Goal: Information Seeking & Learning: Find specific fact

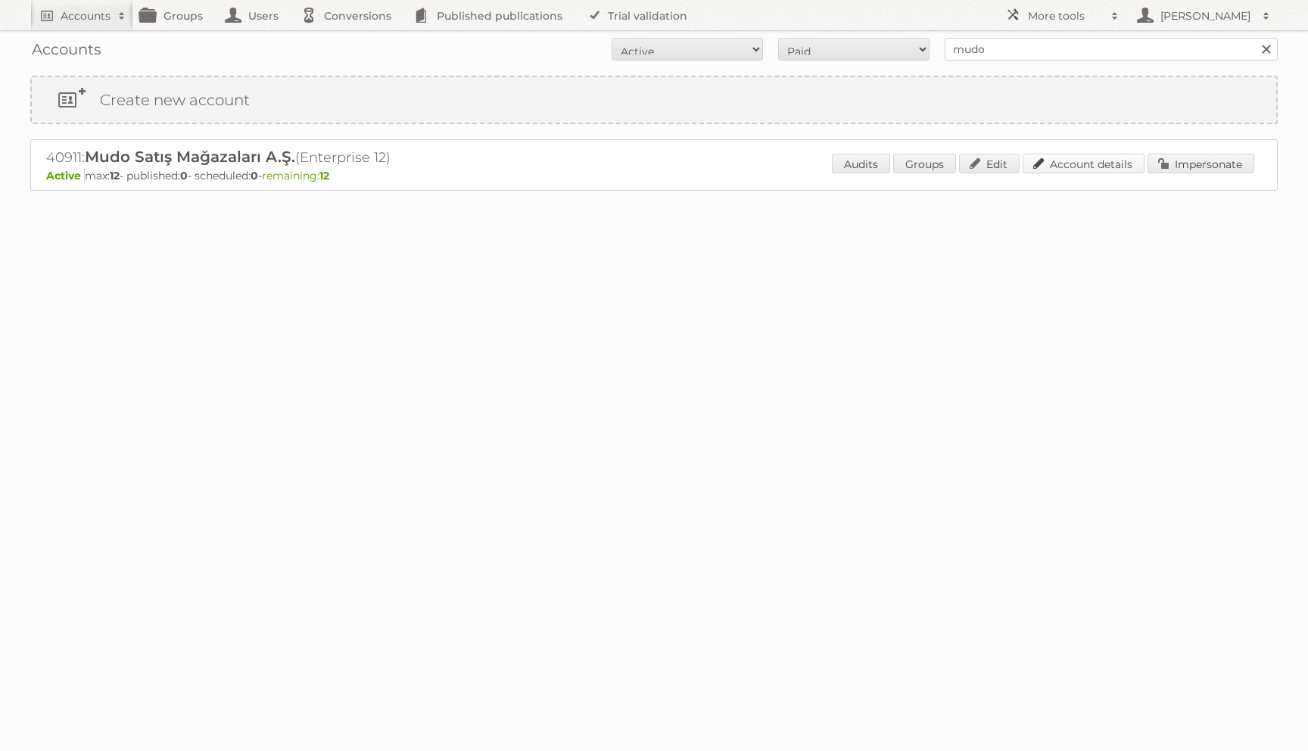
click at [1079, 172] on link "Account details" at bounding box center [1084, 164] width 122 height 20
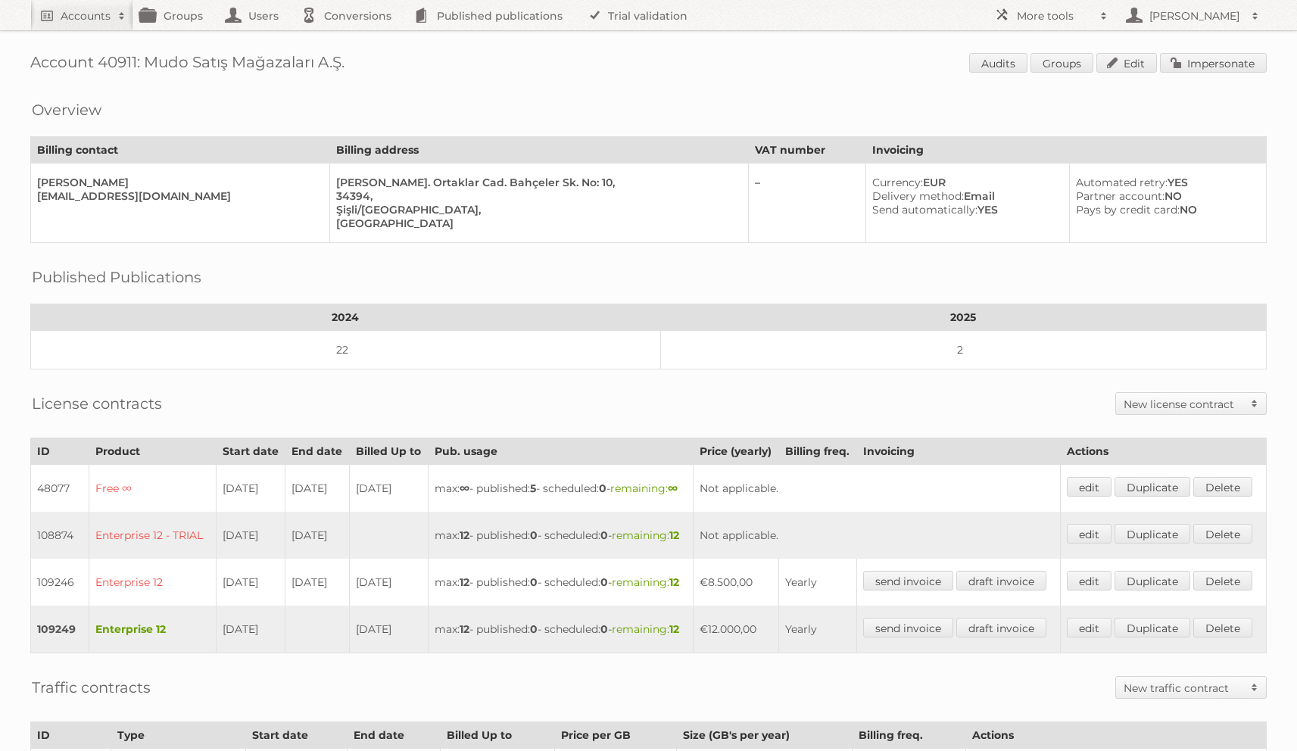
scroll to position [328, 0]
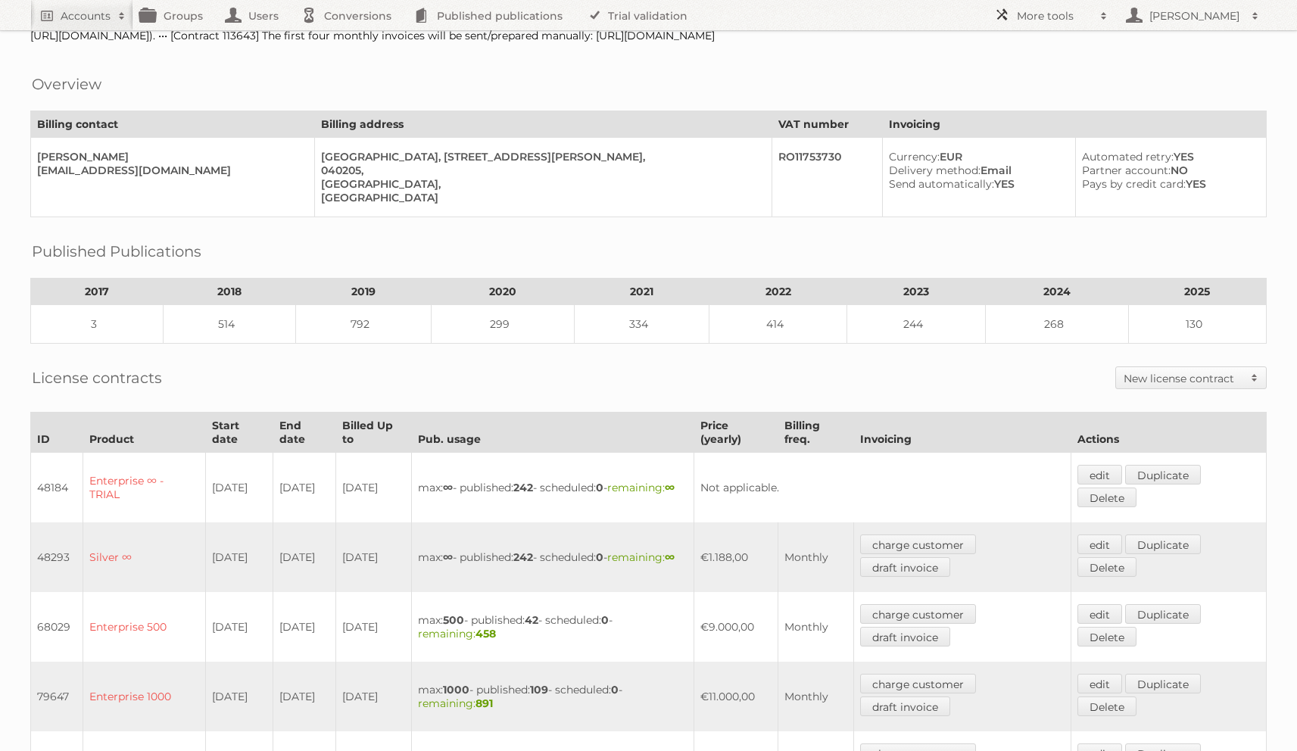
scroll to position [103, 0]
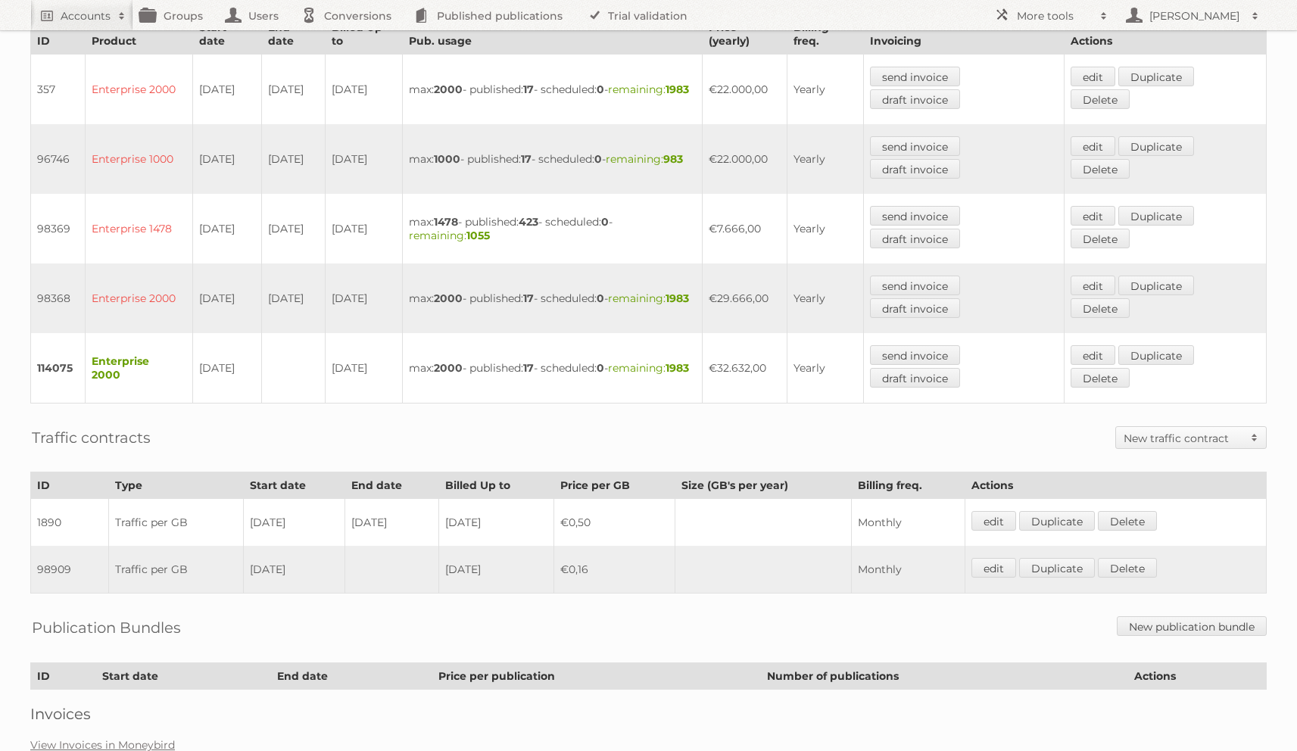
scroll to position [478, 0]
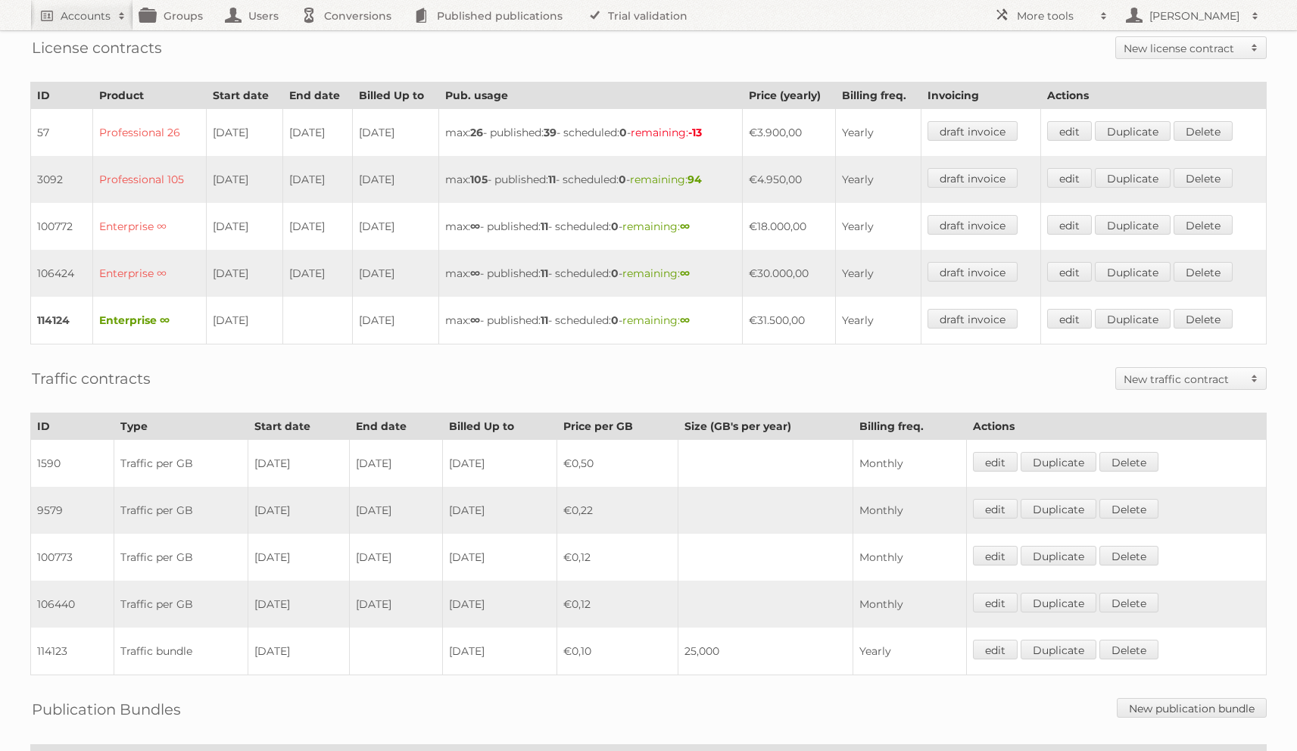
scroll to position [366, 0]
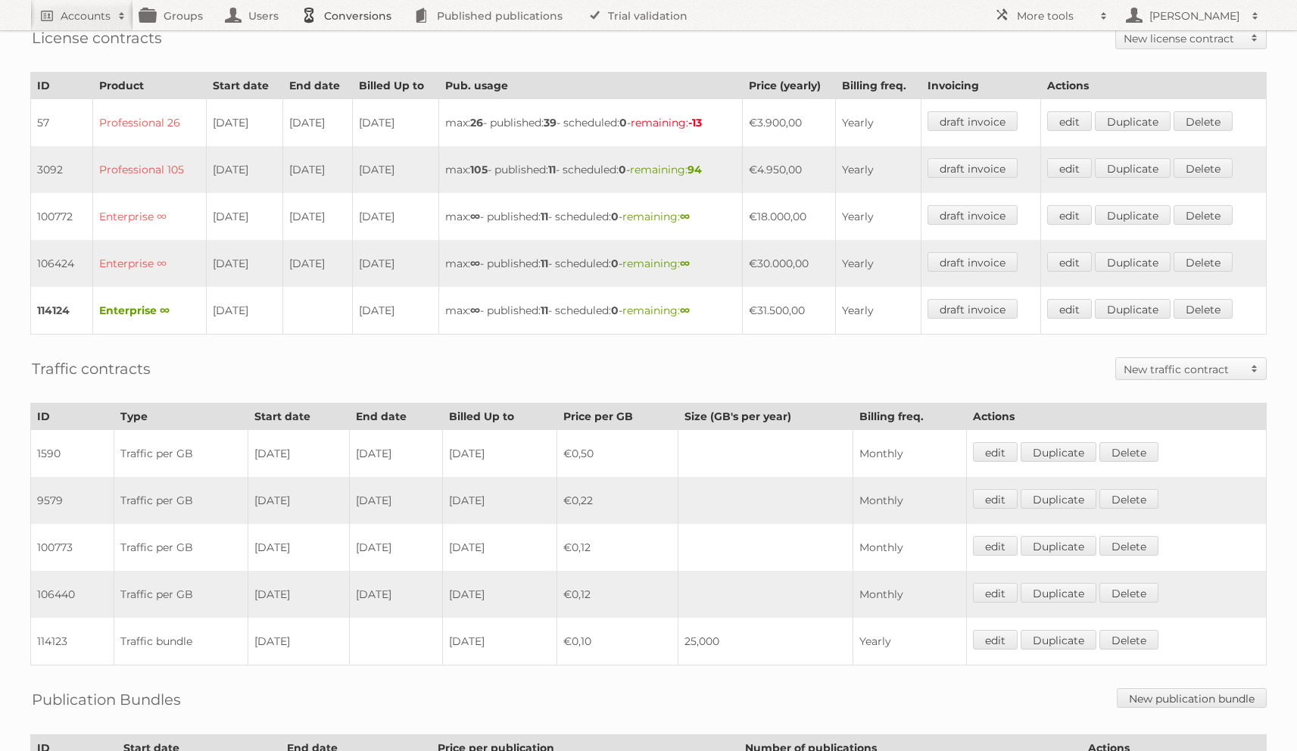
click at [393, 4] on link "Conversions" at bounding box center [350, 15] width 113 height 30
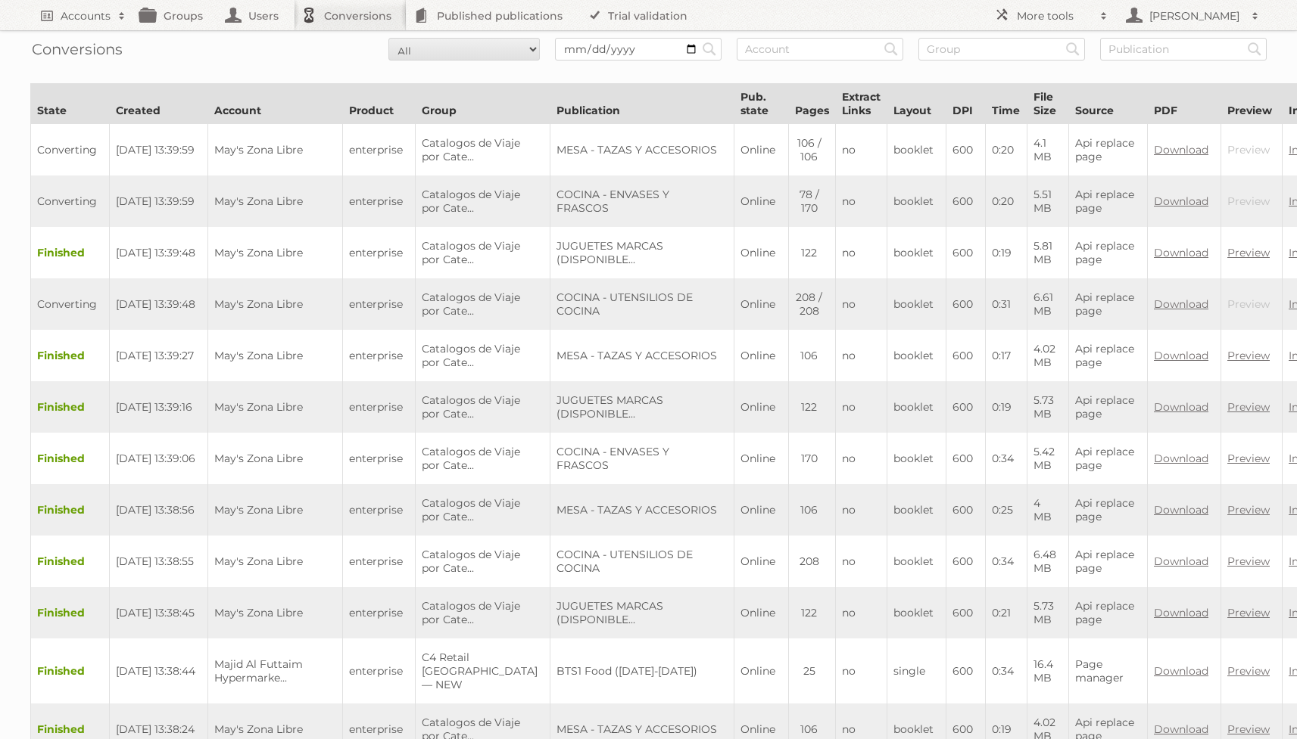
click at [343, 86] on th "Product" at bounding box center [379, 104] width 73 height 40
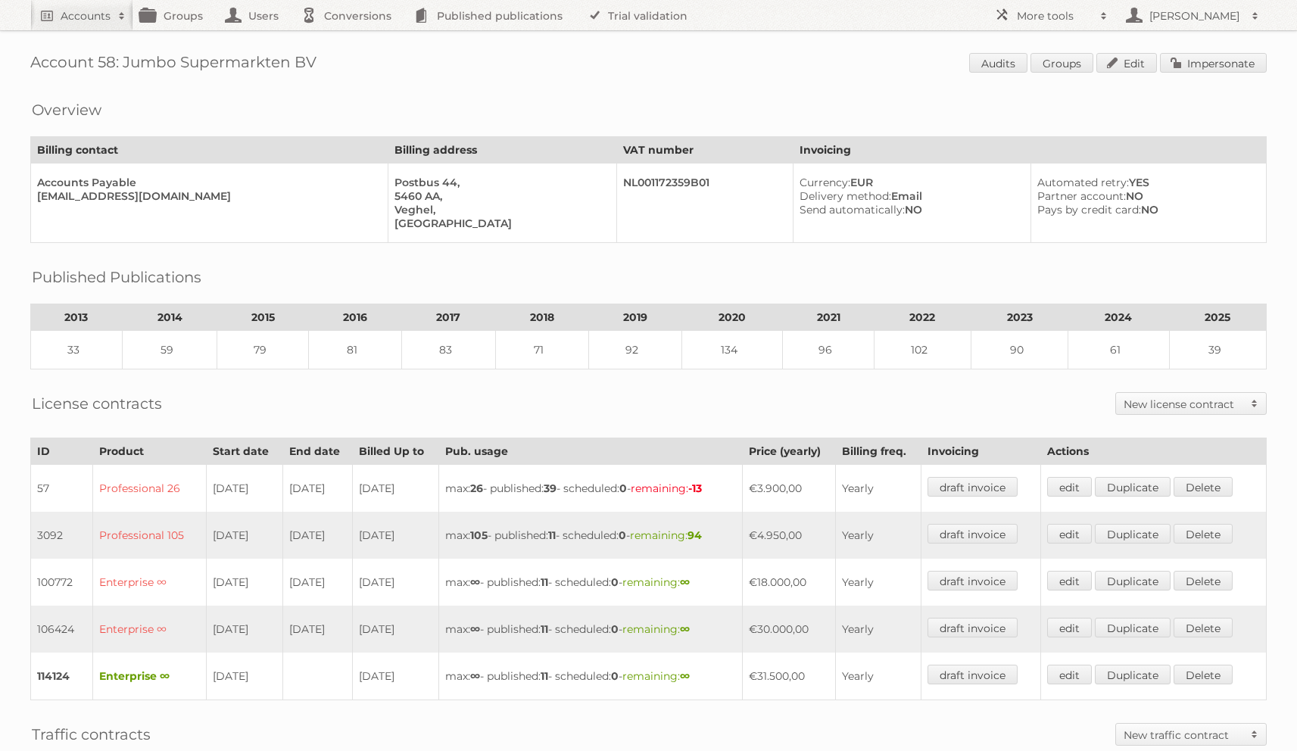
scroll to position [366, 0]
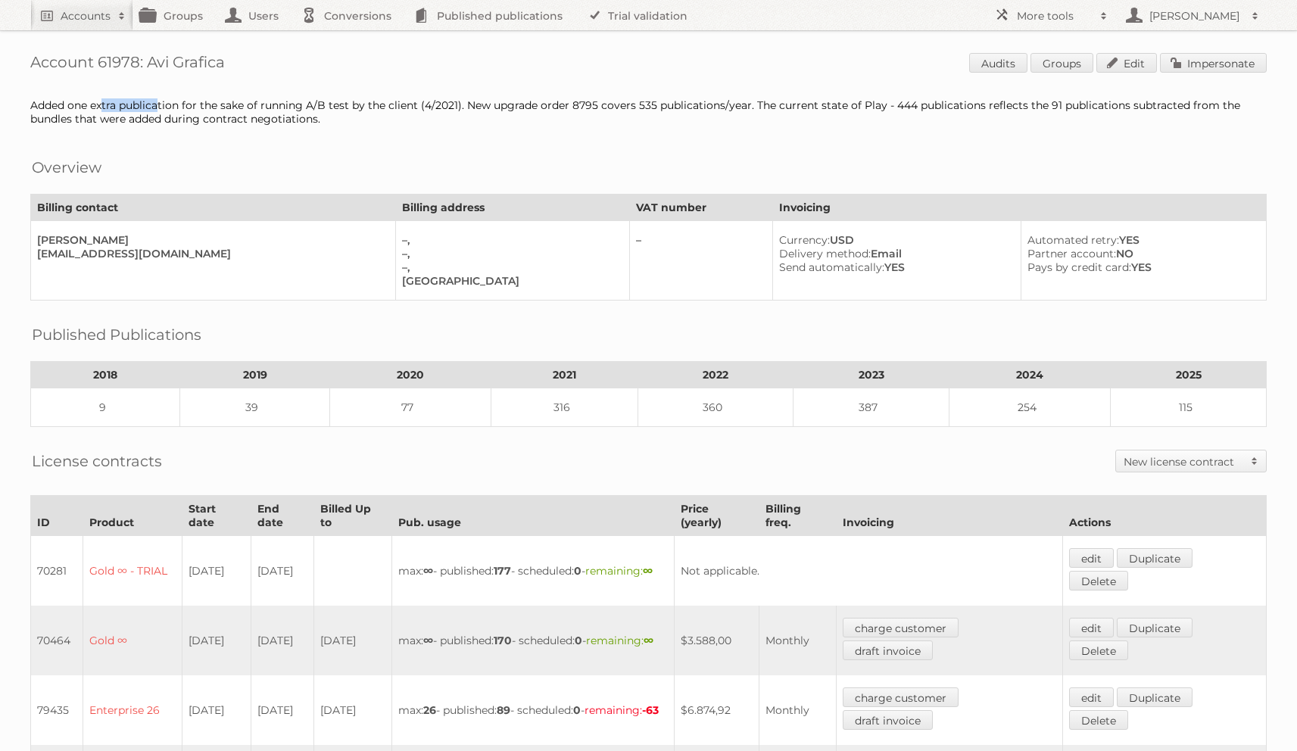
drag, startPoint x: 73, startPoint y: 110, endPoint x: 135, endPoint y: 108, distance: 61.3
click at [135, 108] on div "Added one extra publication for the sake of running A/B test by the client (4/2…" at bounding box center [648, 111] width 1236 height 27
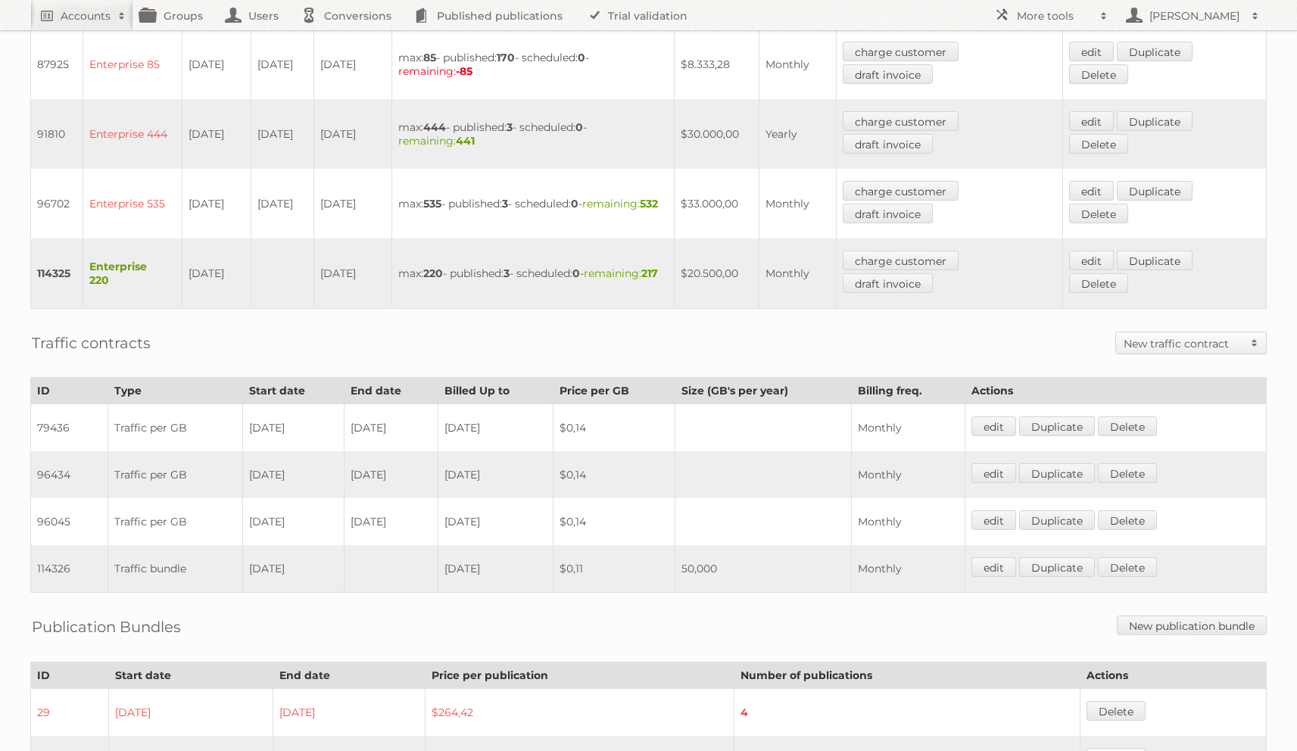
scroll to position [805, 0]
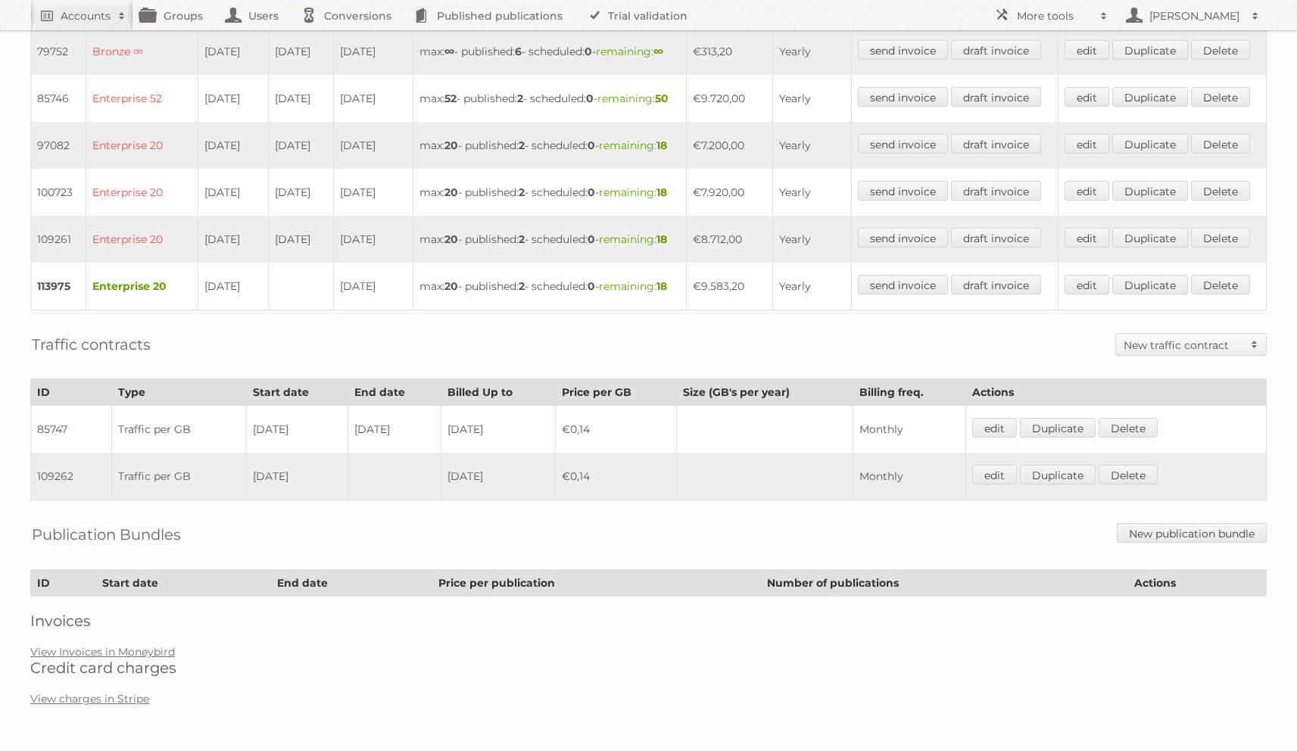
scroll to position [683, 0]
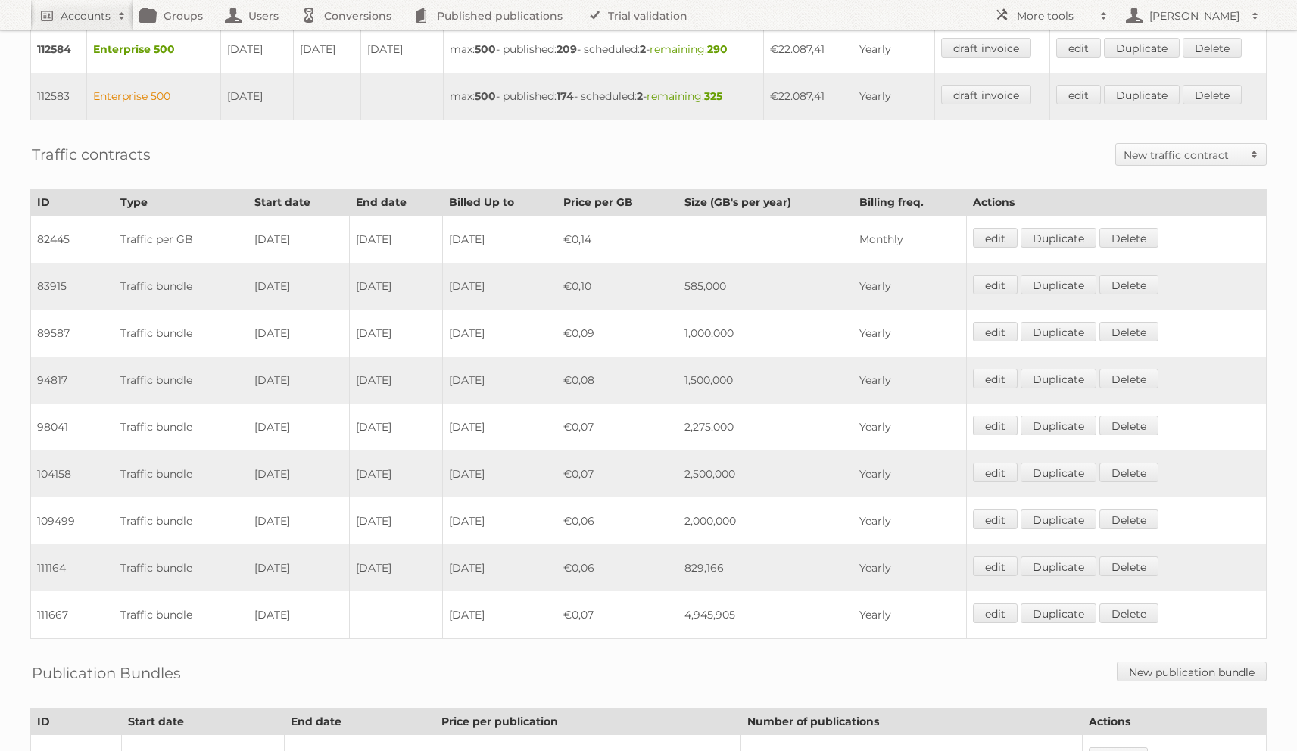
scroll to position [579, 0]
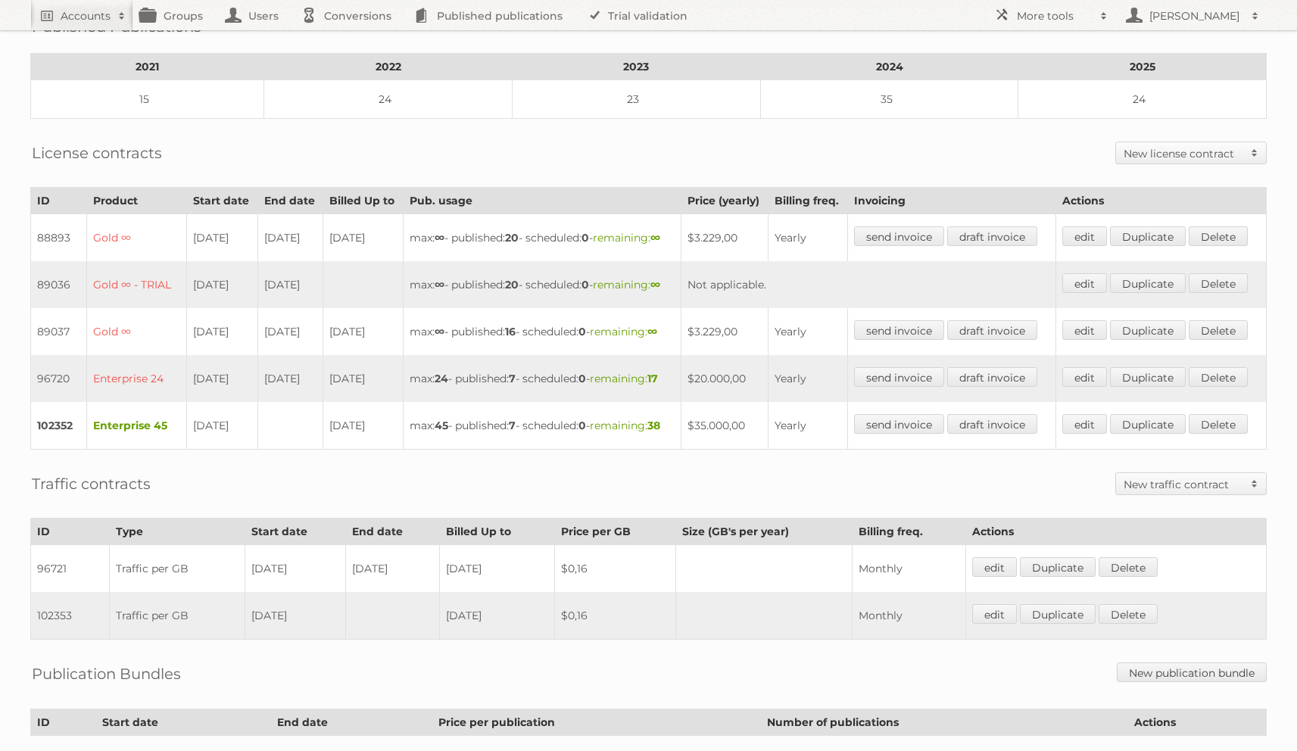
scroll to position [260, 0]
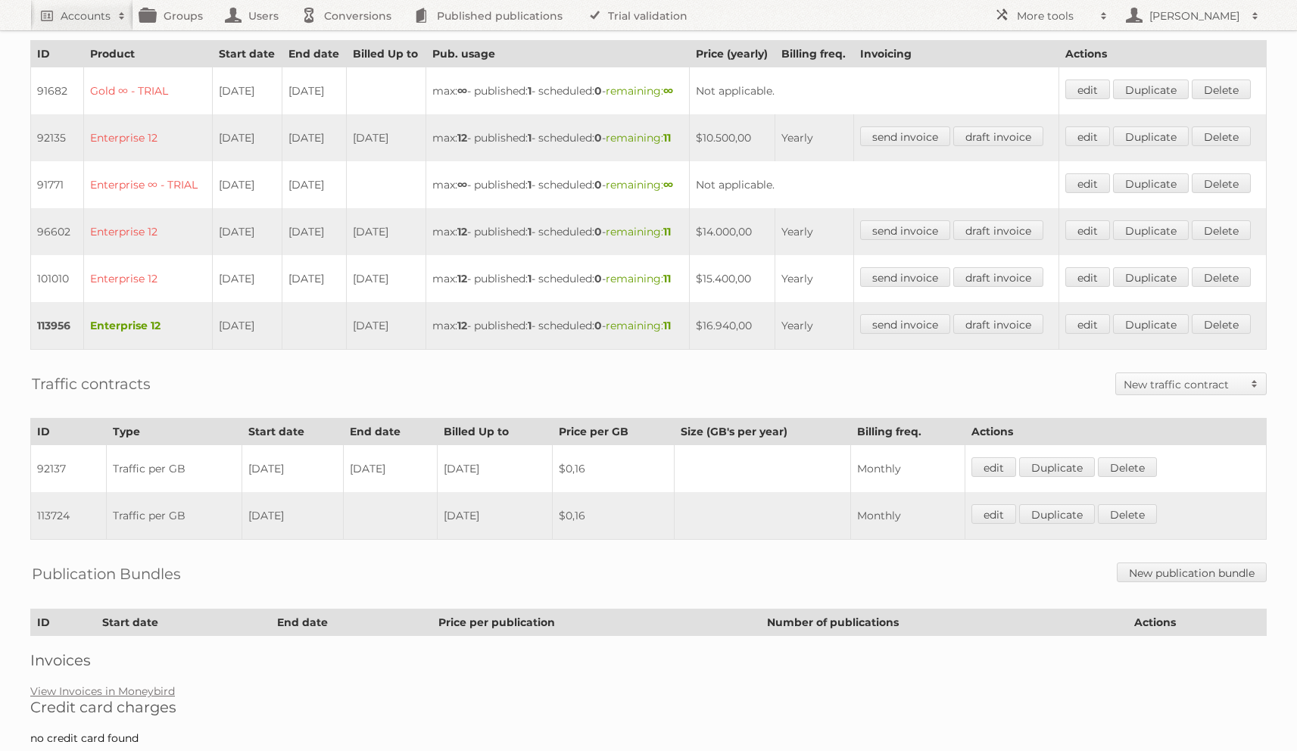
scroll to position [10, 0]
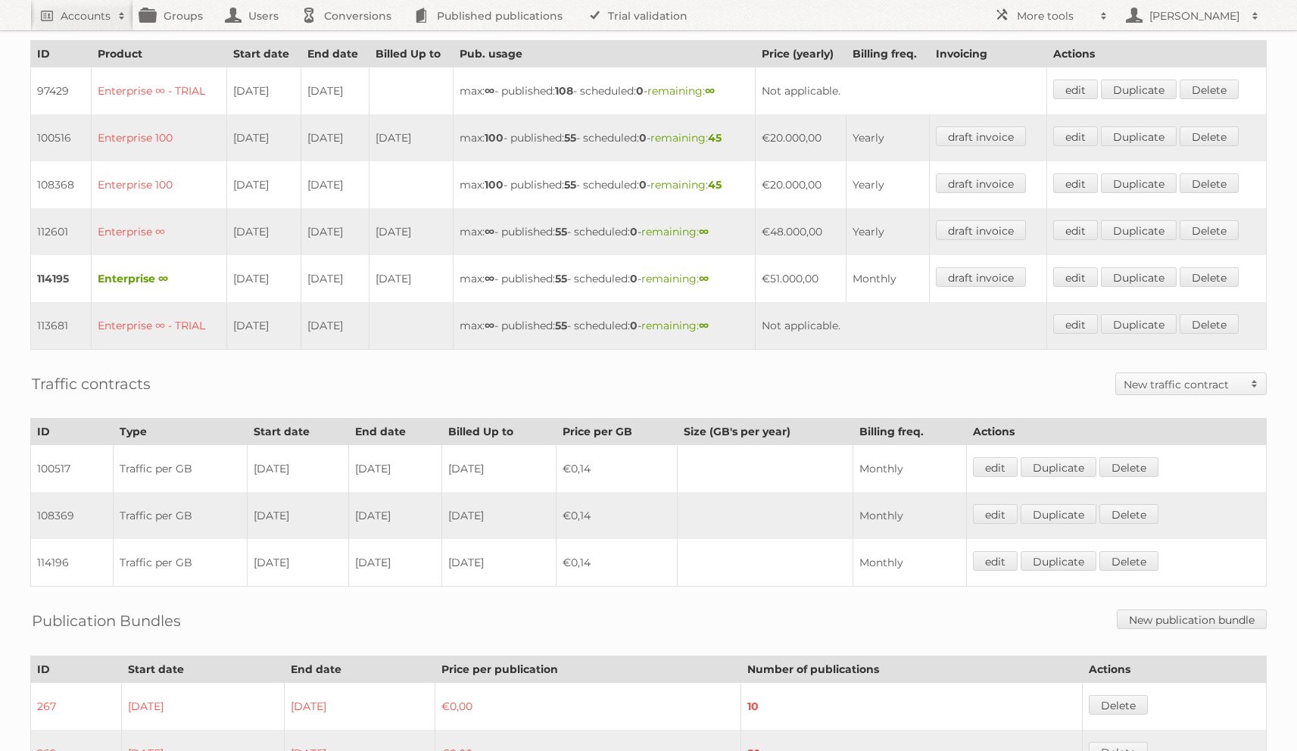
scroll to position [431, 0]
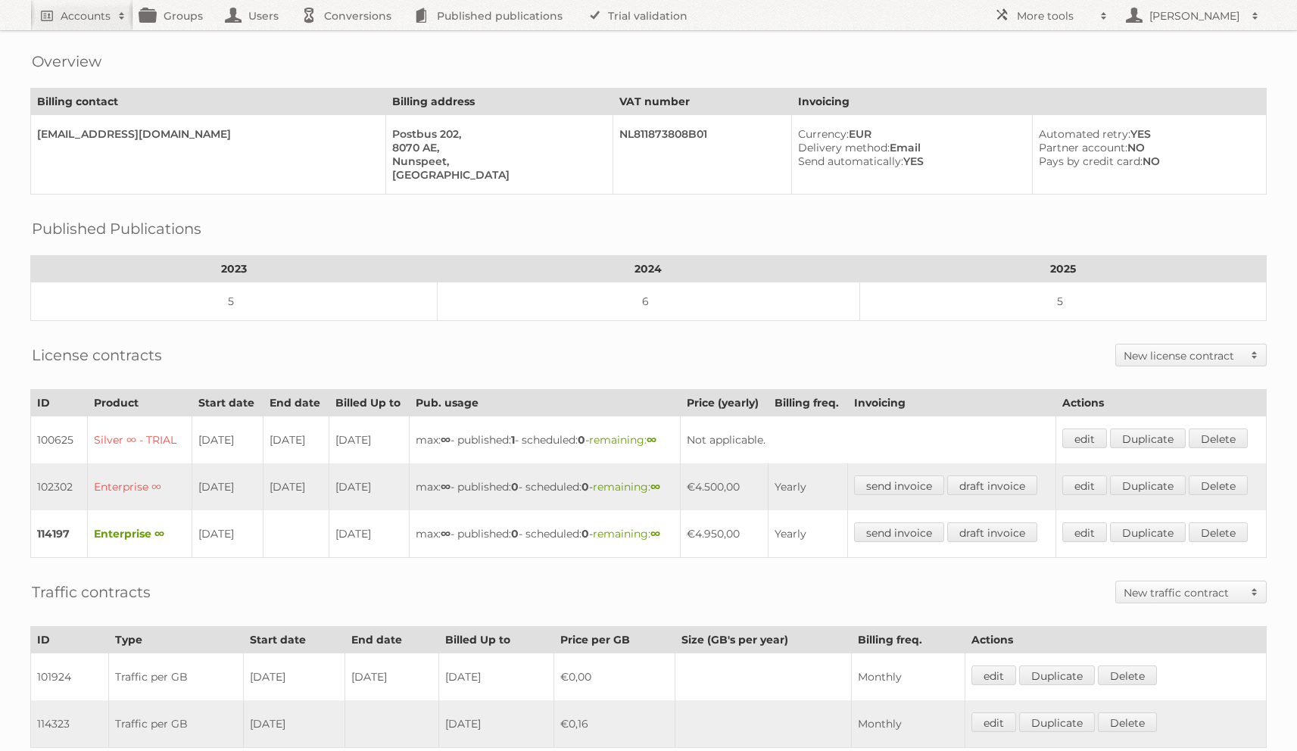
scroll to position [58, 0]
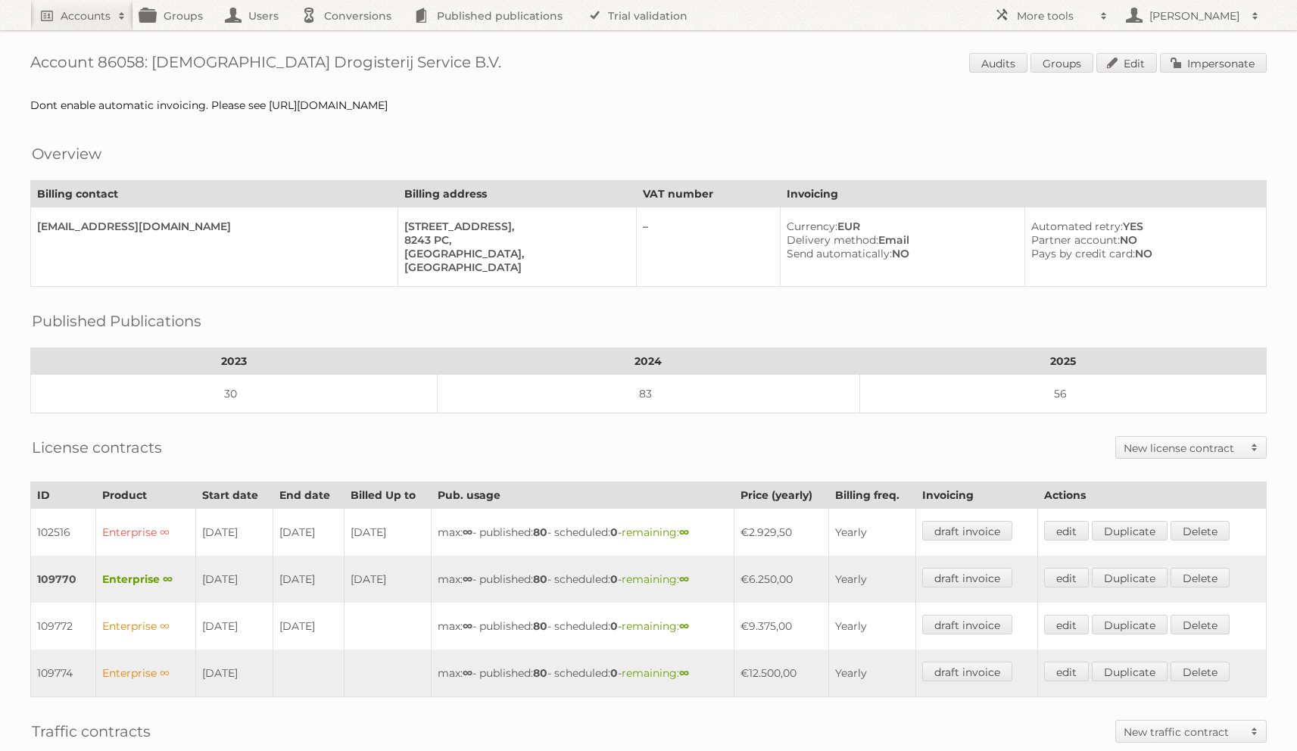
click at [129, 58] on h1 "Account 86058: [DEMOGRAPHIC_DATA] Drogisterij Service B.V. Audits Groups Edit I…" at bounding box center [648, 64] width 1236 height 23
click at [1025, 65] on link "Audits" at bounding box center [998, 63] width 58 height 20
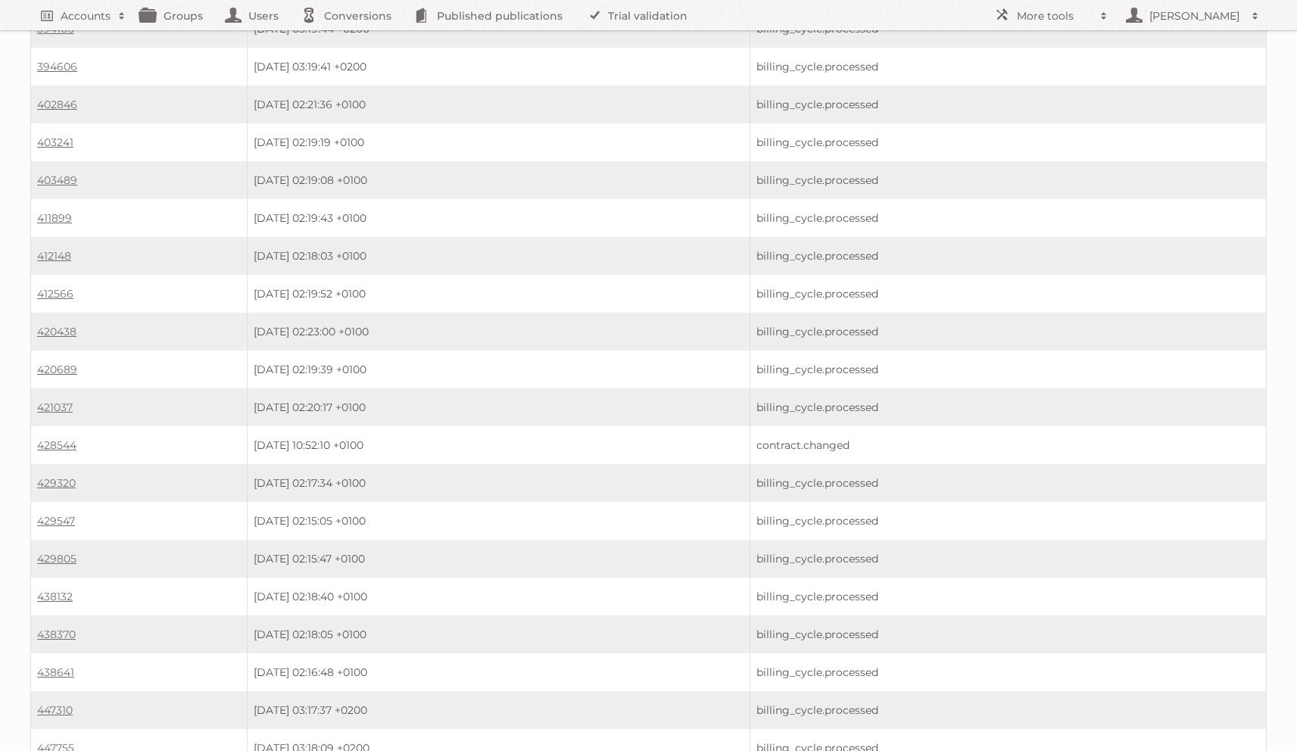
scroll to position [1300, 0]
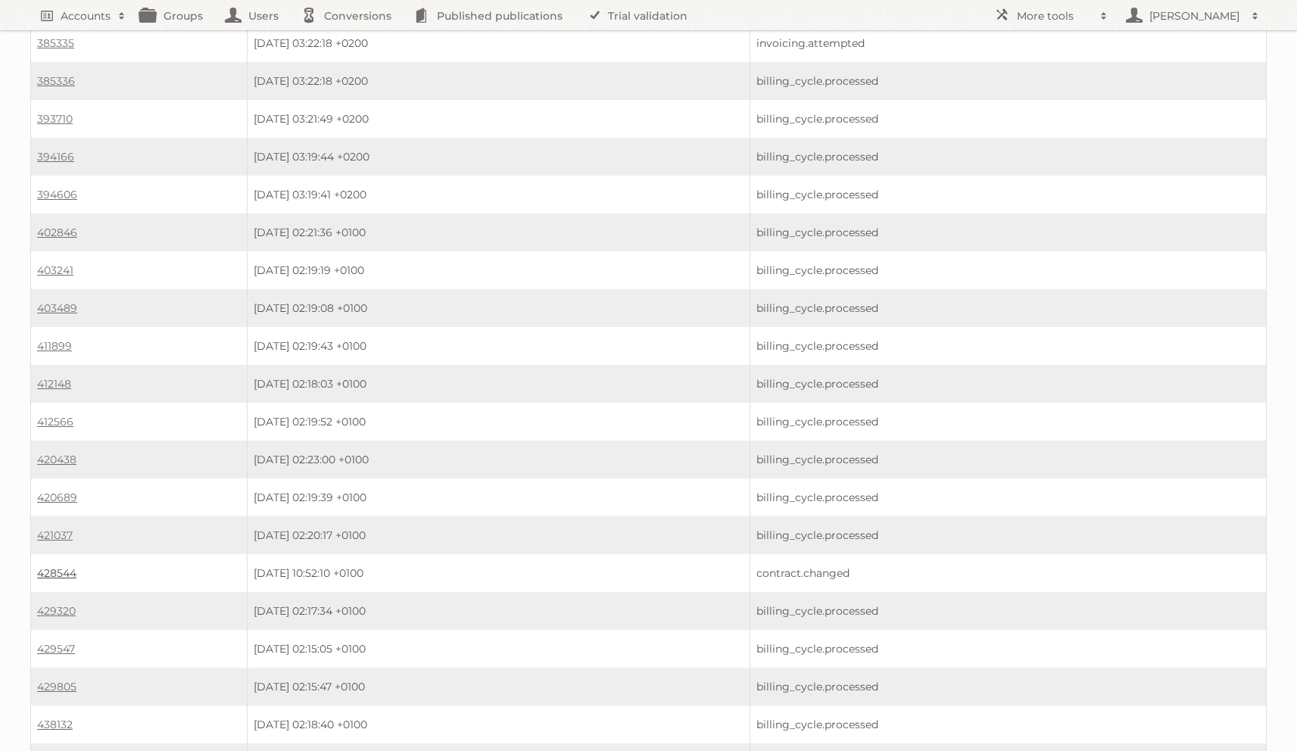
click at [47, 566] on link "428544" at bounding box center [56, 573] width 39 height 14
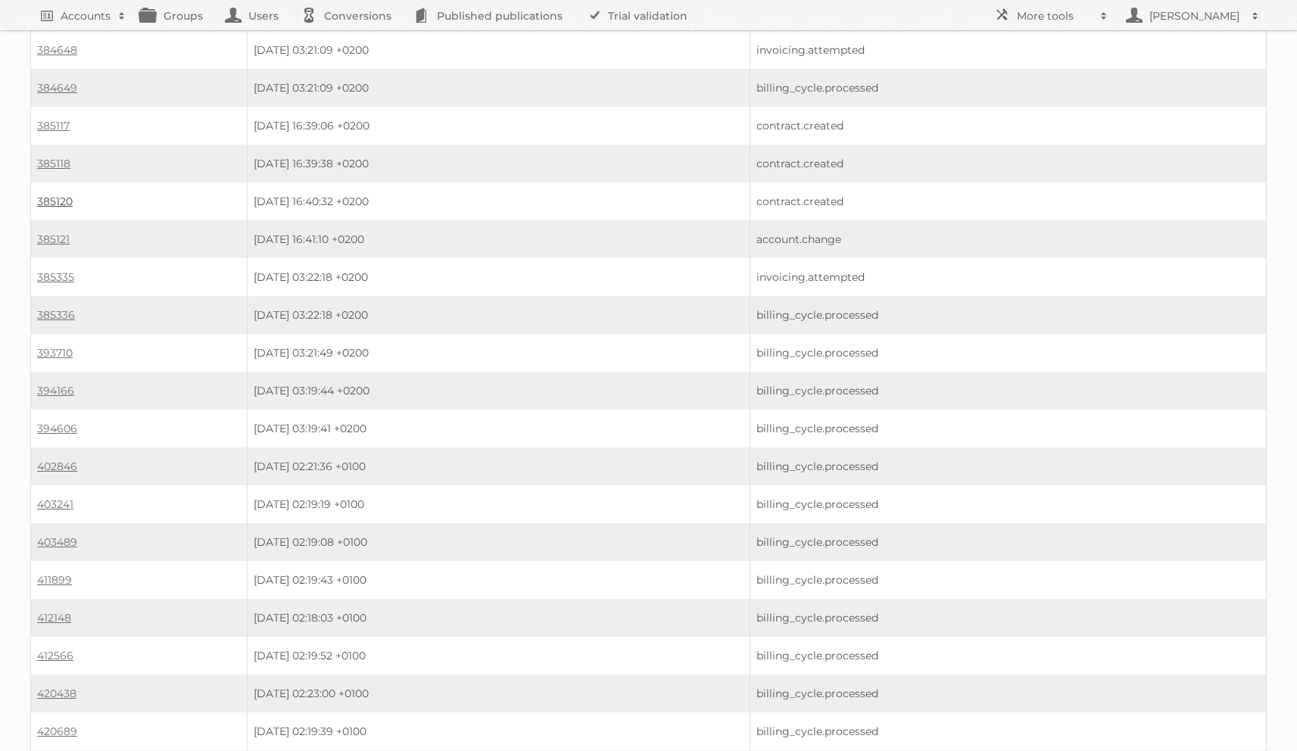
click at [69, 195] on link "385120" at bounding box center [55, 202] width 36 height 14
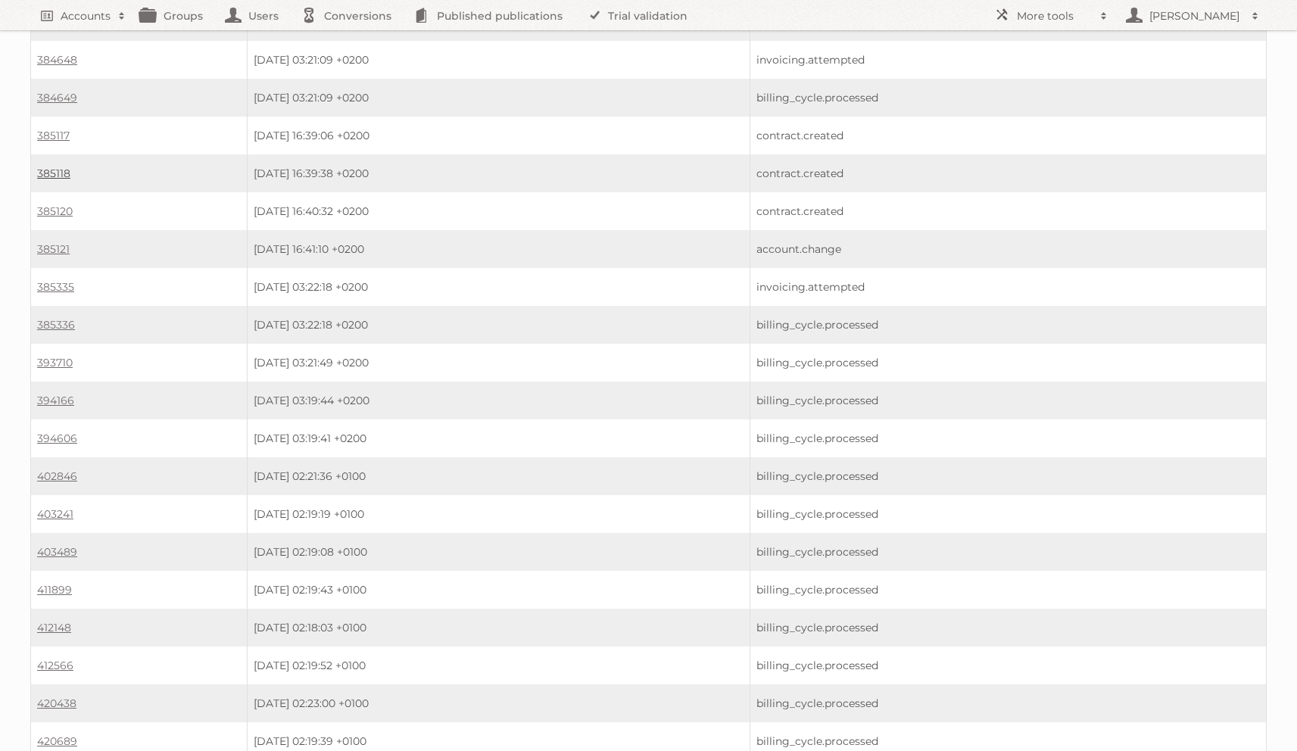
click at [59, 167] on link "385118" at bounding box center [53, 174] width 33 height 14
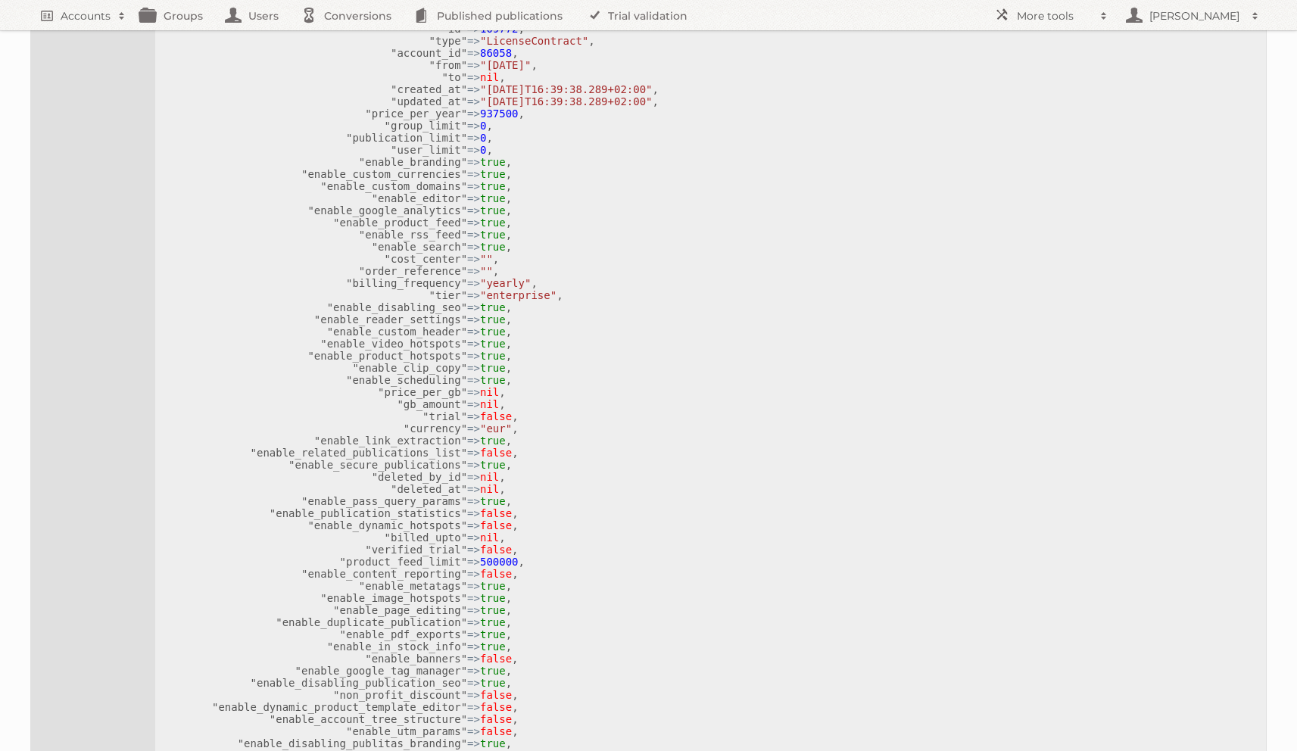
scroll to position [215, 0]
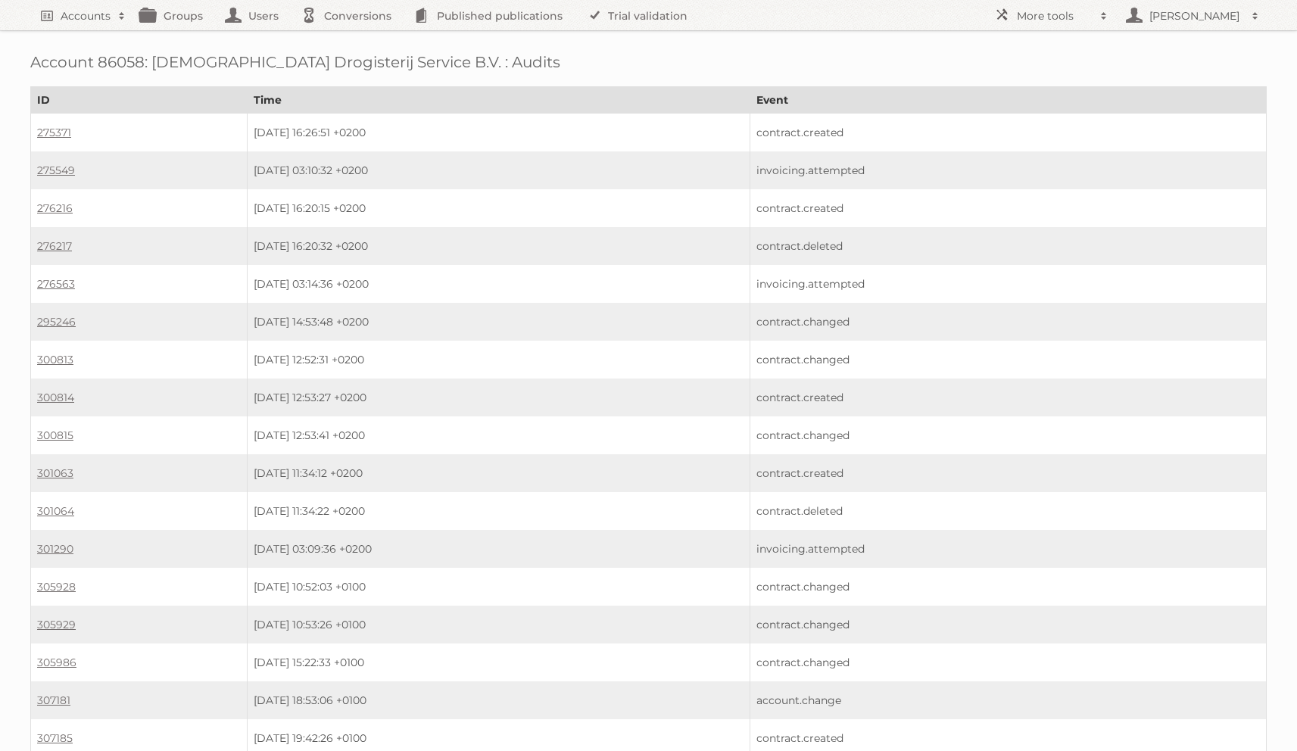
scroll to position [1057, 0]
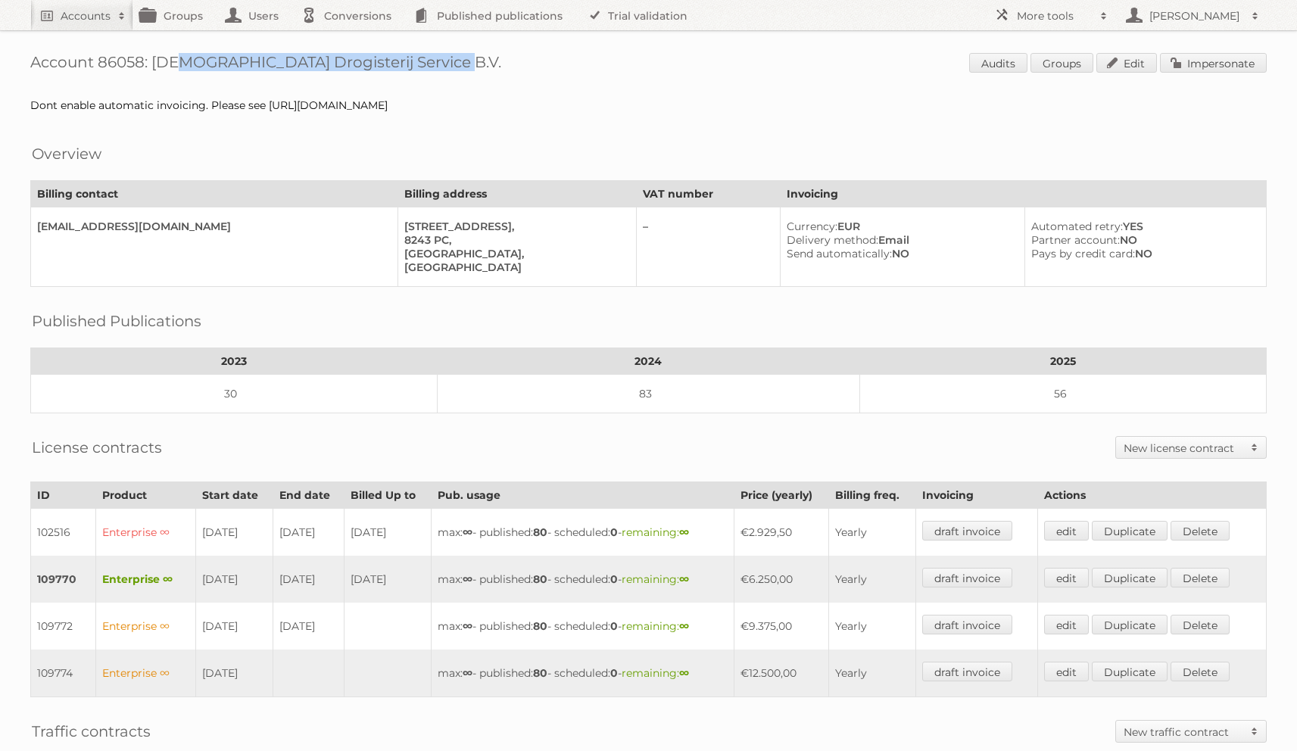
drag, startPoint x: 154, startPoint y: 65, endPoint x: 420, endPoint y: 55, distance: 265.9
click at [420, 55] on h1 "Account 86058: [DEMOGRAPHIC_DATA] Drogisterij Service B.V. Audits Groups Edit I…" at bounding box center [648, 64] width 1236 height 23
copy h1 "[DEMOGRAPHIC_DATA] Drogisterij Service B.V."
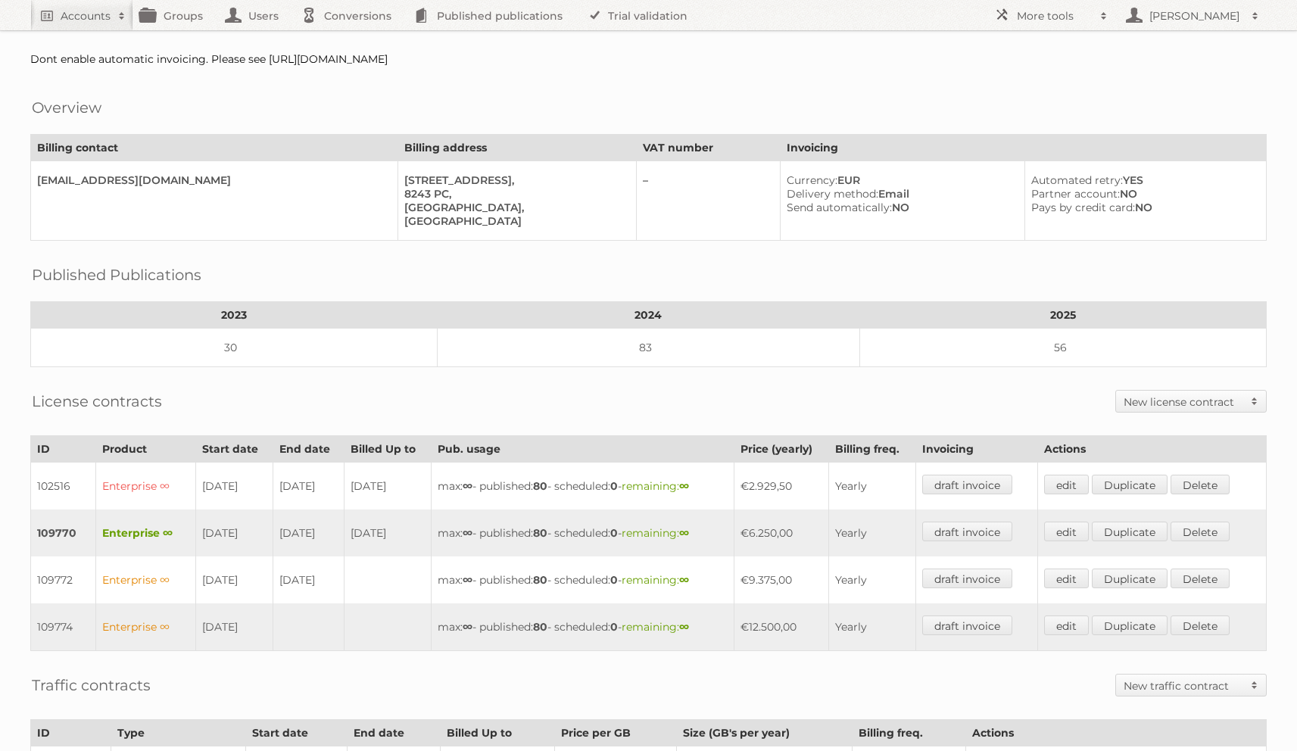
scroll to position [55, 0]
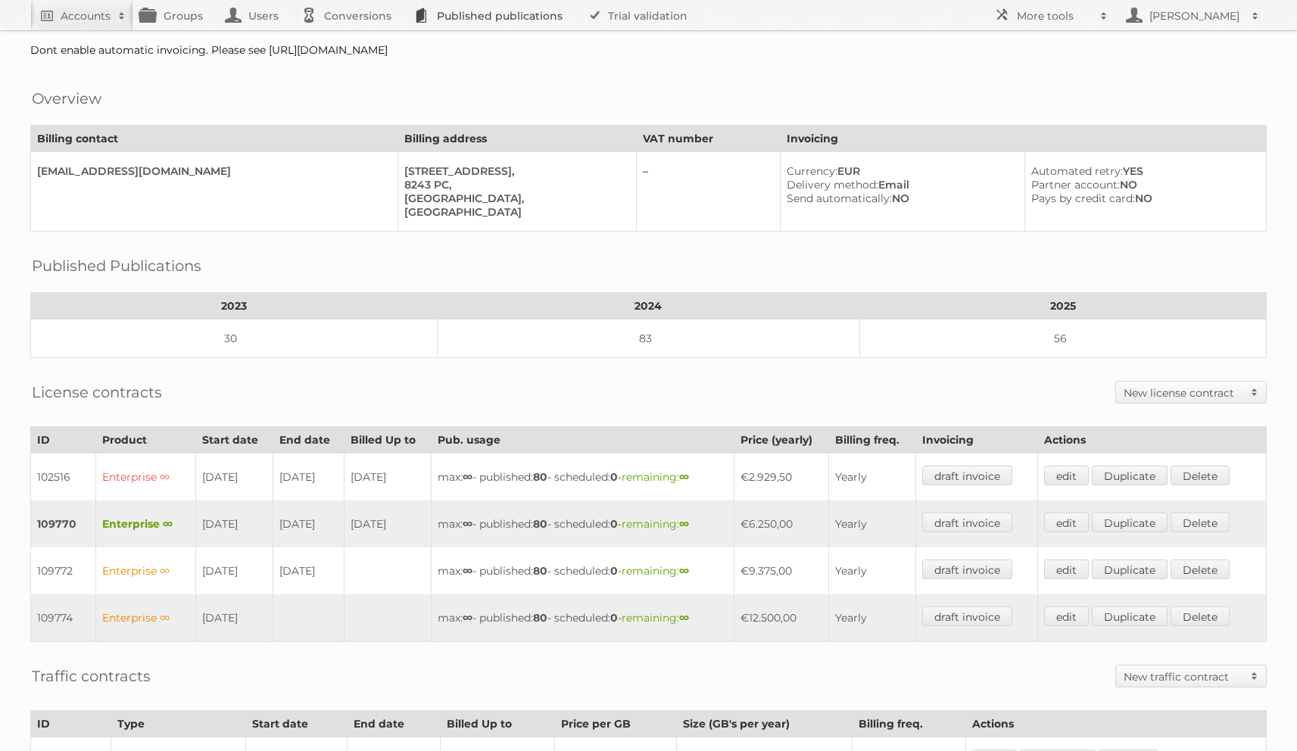
click at [541, 2] on link "Published publications" at bounding box center [491, 15] width 171 height 30
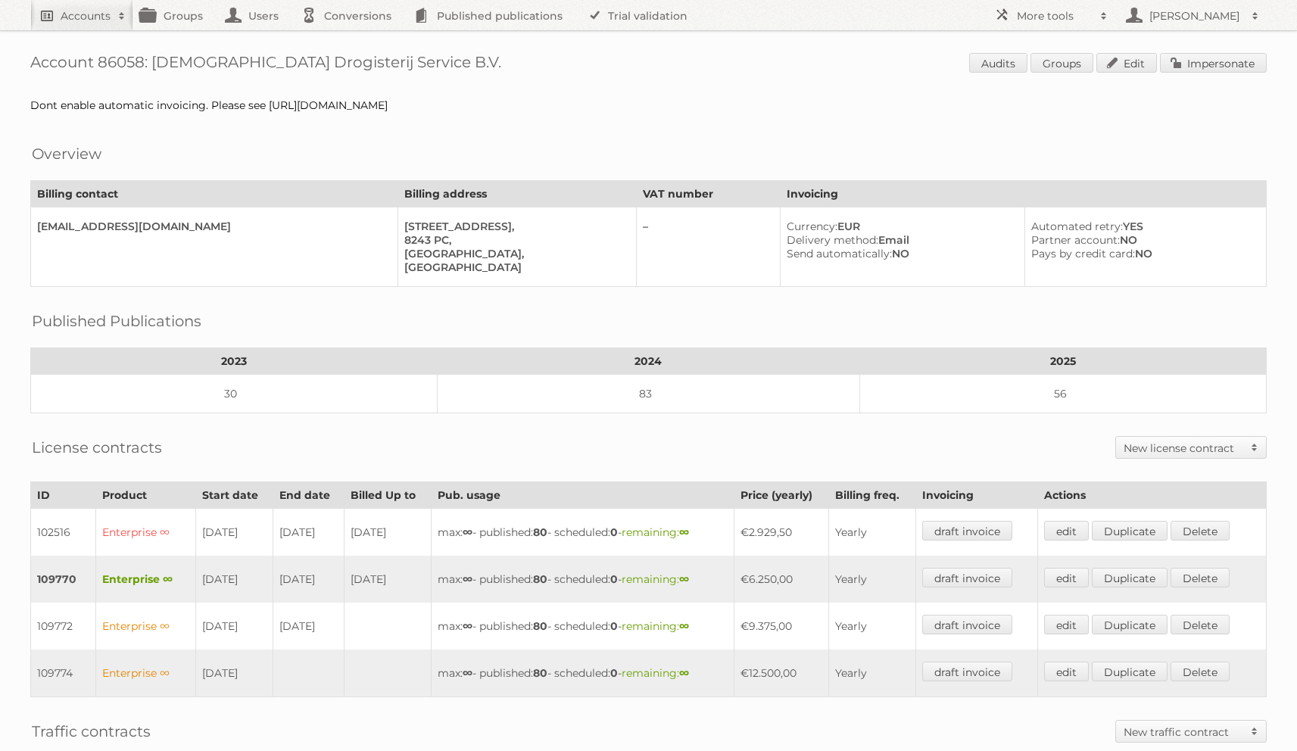
scroll to position [55, 0]
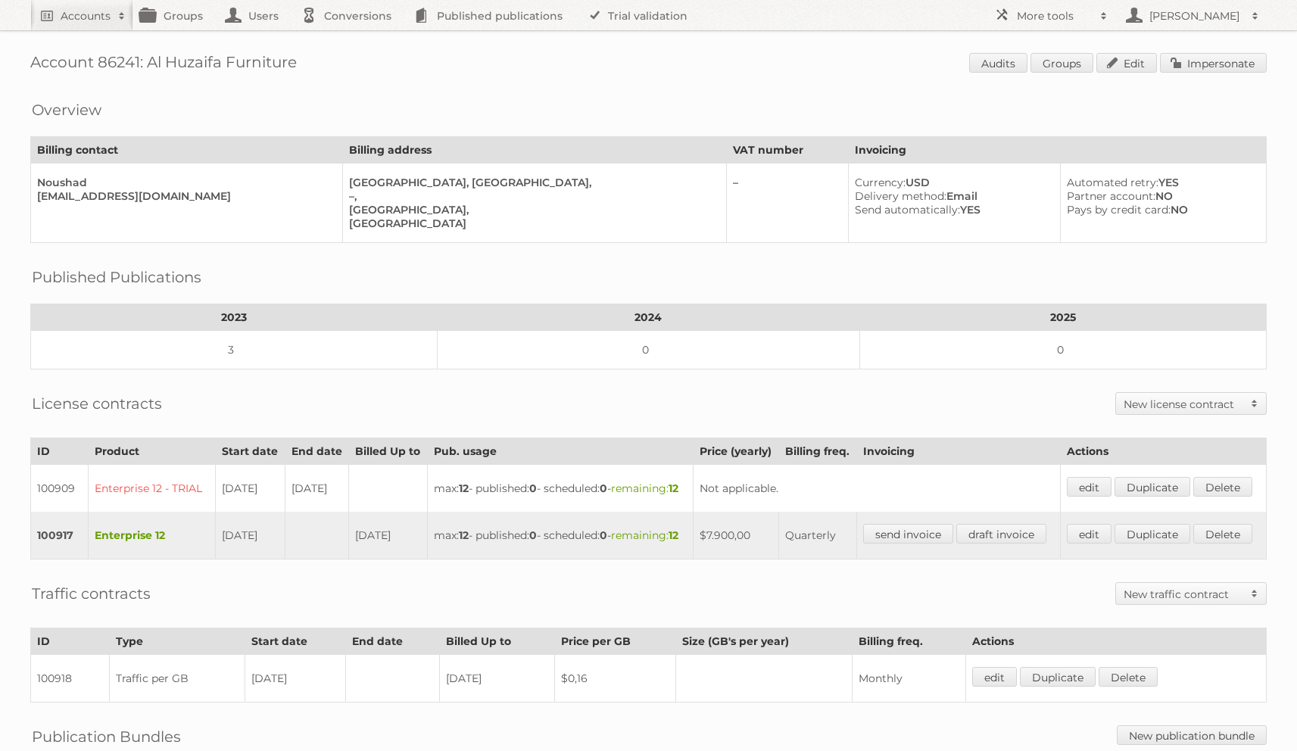
scroll to position [87, 0]
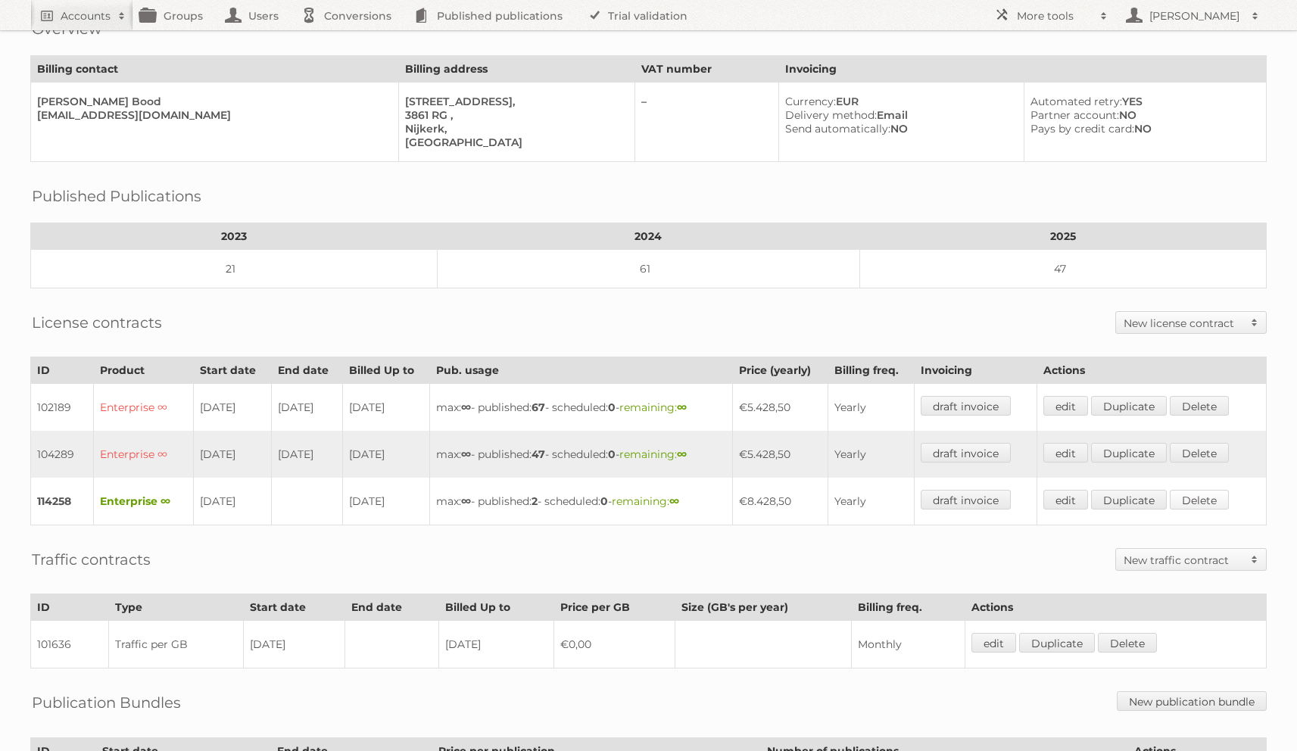
scroll to position [62, 0]
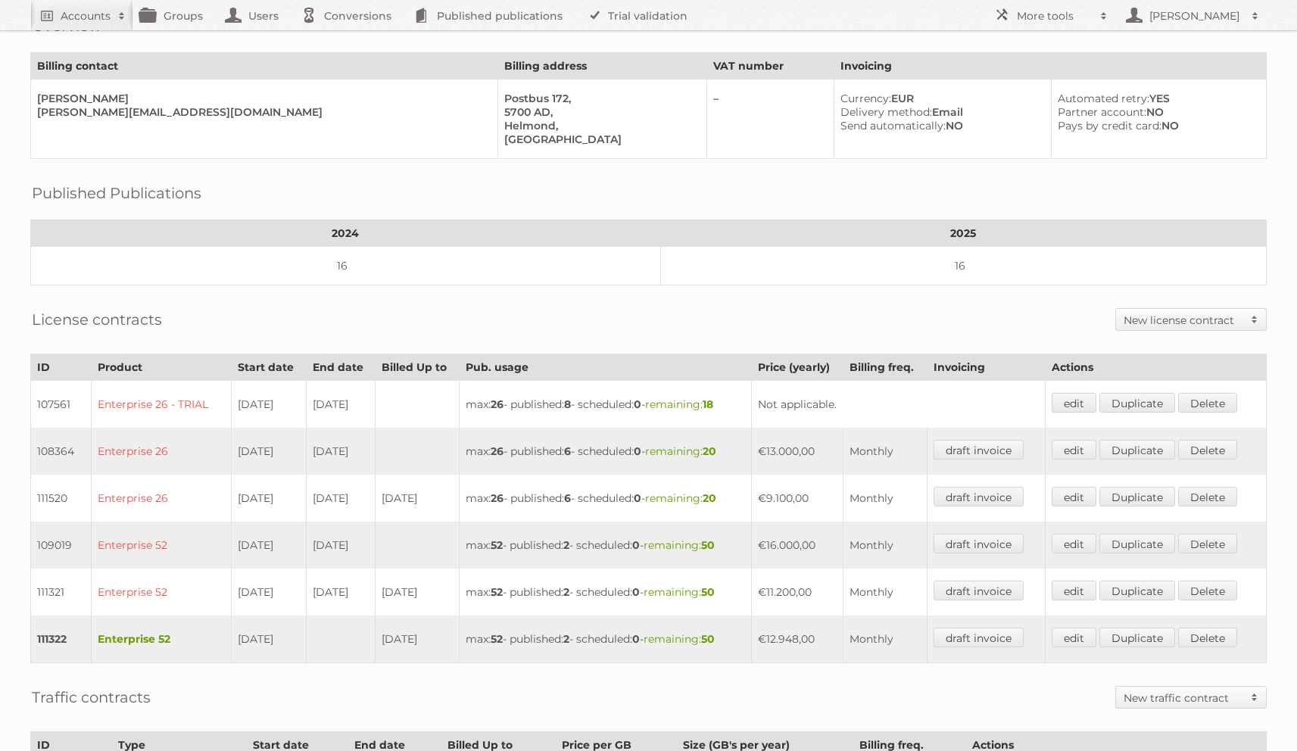
scroll to position [138, 0]
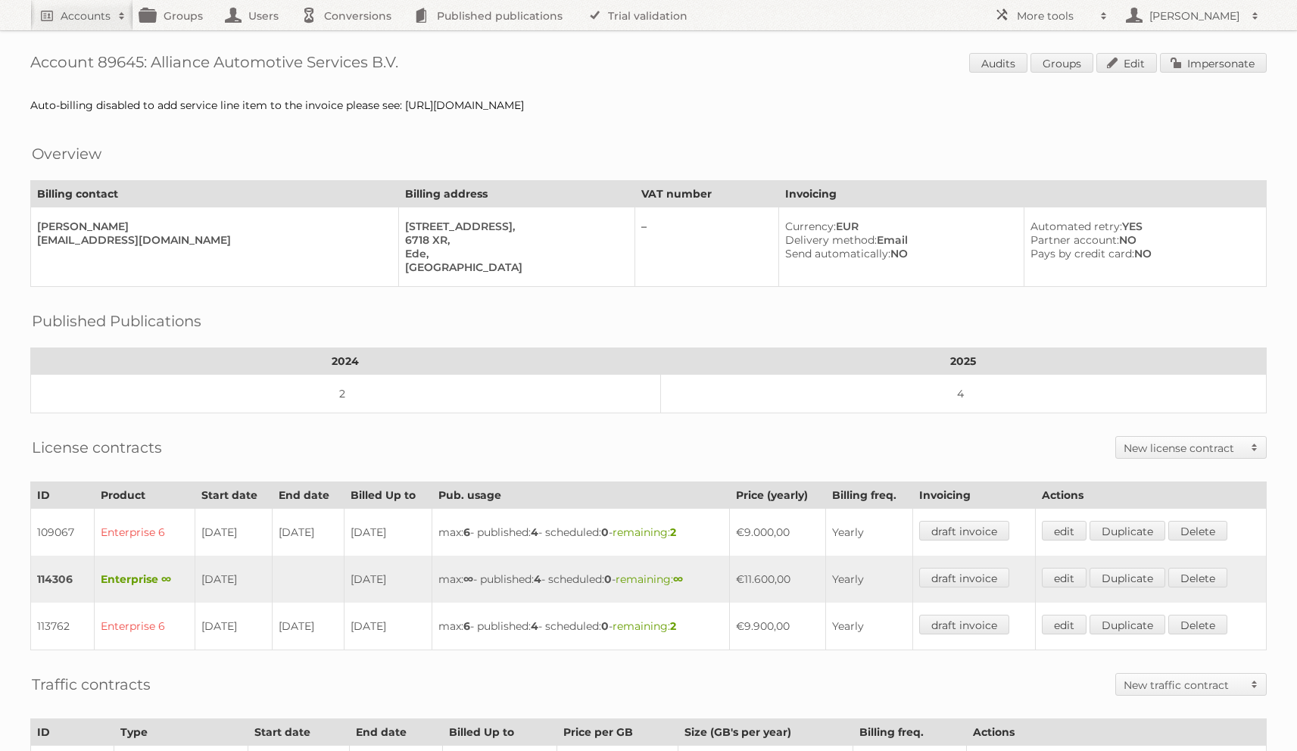
click at [139, 110] on div "Auto-billing disabled to add service line item to the invoice please see: [URL]…" at bounding box center [648, 105] width 1236 height 14
click at [139, 110] on div "Auto-billing disabled to add service line item to the invoice please see: https…" at bounding box center [648, 105] width 1236 height 14
click at [139, 109] on div "Auto-billing disabled to add service line item to the invoice please see: https…" at bounding box center [648, 105] width 1236 height 14
click at [450, 104] on div "Auto-billing disabled to add service line item to the invoice please see: https…" at bounding box center [648, 105] width 1236 height 14
click at [430, 106] on div "Auto-billing disabled to add service line item to the invoice please see: https…" at bounding box center [648, 105] width 1236 height 14
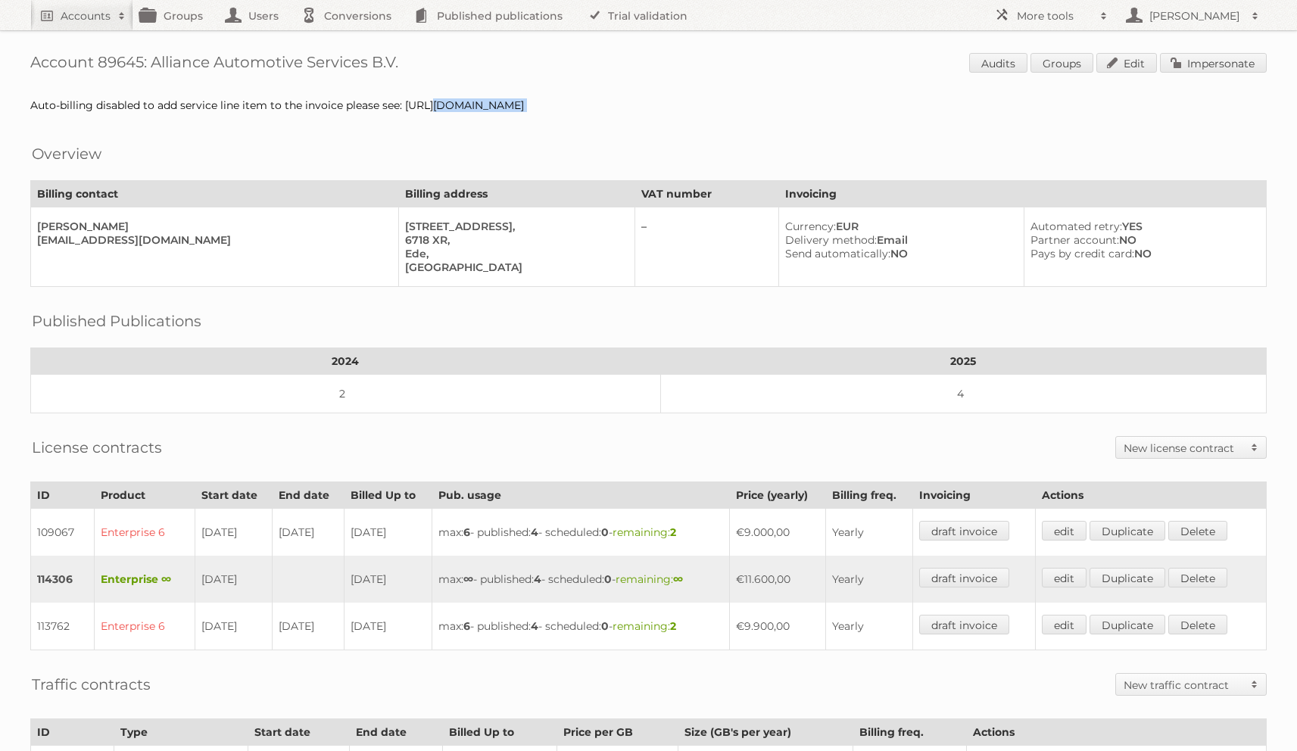
drag, startPoint x: 406, startPoint y: 107, endPoint x: 921, endPoint y: 119, distance: 515.6
click at [921, 119] on div "Account 89645: Alliance Automotive Services B.V. Audits Groups Edit Impersonate…" at bounding box center [648, 506] width 1297 height 1013
copy div "https://app.asana.com/1/11178336824504/project/1207112987210212/task/1210388339…"
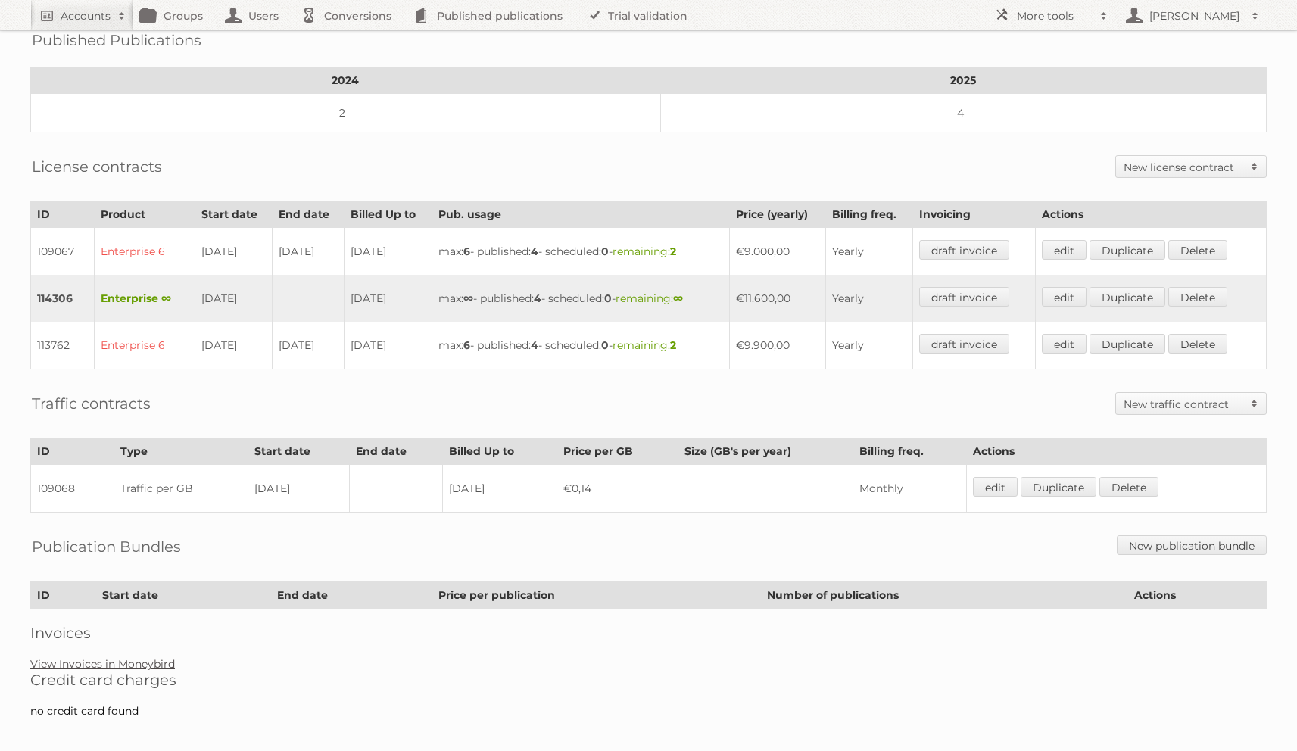
click at [127, 657] on link "View Invoices in Moneybird" at bounding box center [102, 664] width 145 height 14
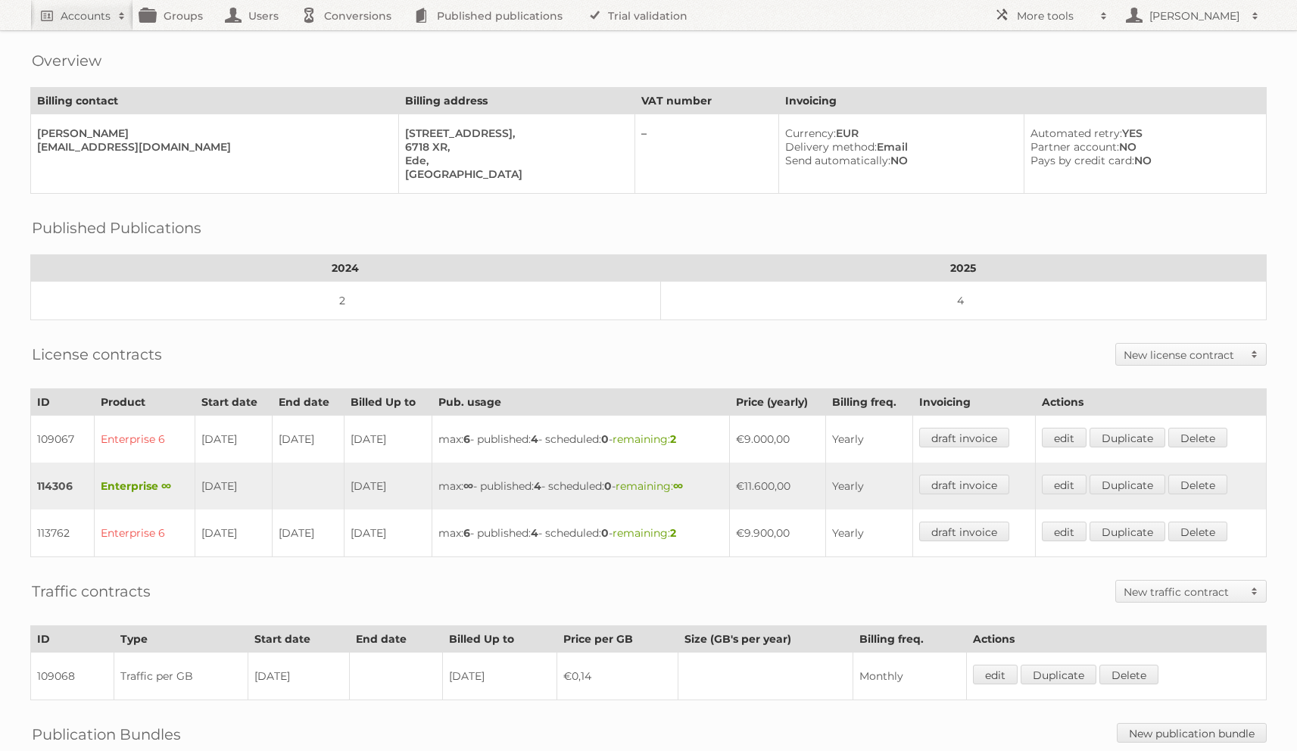
scroll to position [29, 0]
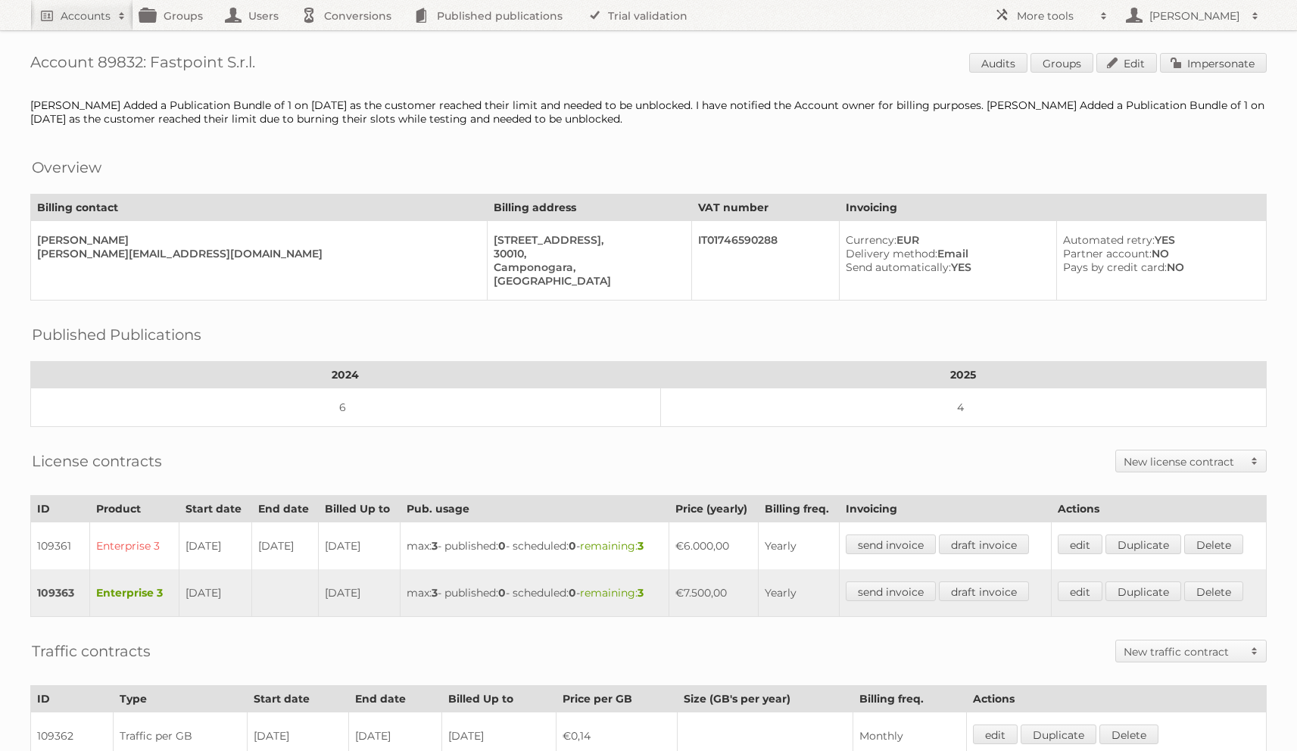
scroll to position [227, 0]
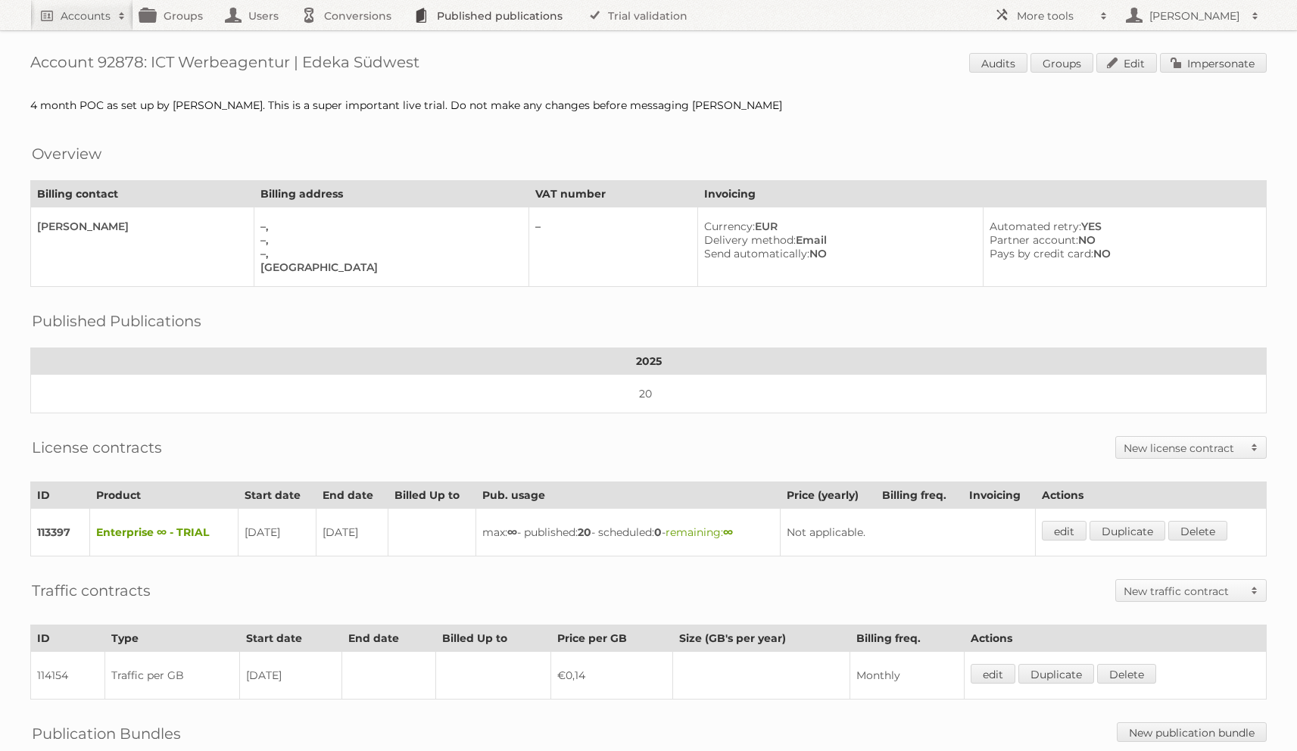
click at [546, 4] on link "Published publications" at bounding box center [491, 15] width 171 height 30
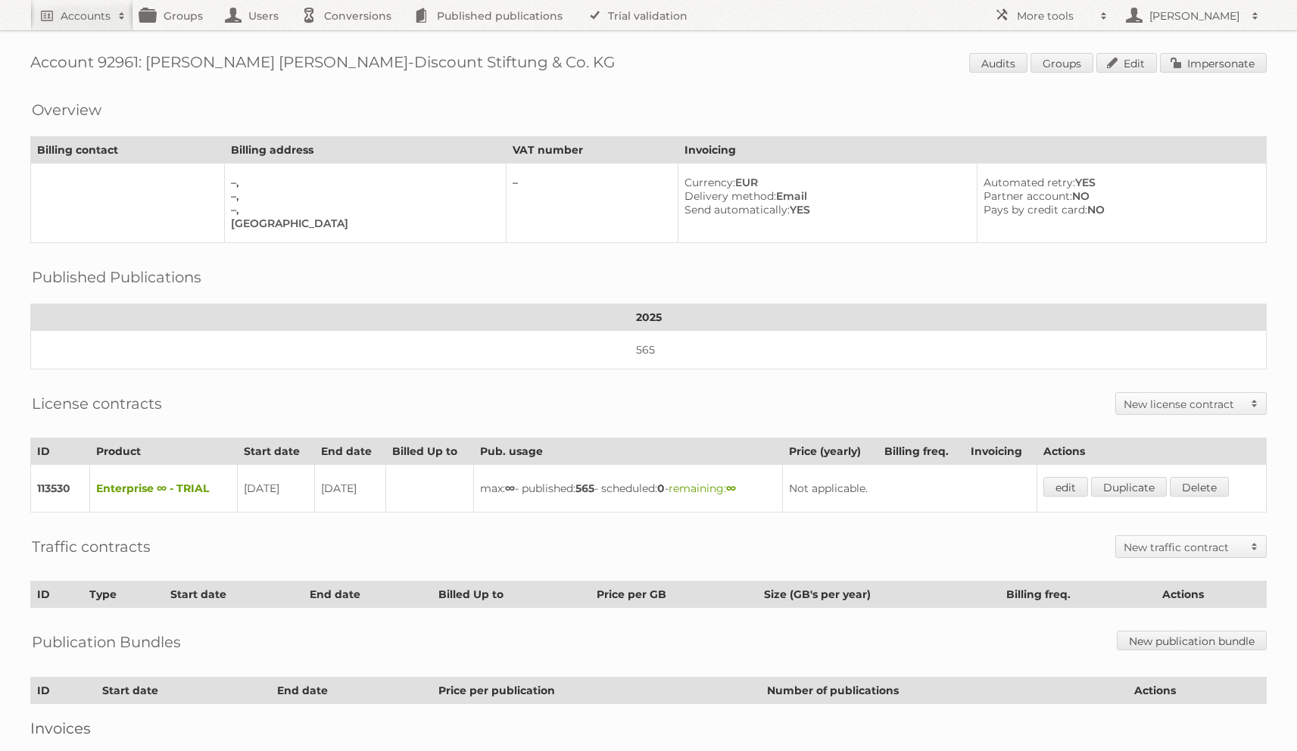
click at [123, 64] on h1 "Account 92961: [PERSON_NAME] [PERSON_NAME]-Discount Stiftung & Co. KG Audits Gr…" at bounding box center [648, 64] width 1236 height 23
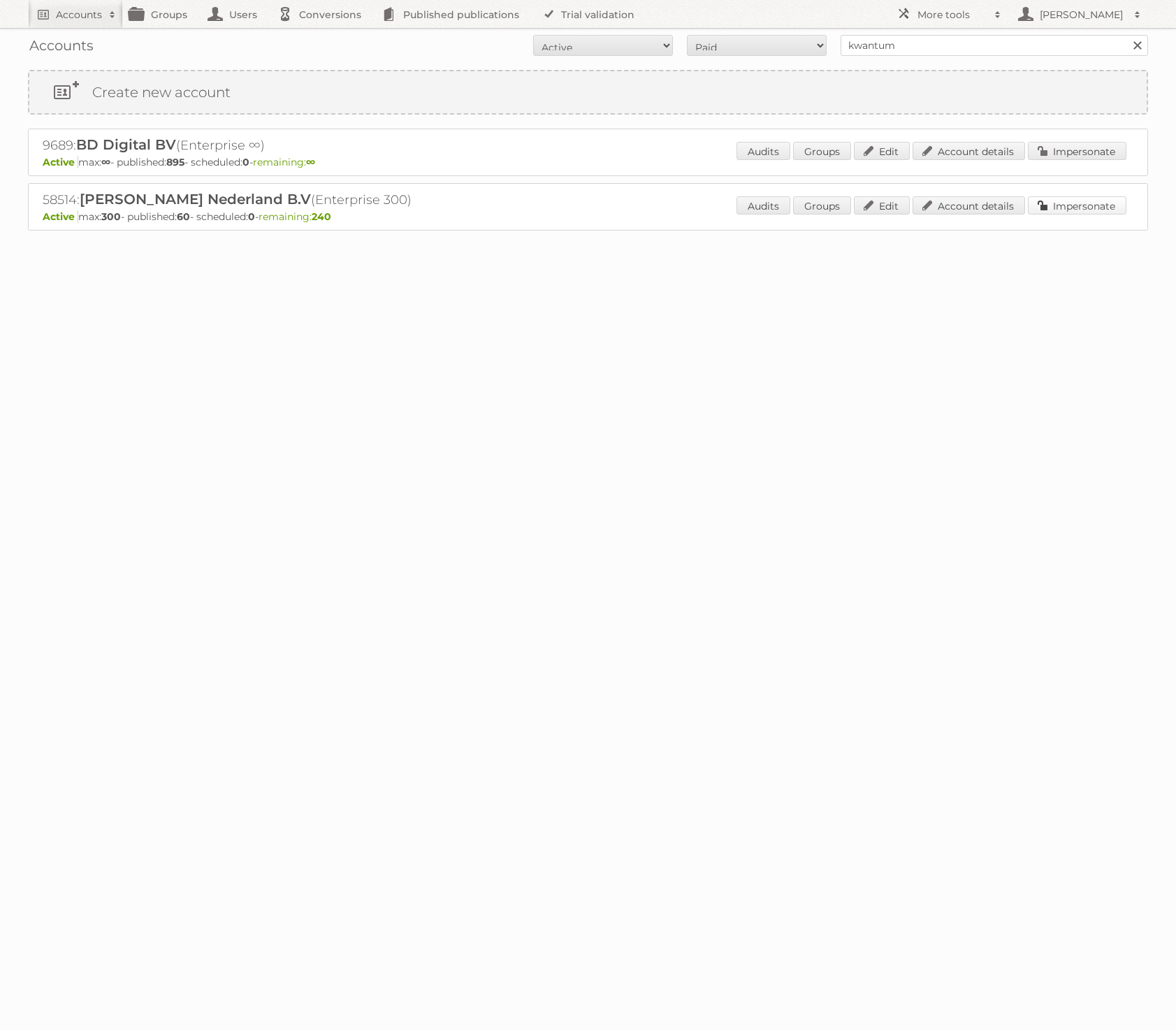
click at [1078, 203] on link "Impersonate" at bounding box center [1076, 206] width 99 height 18
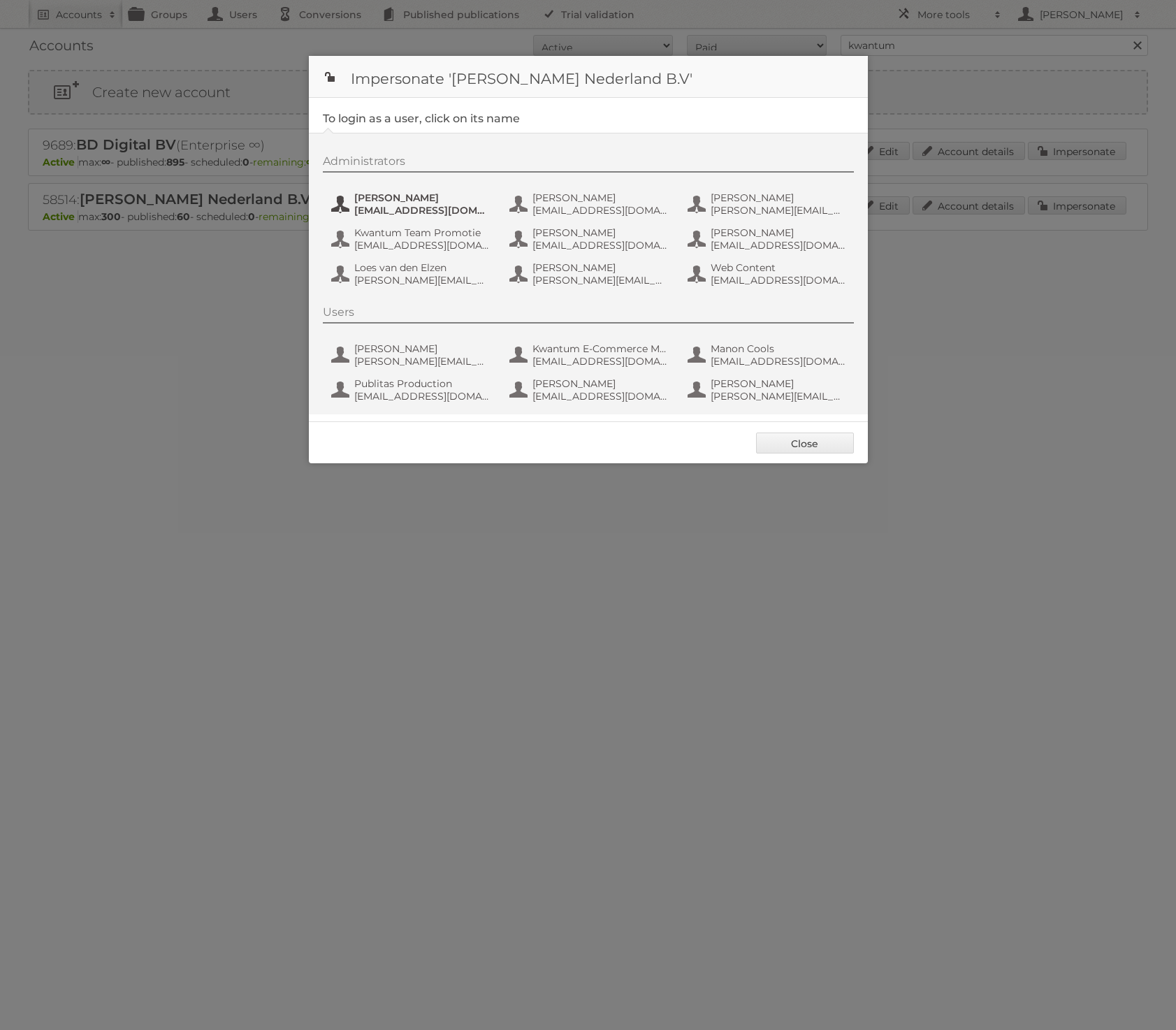
click at [346, 209] on button "[PERSON_NAME] [EMAIL_ADDRESS][DOMAIN_NAME]" at bounding box center [412, 204] width 164 height 28
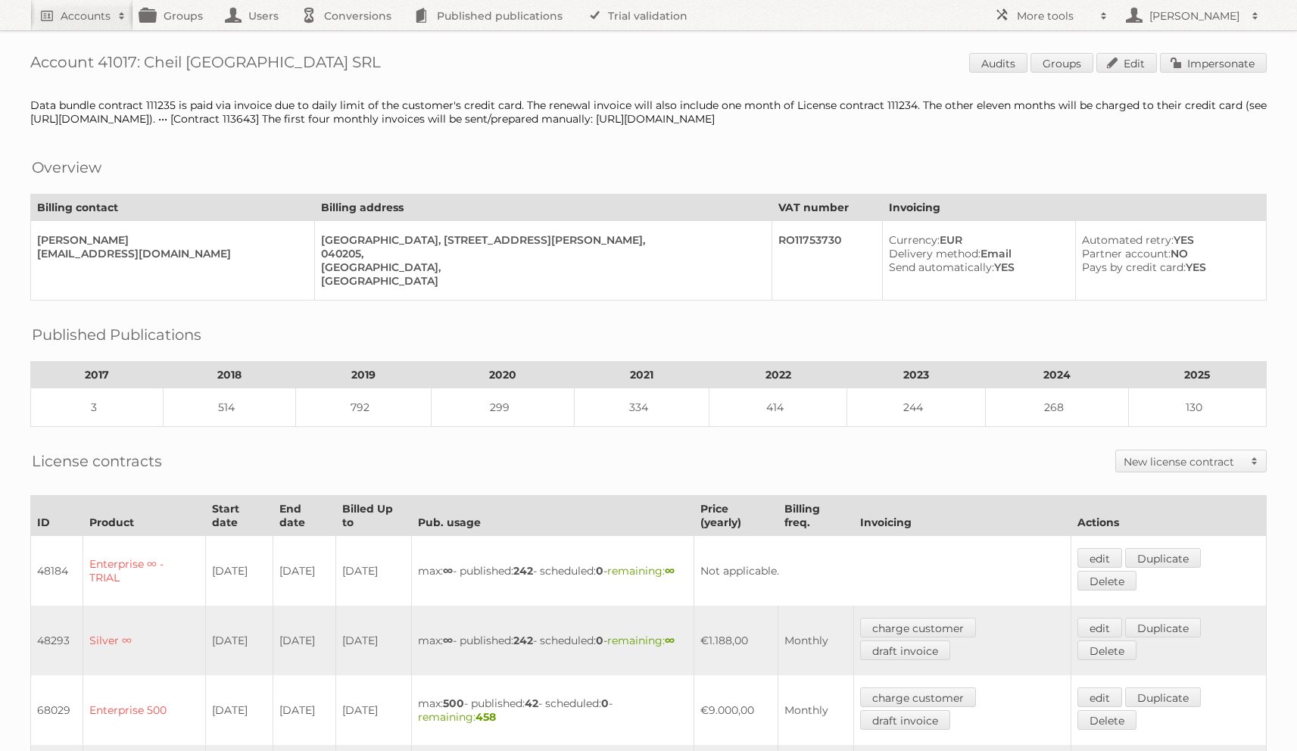
scroll to position [612, 0]
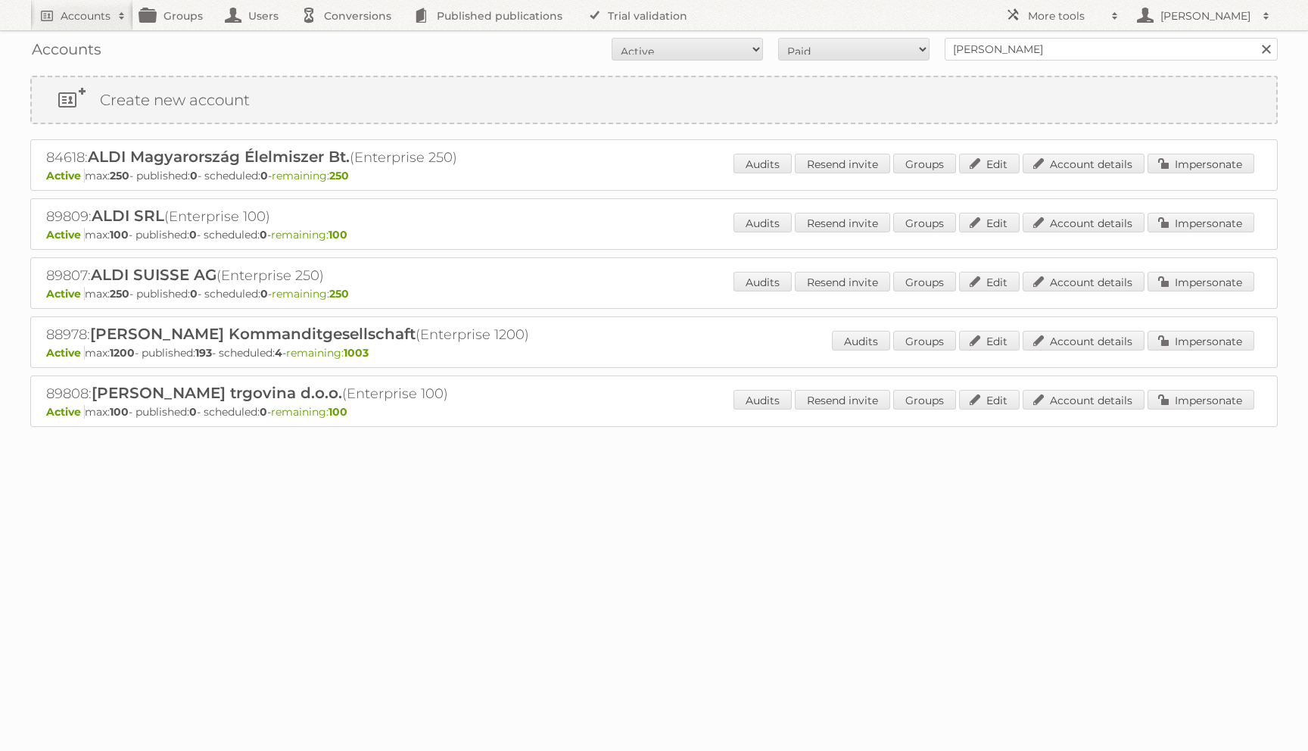
click at [1039, 325] on div "88978: [PERSON_NAME] Kommanditgesellschaft (Enterprise 1200) Active max: 1200 -…" at bounding box center [653, 341] width 1247 height 51
click at [1045, 336] on link "Account details" at bounding box center [1084, 341] width 122 height 20
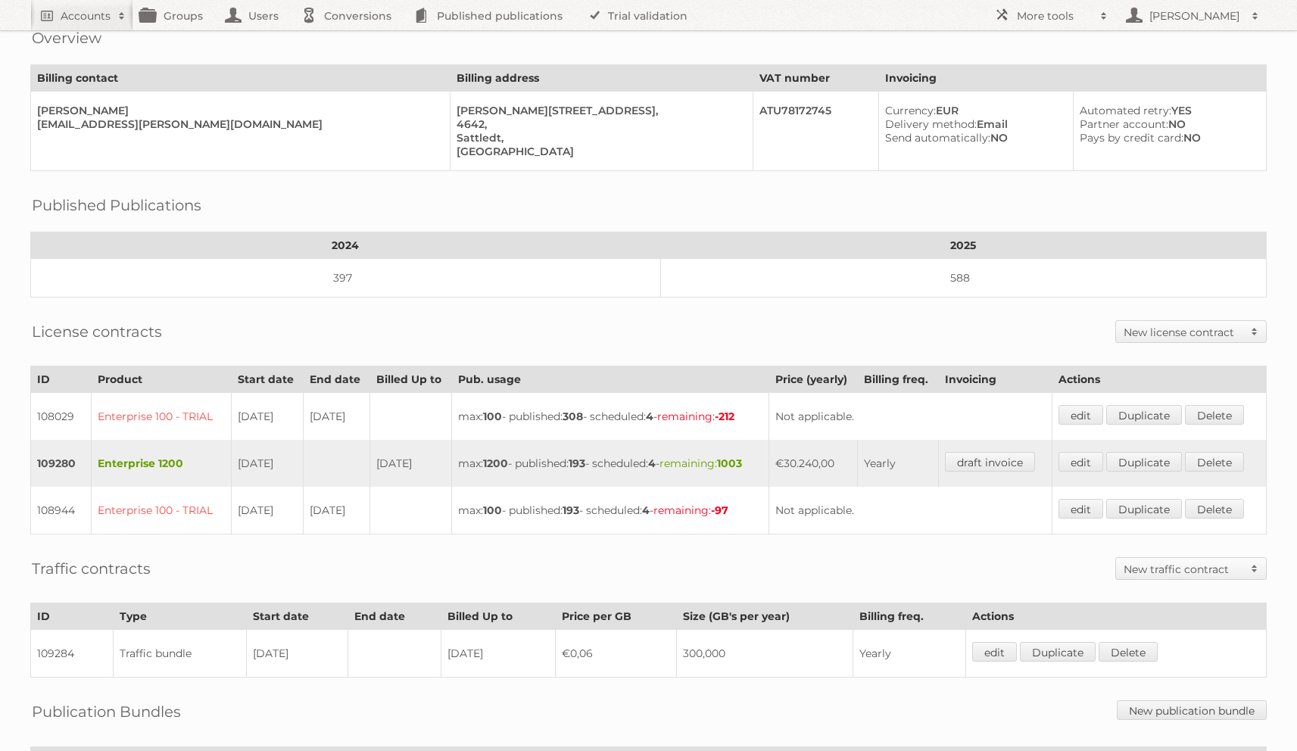
scroll to position [147, 0]
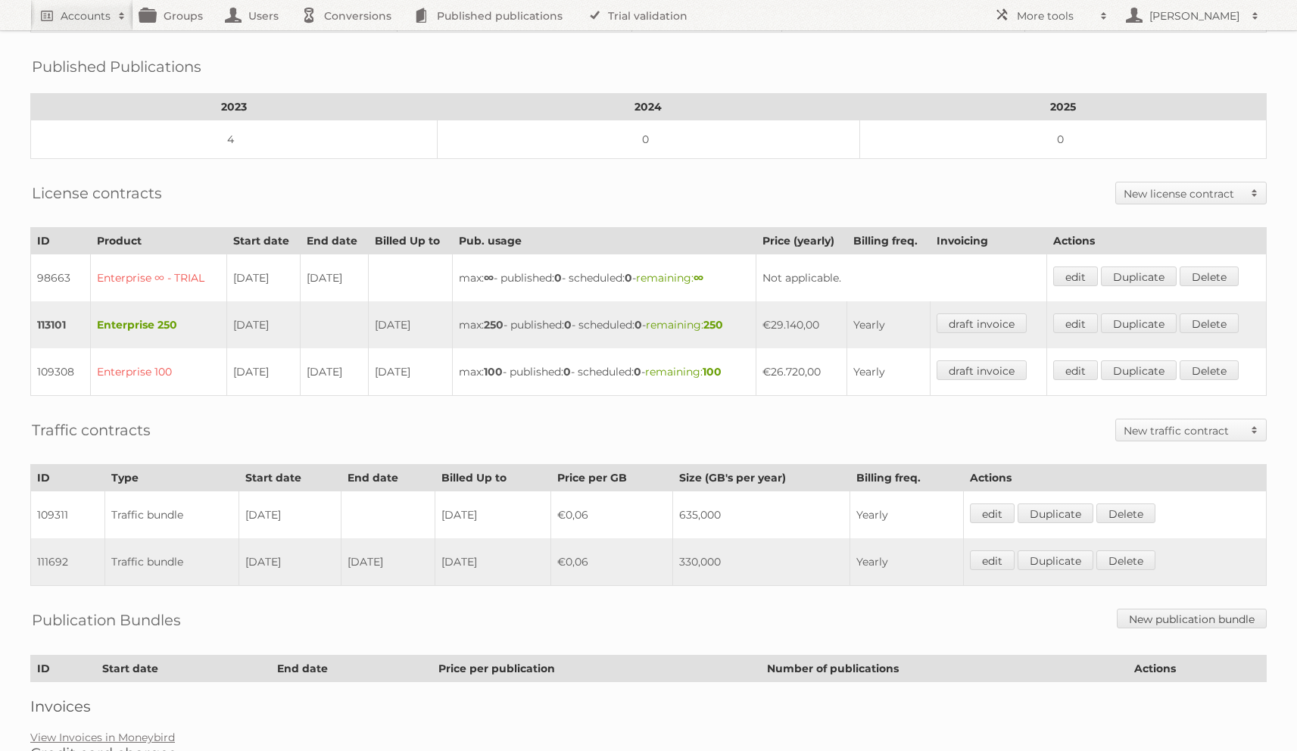
scroll to position [272, 0]
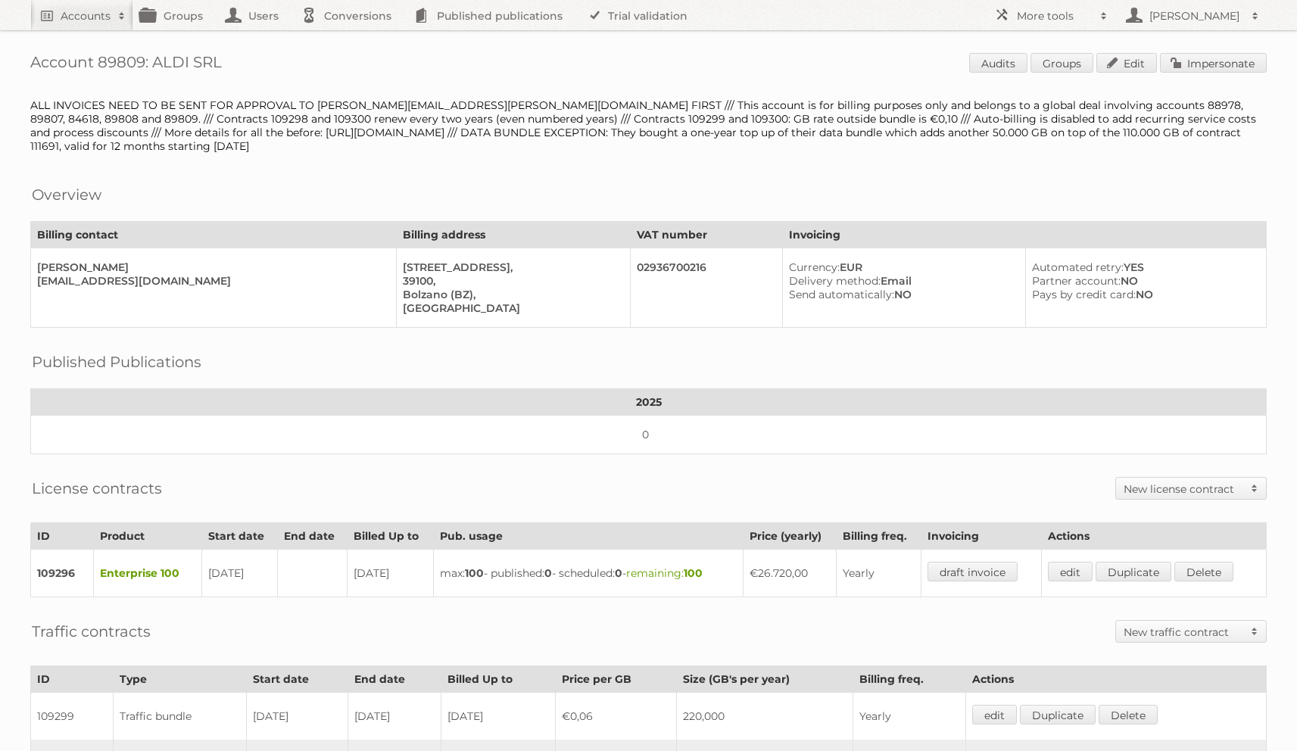
scroll to position [319, 0]
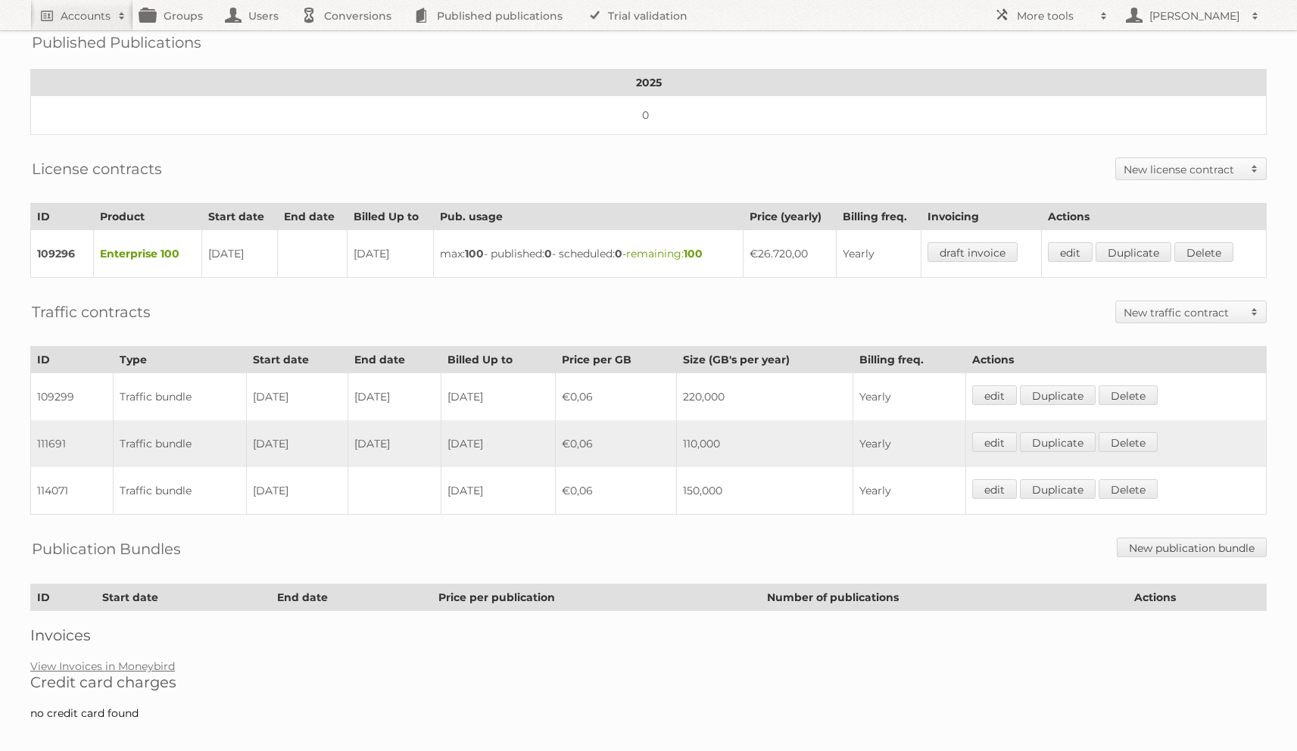
click at [699, 479] on td "150,000" at bounding box center [765, 491] width 176 height 48
copy tr "150,000"
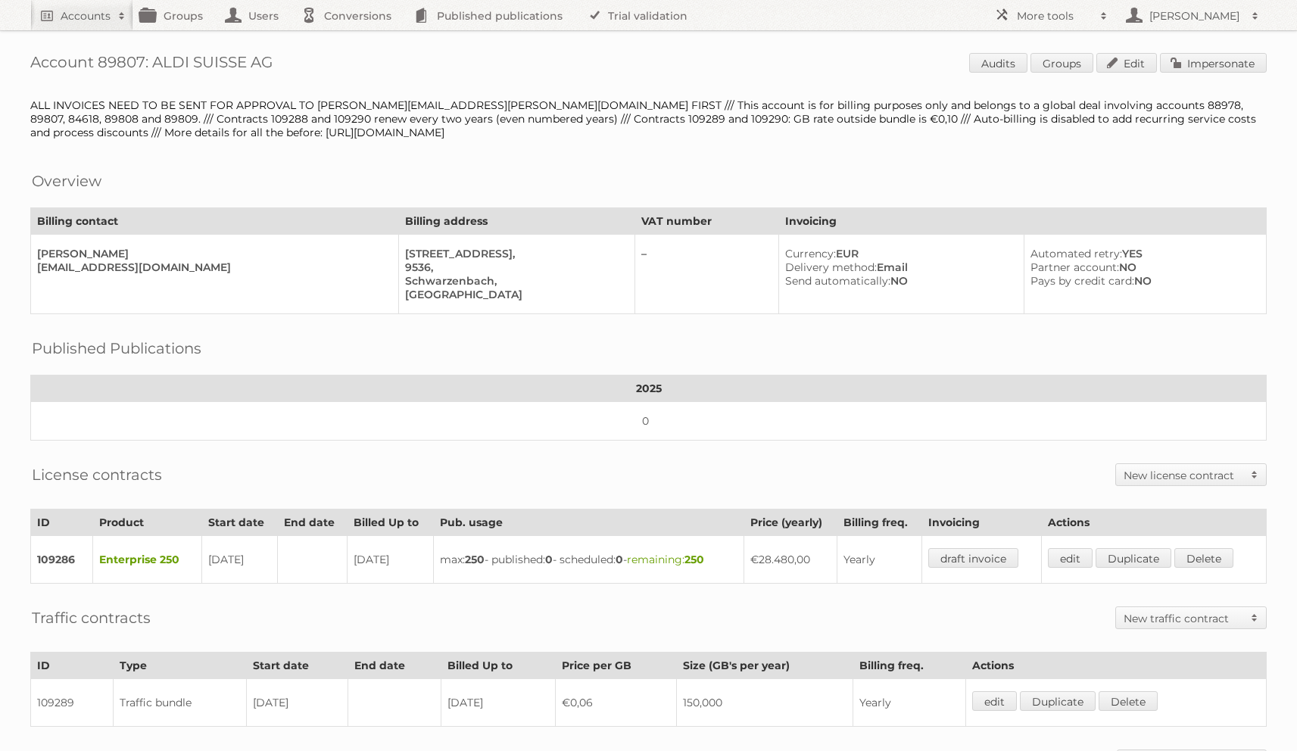
scroll to position [213, 0]
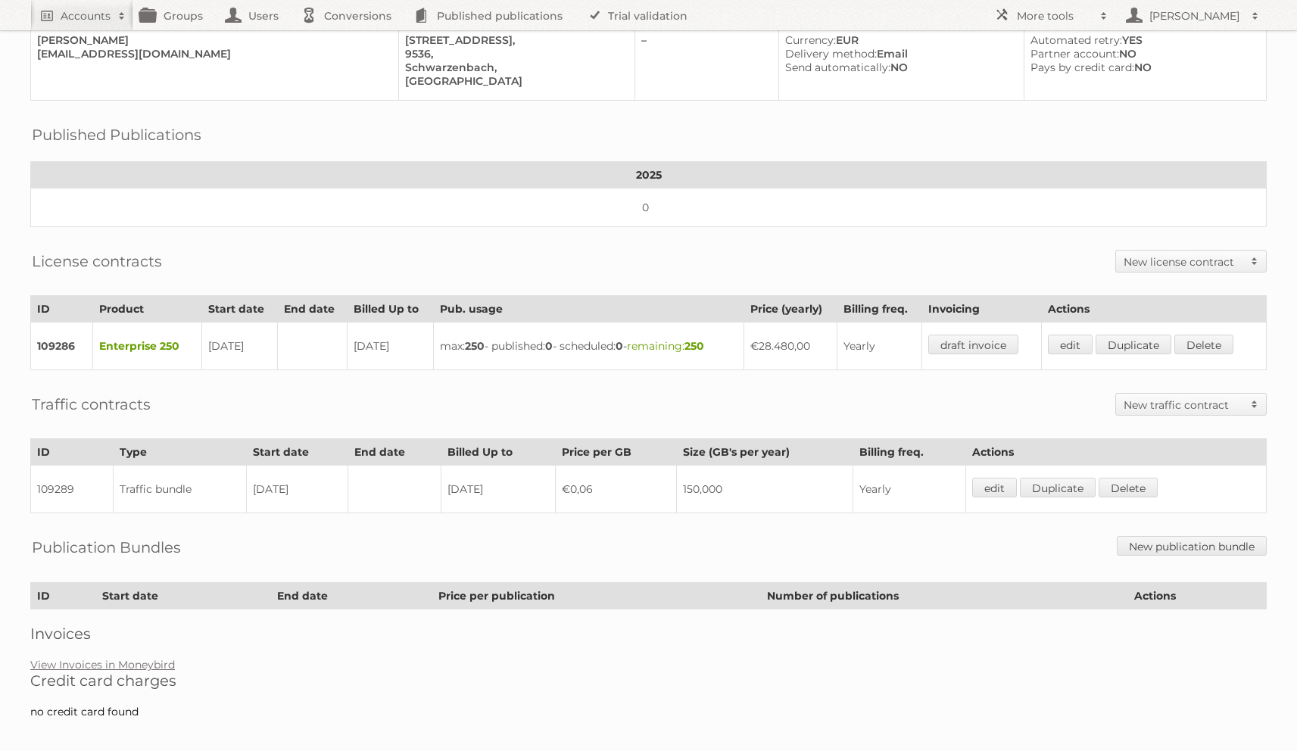
click at [708, 478] on td "150,000" at bounding box center [765, 489] width 176 height 48
copy tr "150,000"
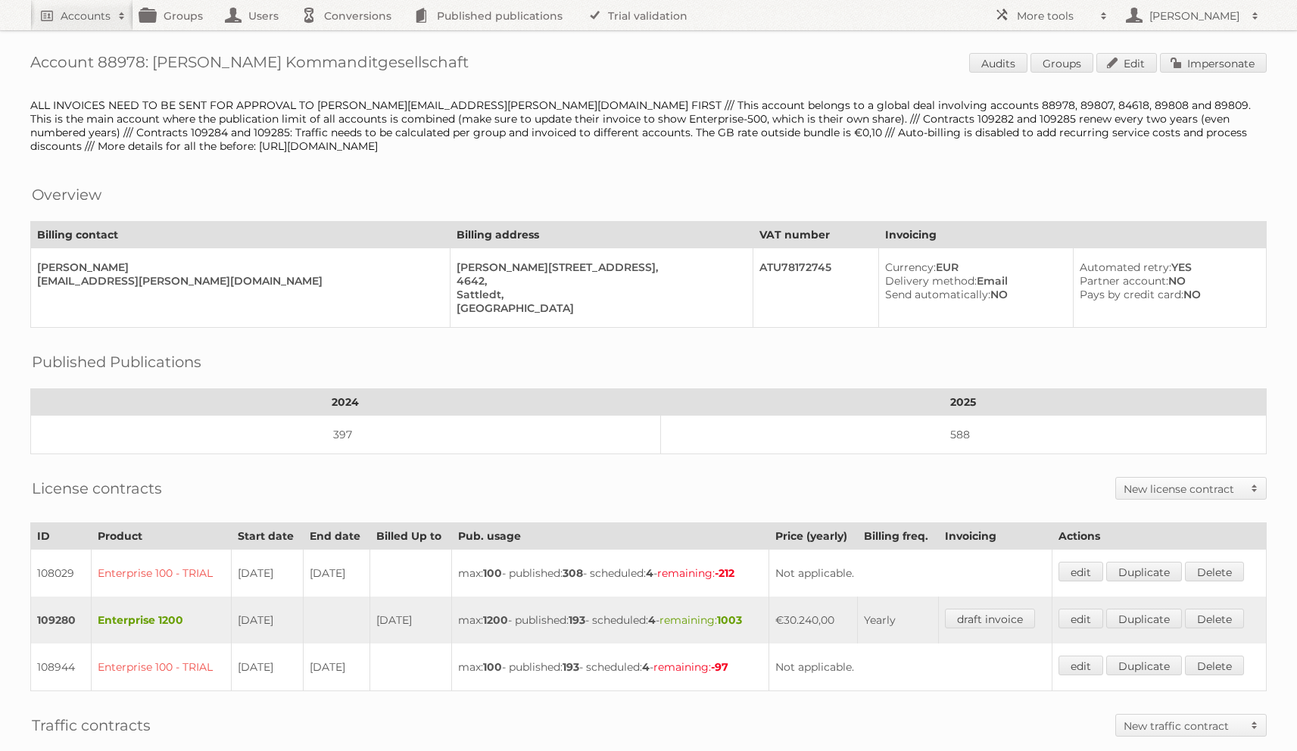
scroll to position [319, 0]
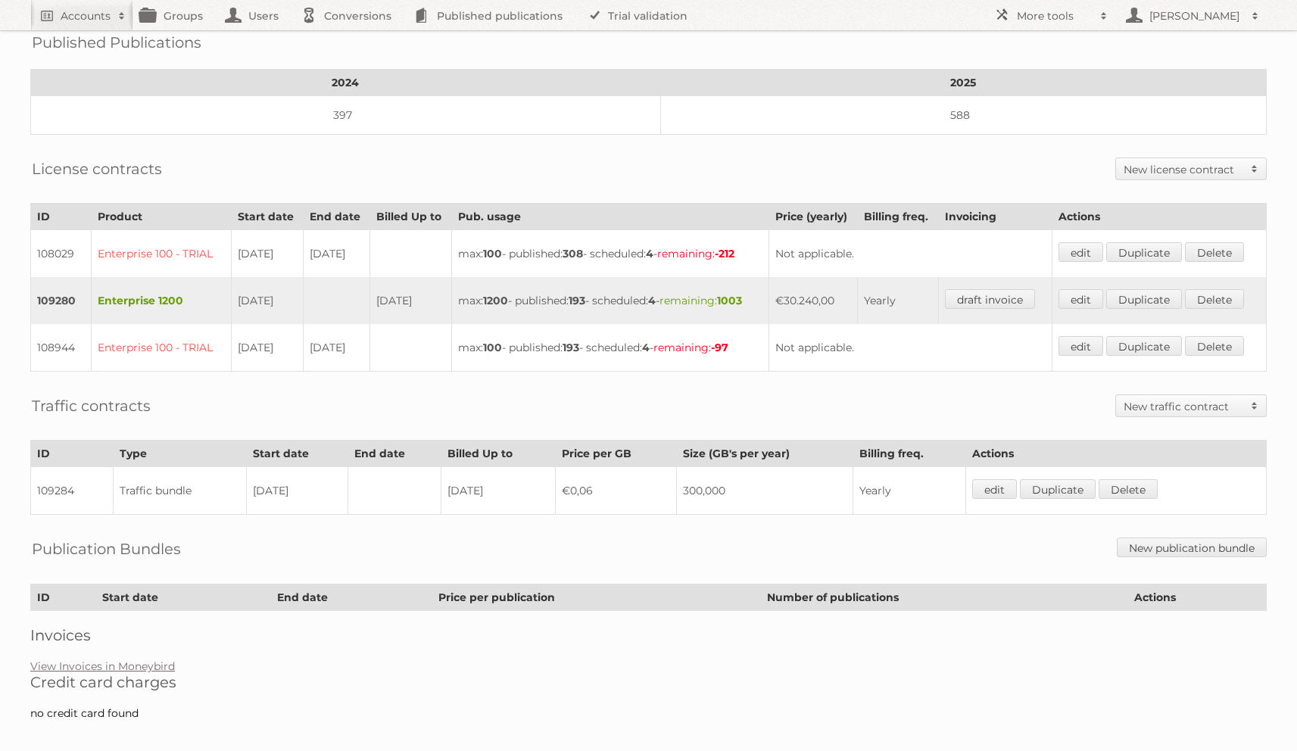
click at [710, 476] on td "300,000" at bounding box center [765, 491] width 176 height 48
copy td "300,000"
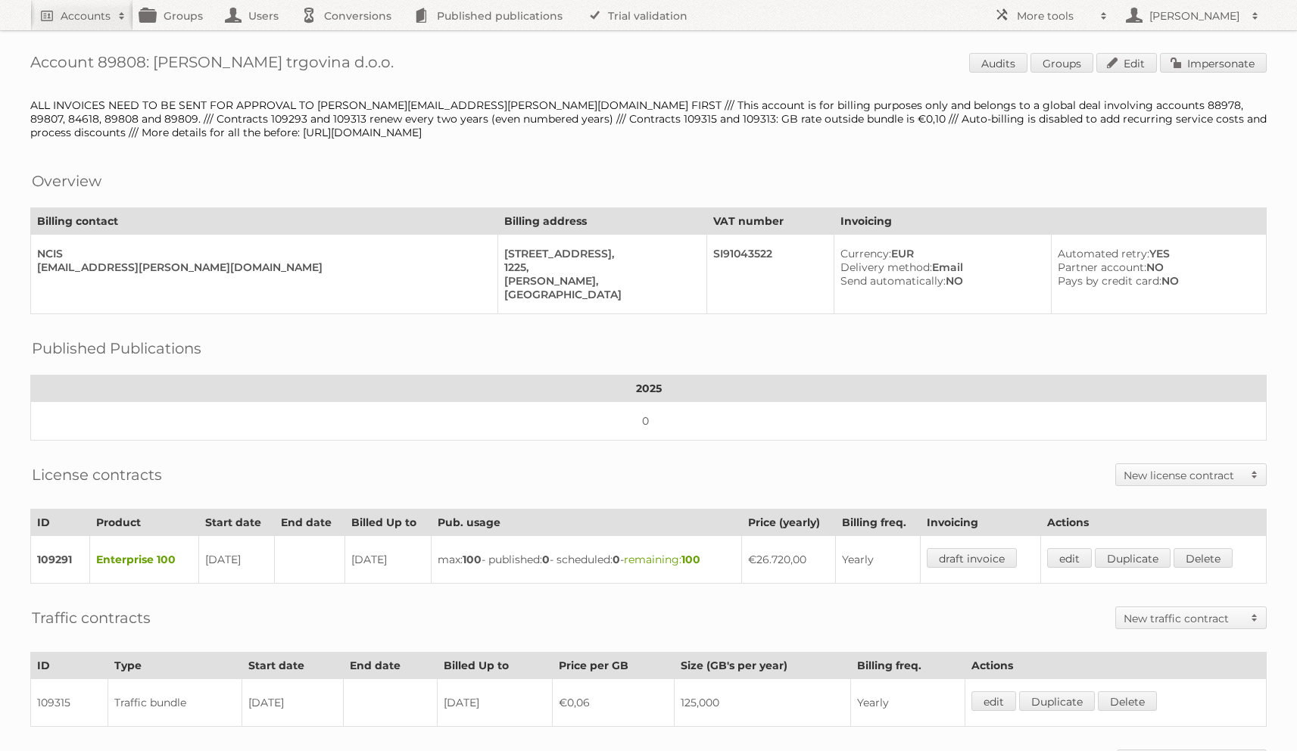
scroll to position [213, 0]
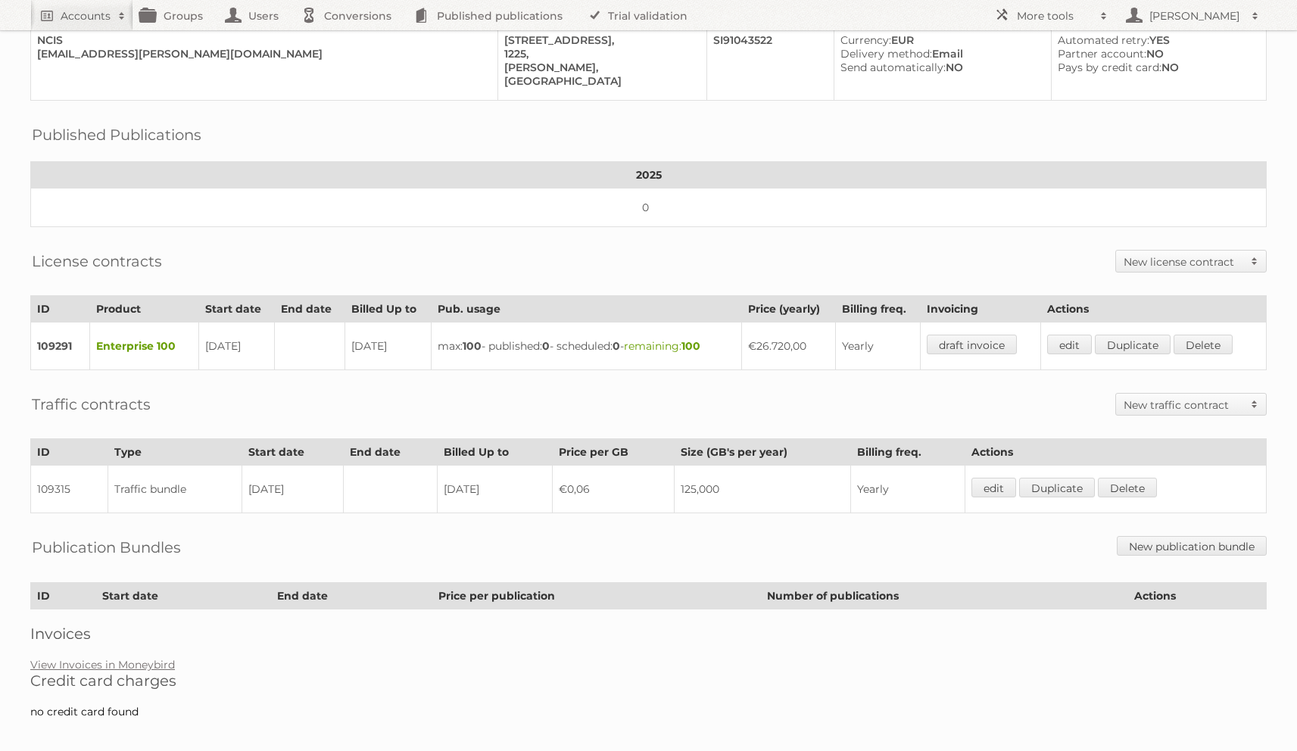
click at [706, 481] on td "125,000" at bounding box center [762, 489] width 176 height 48
copy td "125,000"
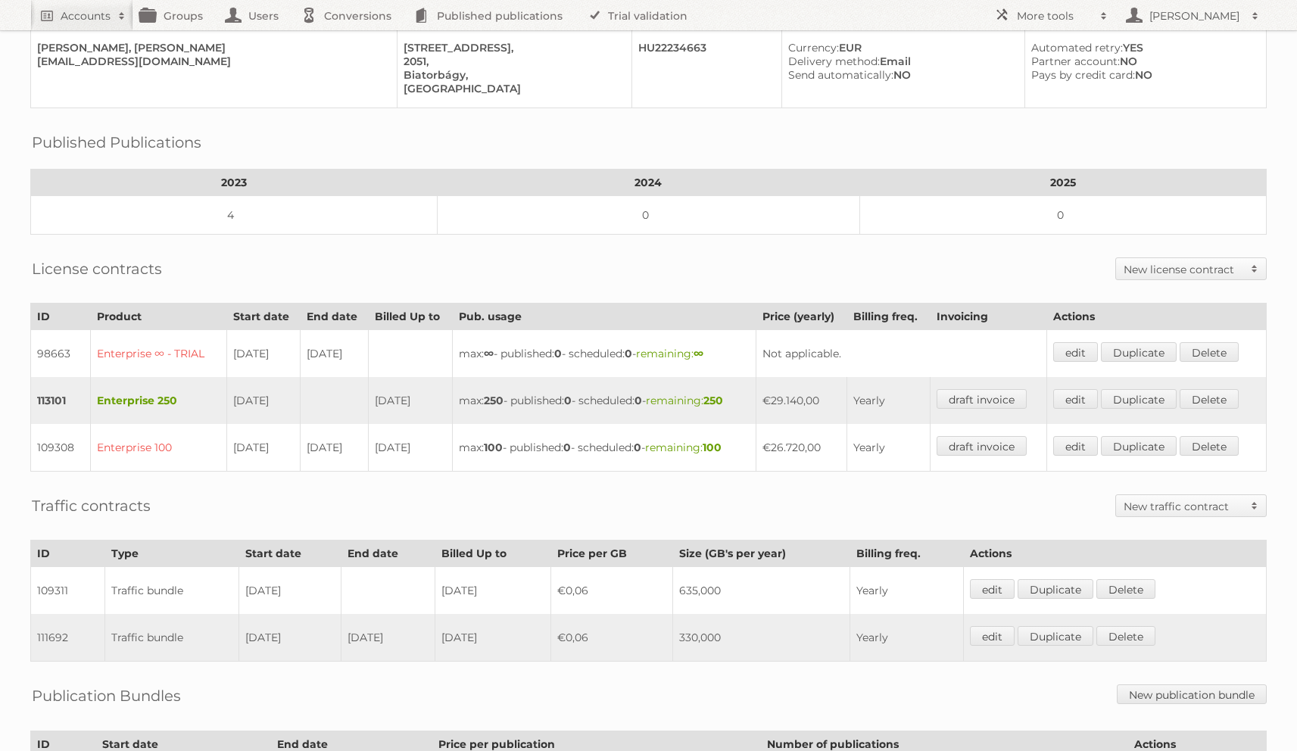
scroll to position [292, 0]
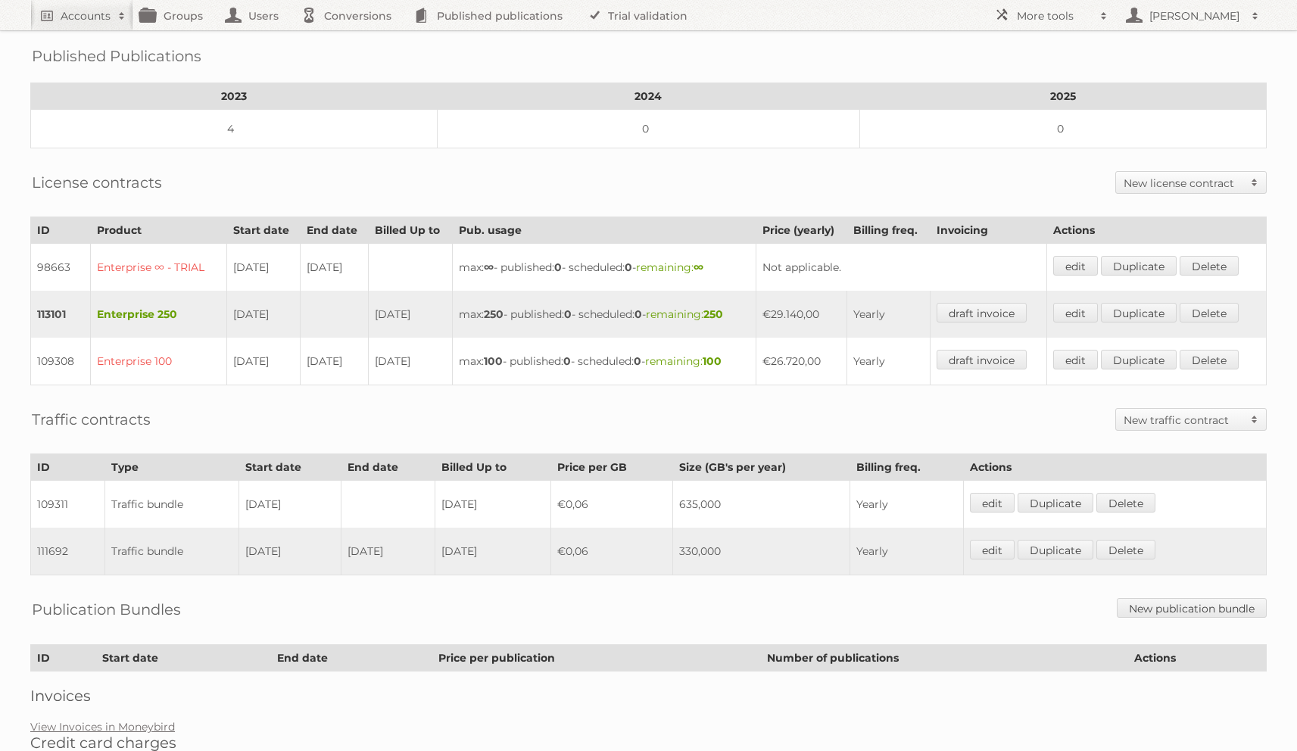
click at [693, 489] on td "635,000" at bounding box center [760, 505] width 177 height 48
copy td "635,000"
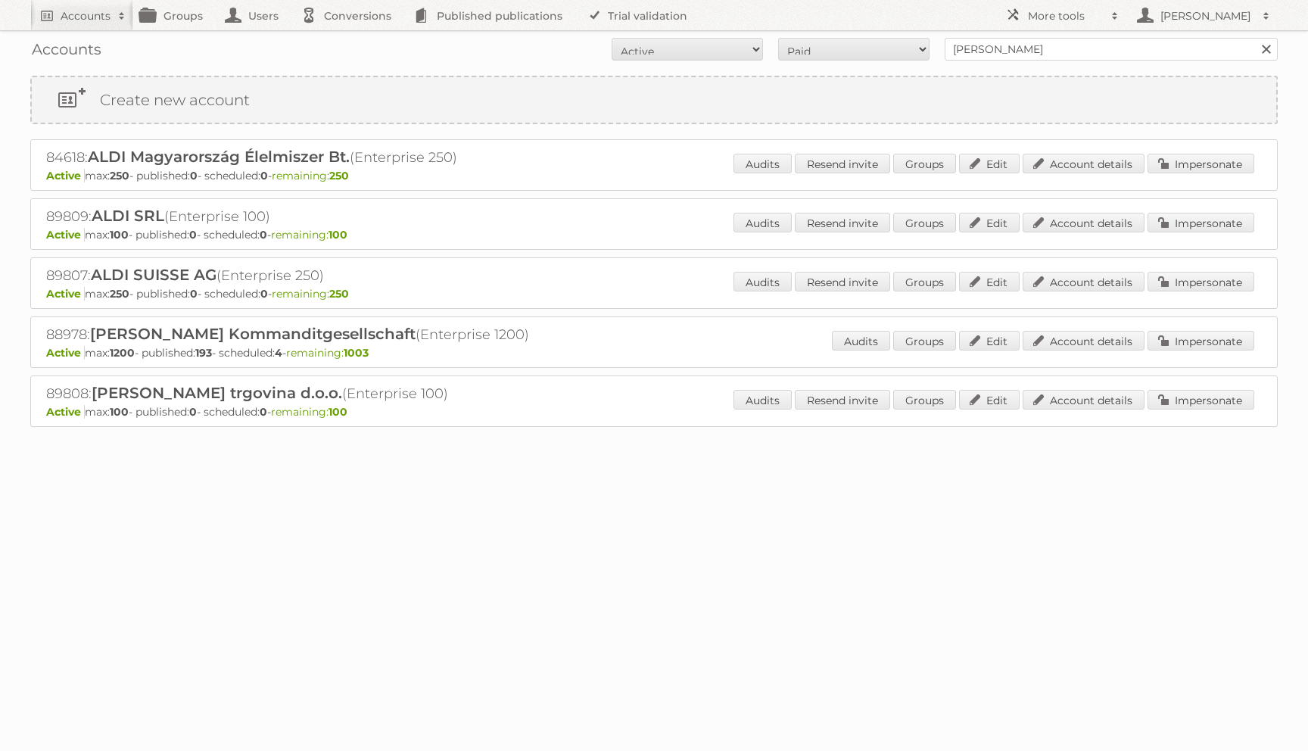
drag, startPoint x: 278, startPoint y: 433, endPoint x: 48, endPoint y: 170, distance: 349.2
click at [48, 171] on div "84618: ALDI Magyarország Élelmiszer Bt. (Enterprise 250) Active max: 250 - publ…" at bounding box center [653, 313] width 1247 height 348
click at [48, 159] on h2 "84618: ALDI Magyarország Élelmiszer Bt. (Enterprise 250)" at bounding box center [311, 158] width 530 height 20
drag, startPoint x: 45, startPoint y: 154, endPoint x: 381, endPoint y: 389, distance: 410.5
click at [381, 389] on div "84618: ALDI Magyarország Élelmiszer Bt. (Enterprise 250) Active max: 250 - publ…" at bounding box center [653, 313] width 1247 height 348
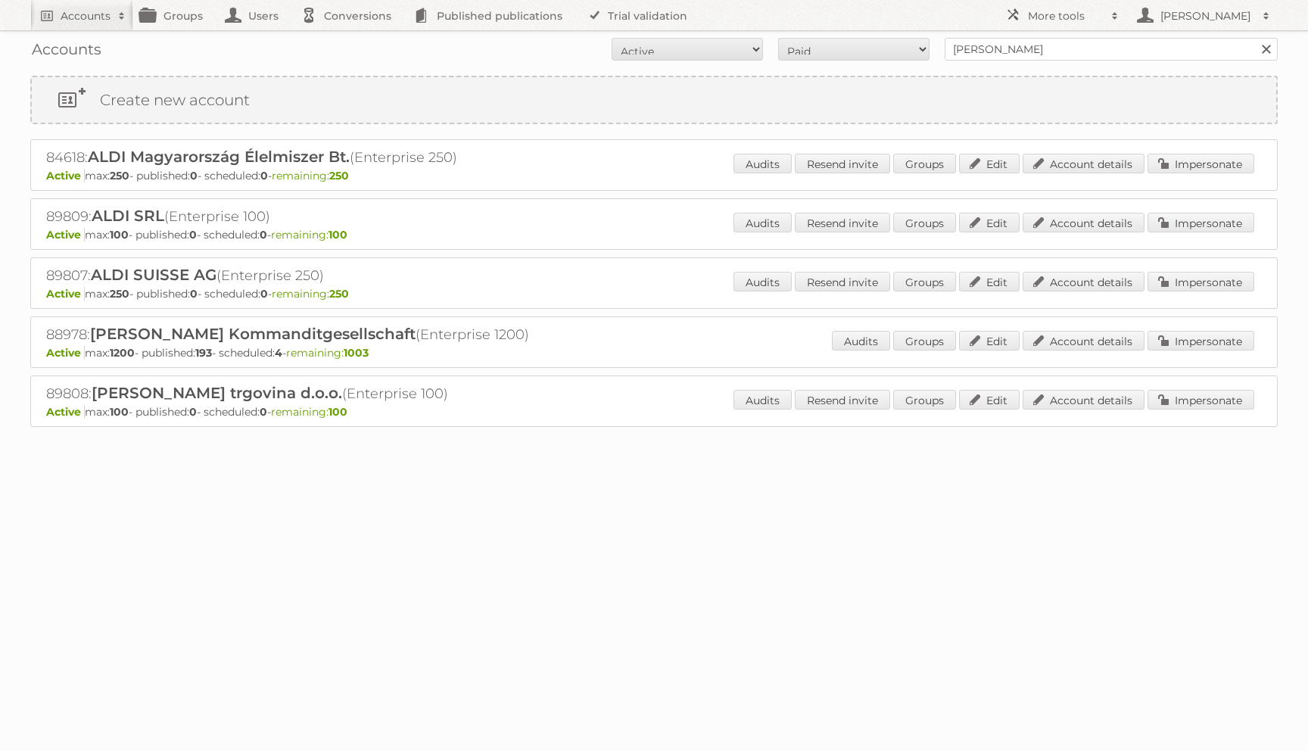
copy div "12605: LORE Ipsumdolorsi Ametconsec Ad. (Elitseddoe 514) Tempor inc: 310 - utla…"
click at [564, 505] on div at bounding box center [654, 518] width 1308 height 30
click at [1055, 167] on link "Account details" at bounding box center [1084, 164] width 122 height 20
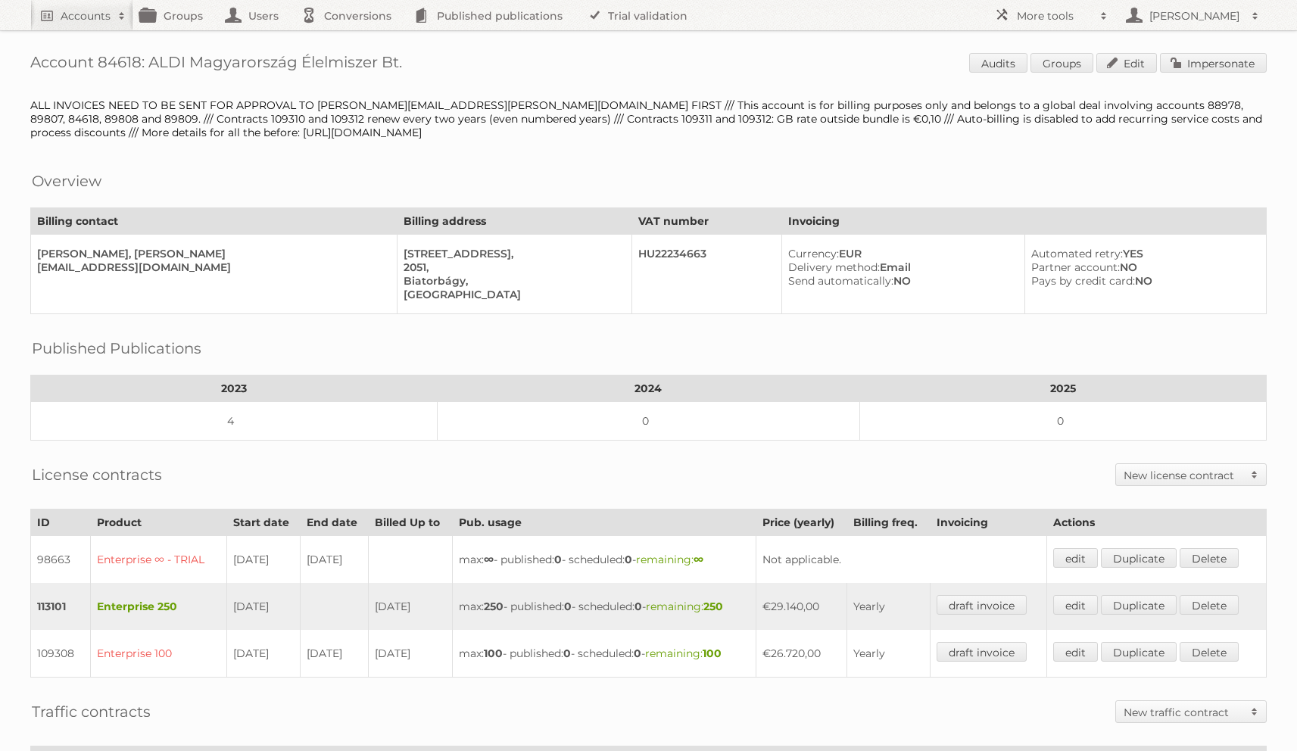
scroll to position [353, 0]
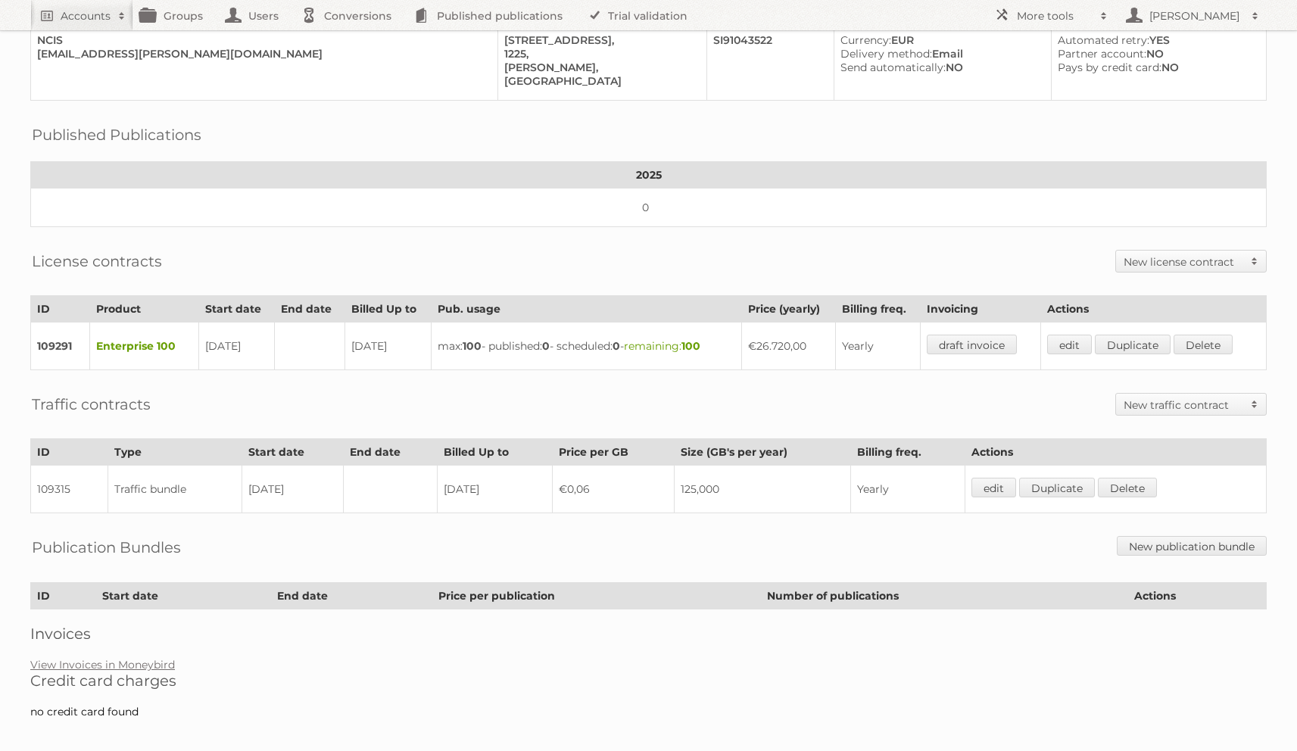
scroll to position [213, 0]
click at [819, 337] on td "€26.720,00" at bounding box center [788, 346] width 94 height 48
copy tr "€26.720,00"
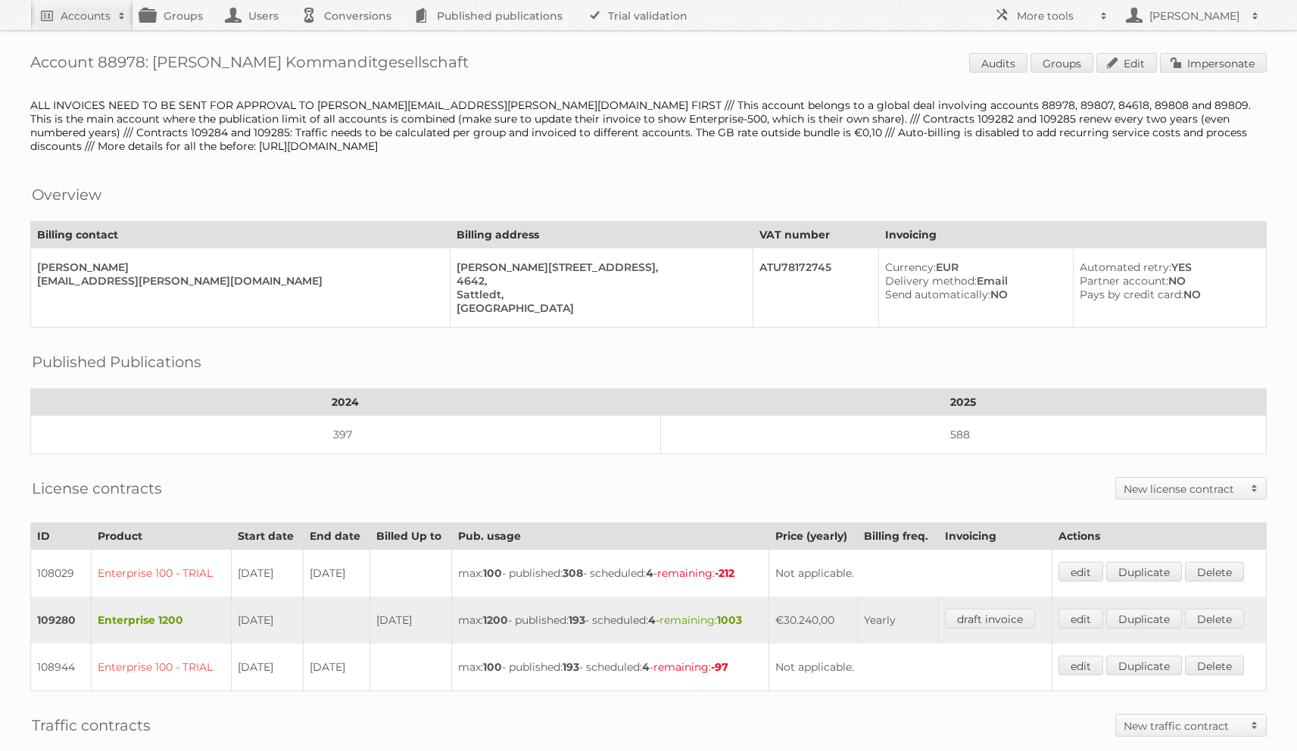
scroll to position [319, 0]
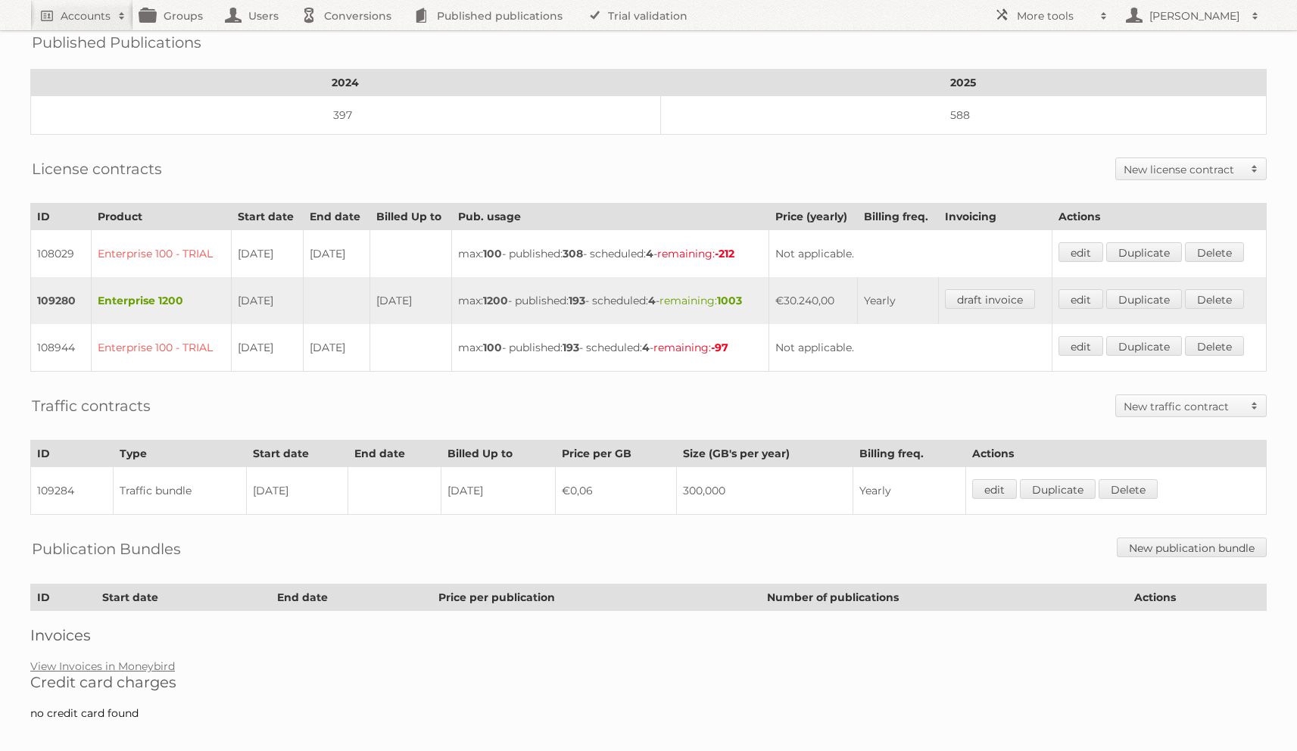
click at [809, 294] on td "€30.240,00" at bounding box center [812, 300] width 89 height 47
copy tr "€30.240,00"
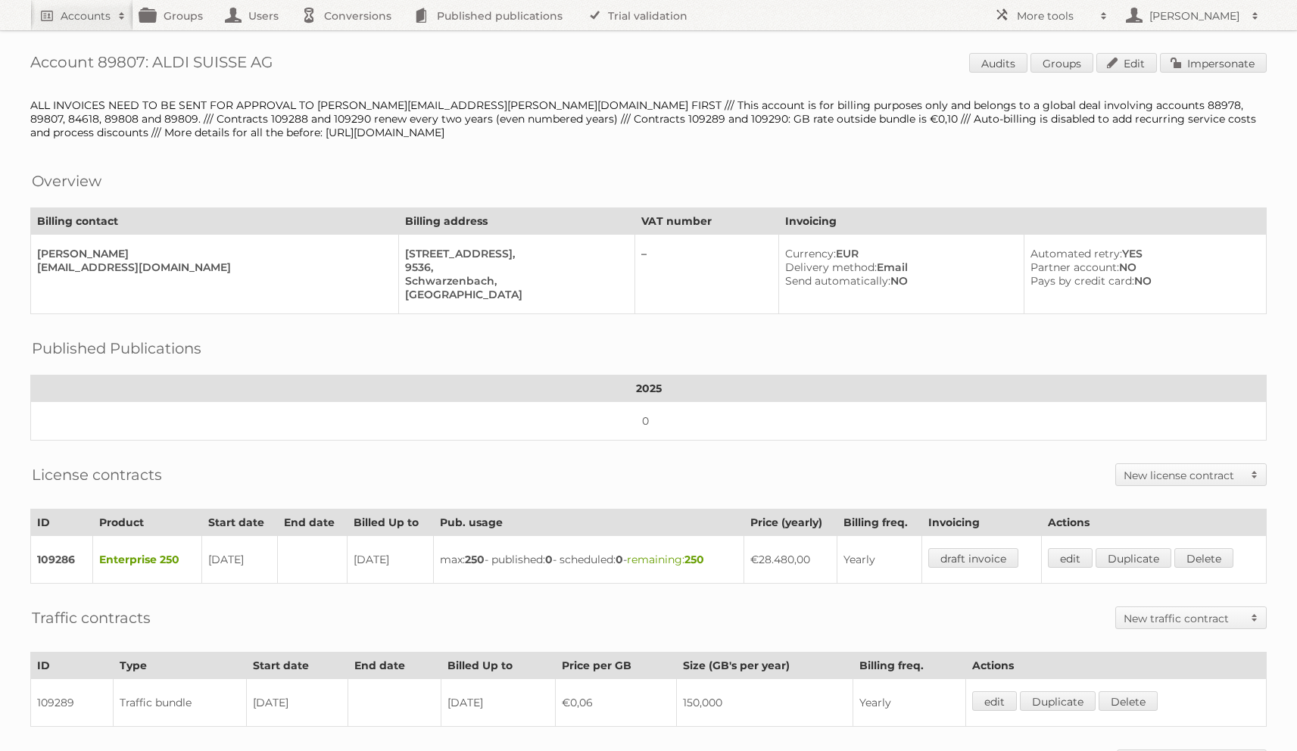
scroll to position [213, 0]
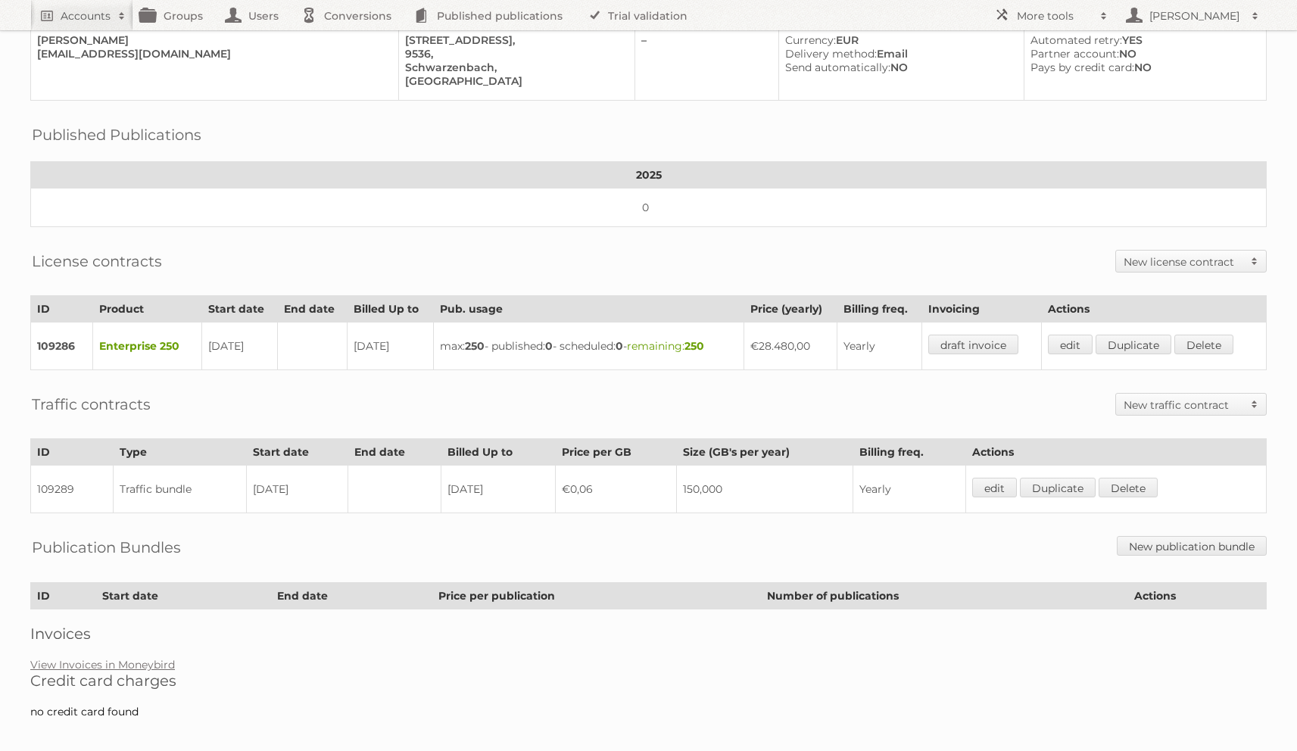
click at [787, 332] on td "€28.480,00" at bounding box center [790, 346] width 93 height 48
copy tr "€28.480,00"
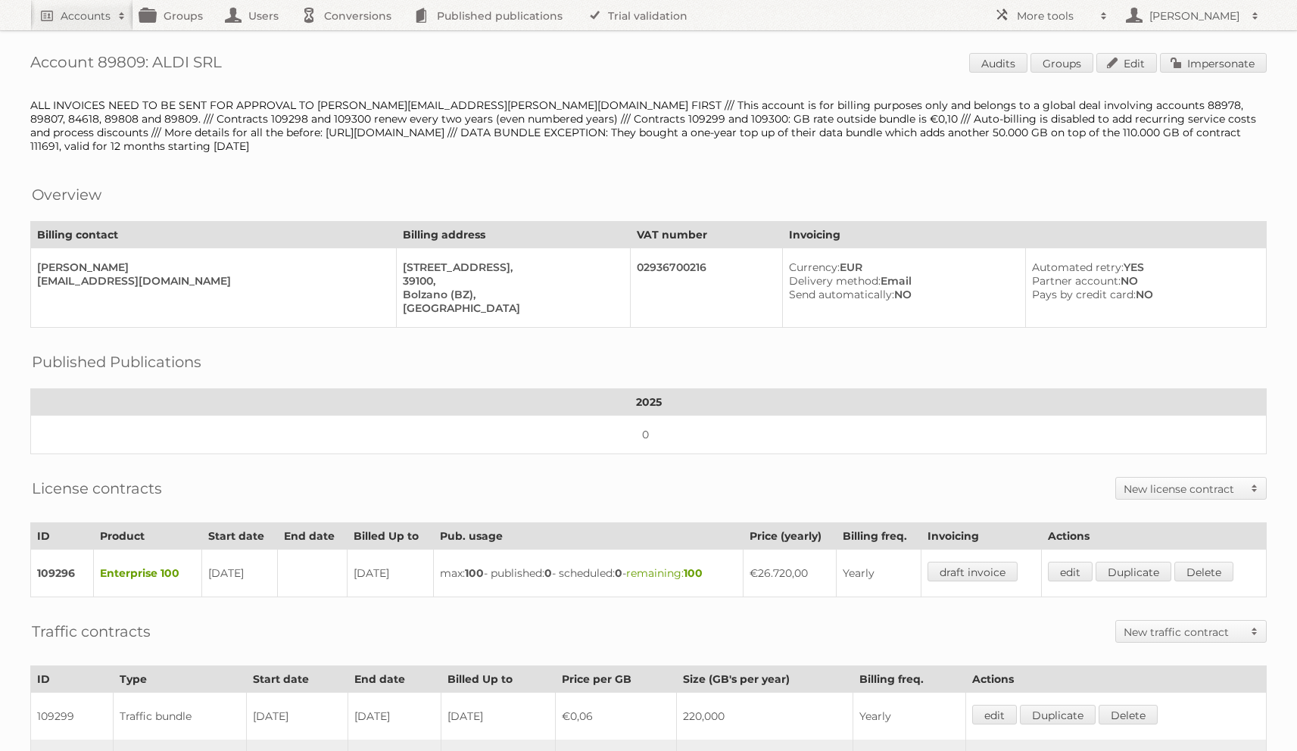
scroll to position [319, 0]
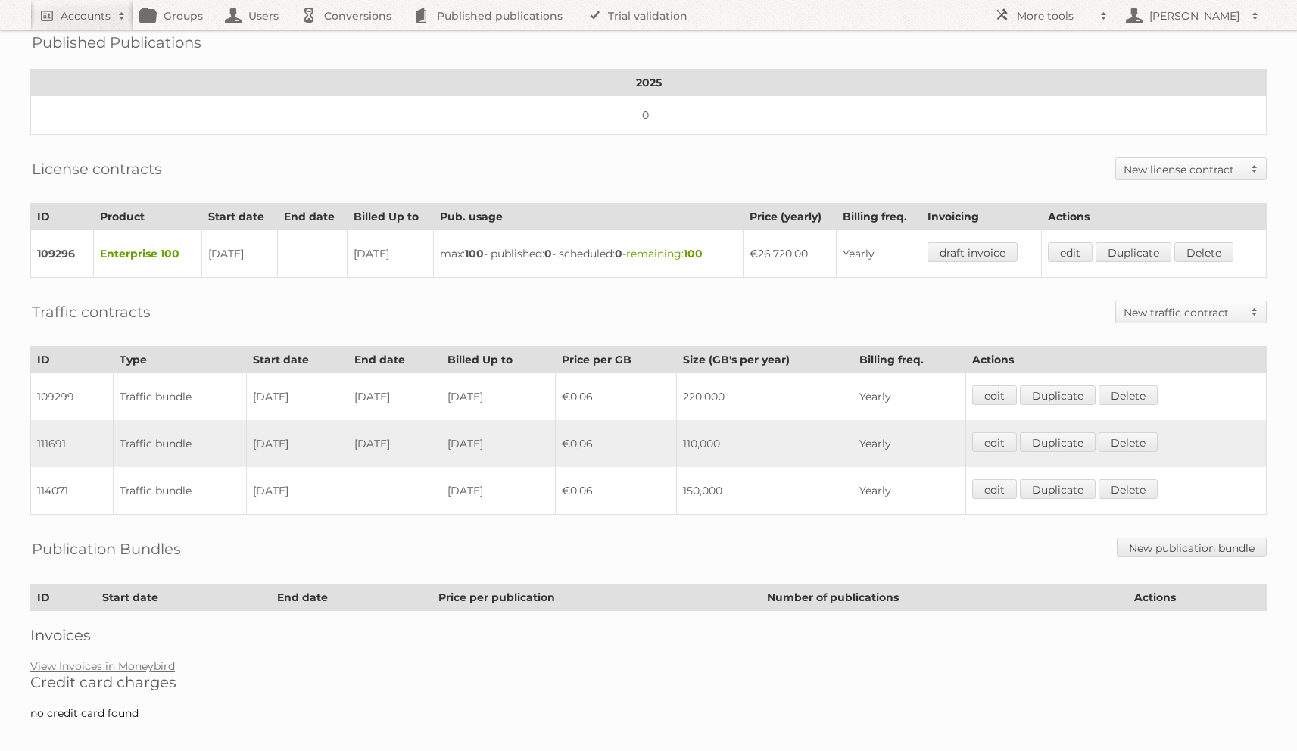
click at [770, 240] on td "€26.720,00" at bounding box center [789, 254] width 93 height 48
copy td "26.720,00"
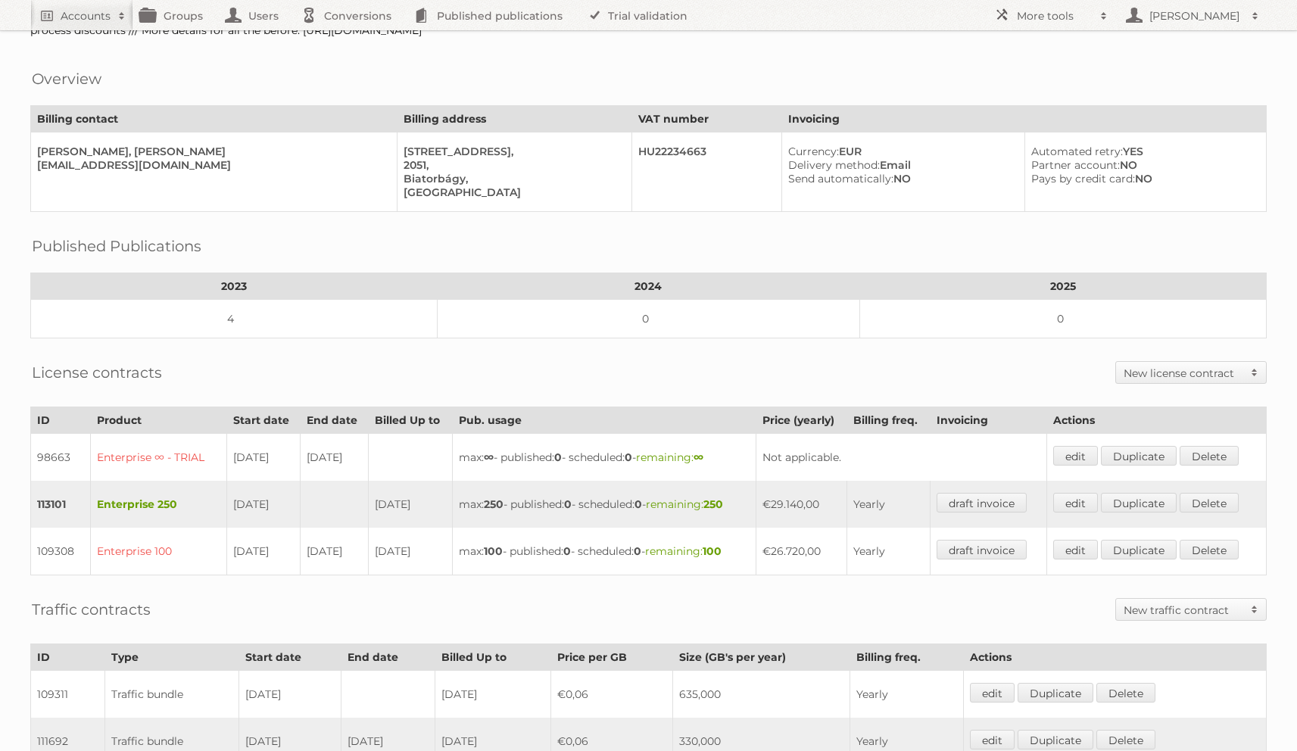
scroll to position [188, 0]
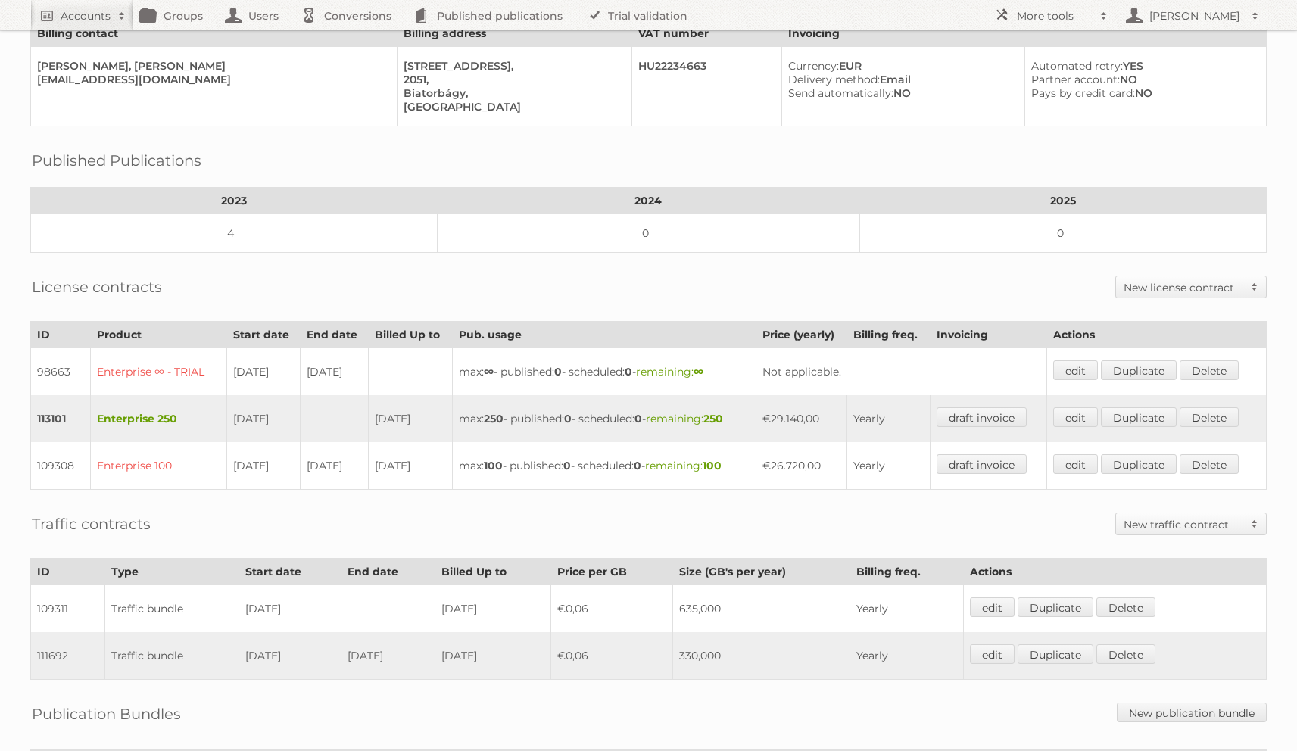
click at [825, 403] on td "€29.140,00" at bounding box center [801, 418] width 91 height 47
copy tr "€29.140,00"
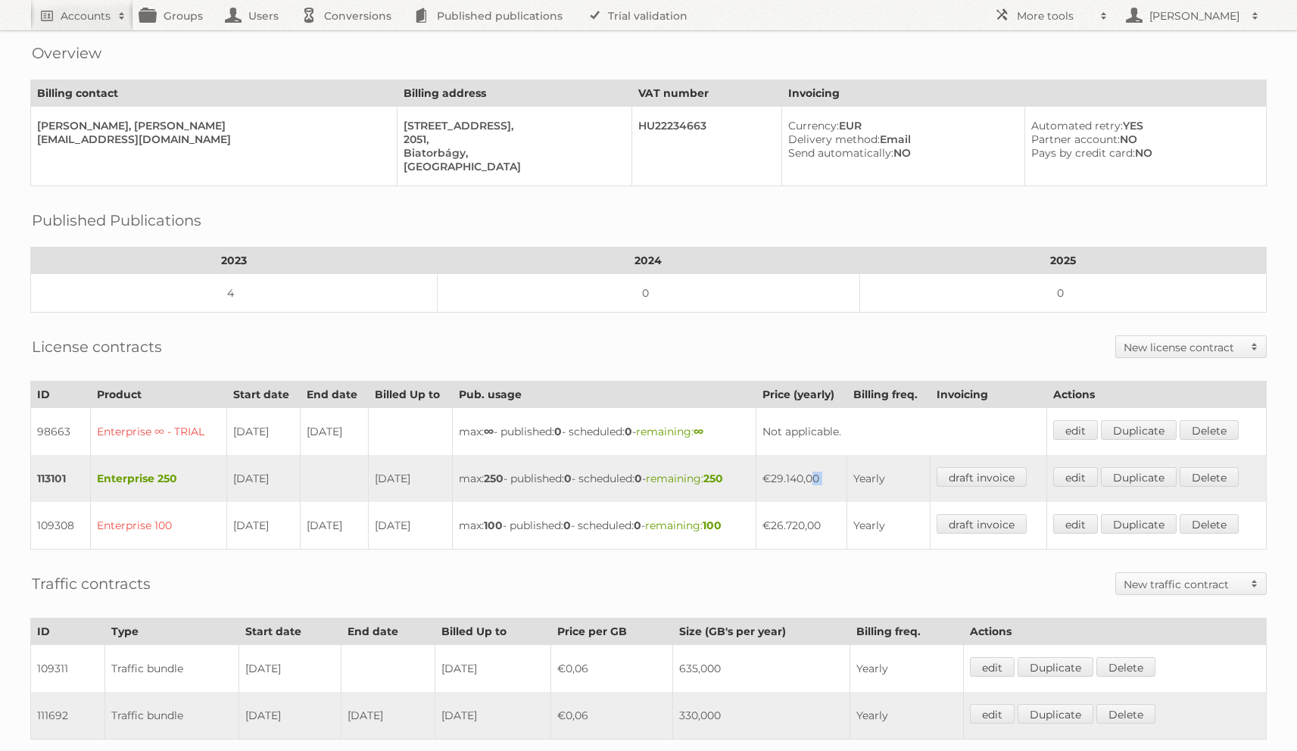
scroll to position [108, 0]
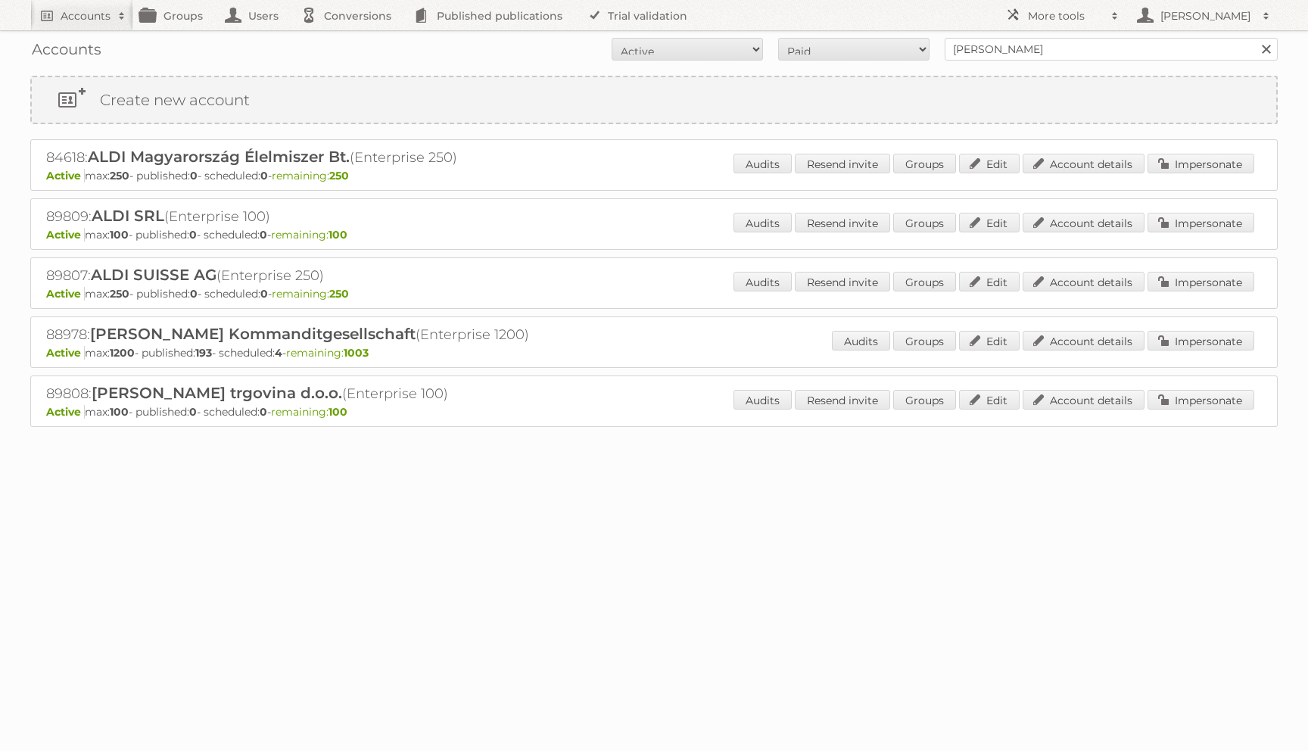
drag, startPoint x: 473, startPoint y: 419, endPoint x: 47, endPoint y: 155, distance: 501.0
click at [47, 155] on div "84618: ALDI Magyarország Élelmiszer Bt. (Enterprise 250) Active max: 250 - publ…" at bounding box center [653, 313] width 1247 height 348
copy div "82847: LORE Ipsumdolorsi Ametconsec Ad. (Elitseddoe 787) Tempor inc: 963 - utla…"
click at [1074, 394] on link "Account details" at bounding box center [1084, 400] width 122 height 20
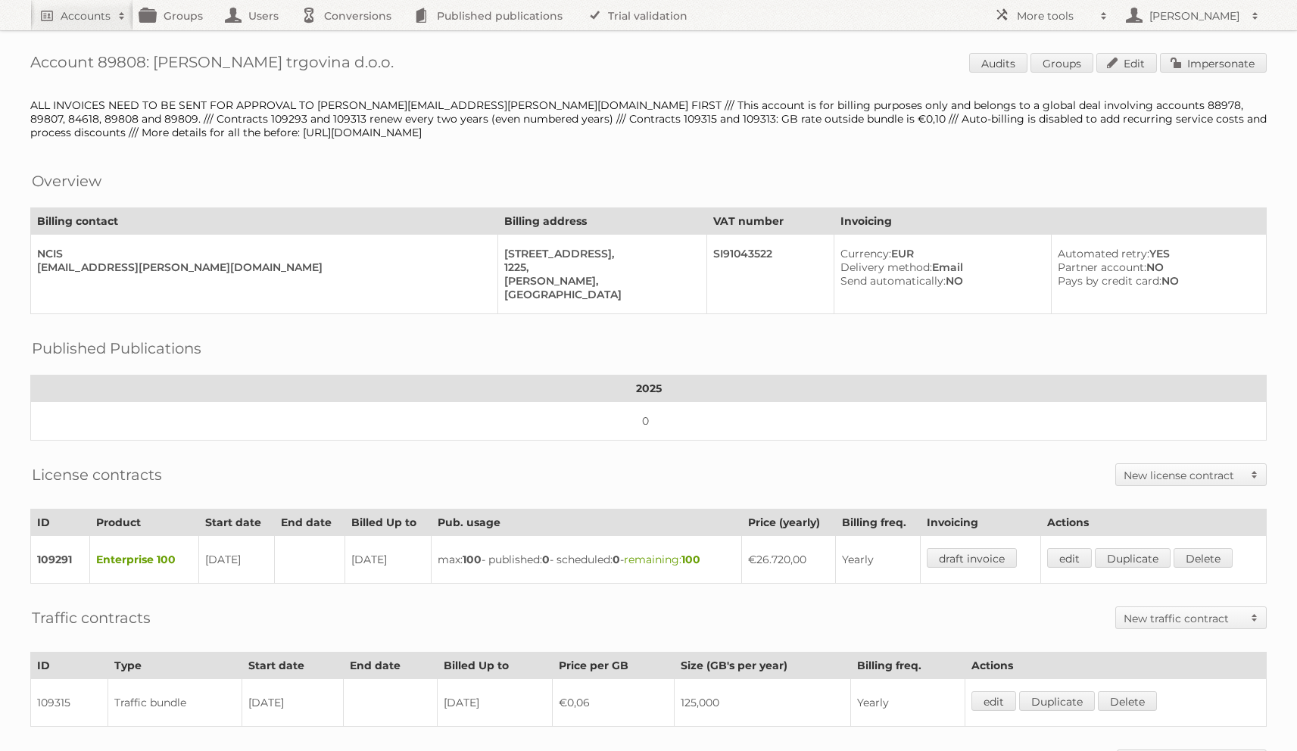
click at [789, 207] on table "Billing contact Billing address VAT number Invoicing NCIS marketing@hofer.si Kr…" at bounding box center [648, 260] width 1236 height 107
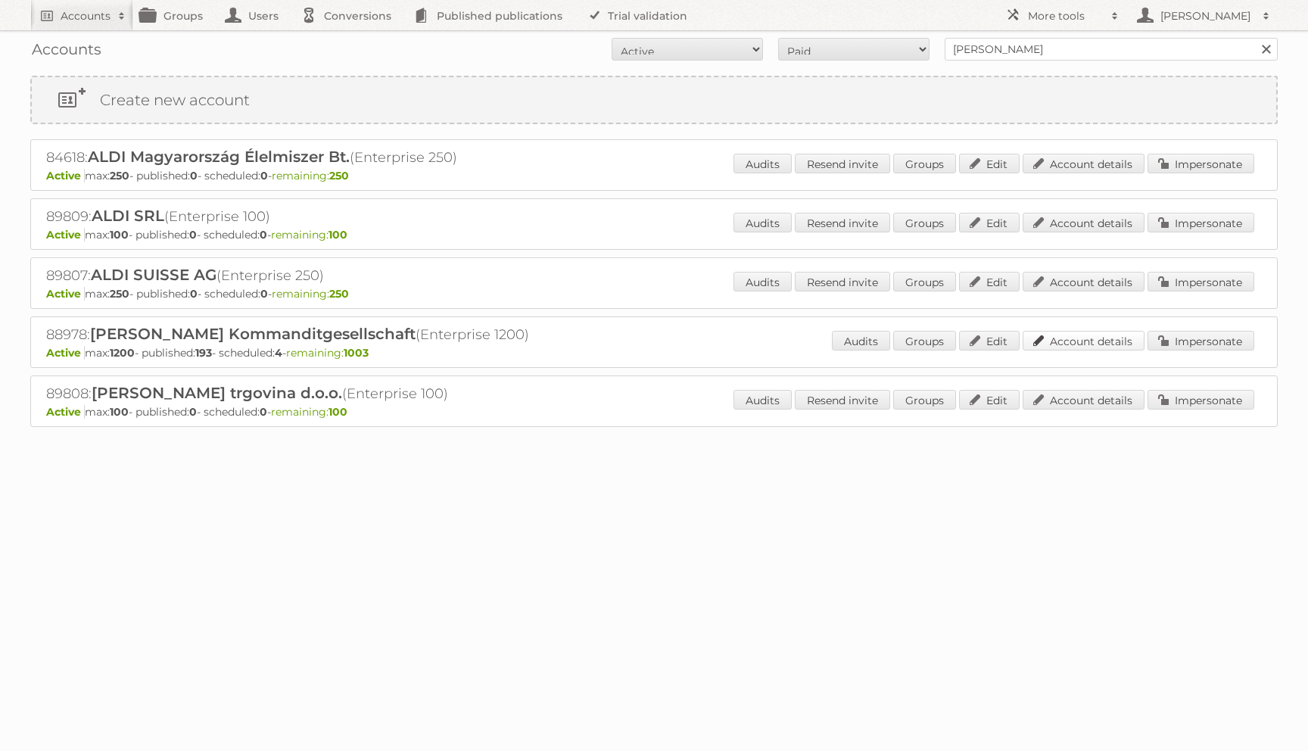
click at [1067, 344] on link "Account details" at bounding box center [1084, 341] width 122 height 20
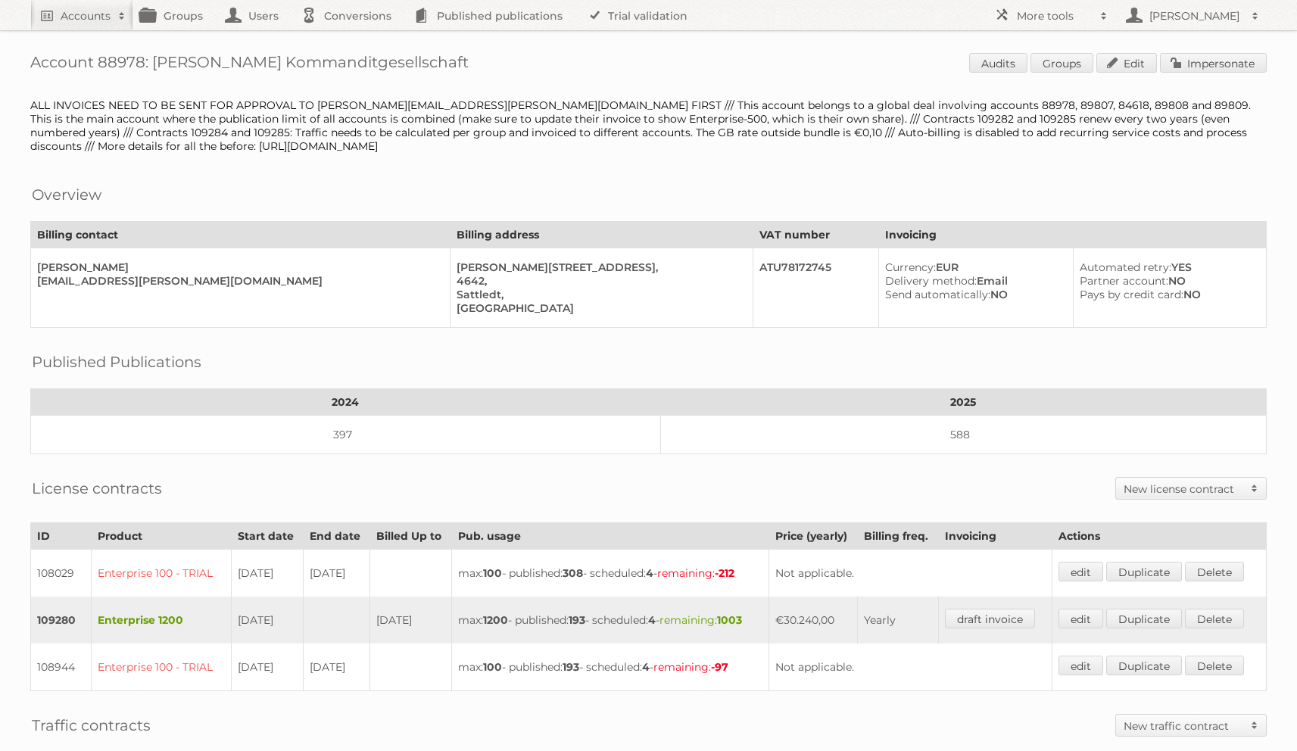
drag, startPoint x: 802, startPoint y: 612, endPoint x: 852, endPoint y: 604, distance: 49.8
click at [852, 604] on td "€30.240,00" at bounding box center [812, 619] width 89 height 47
copy td "30.240,00"
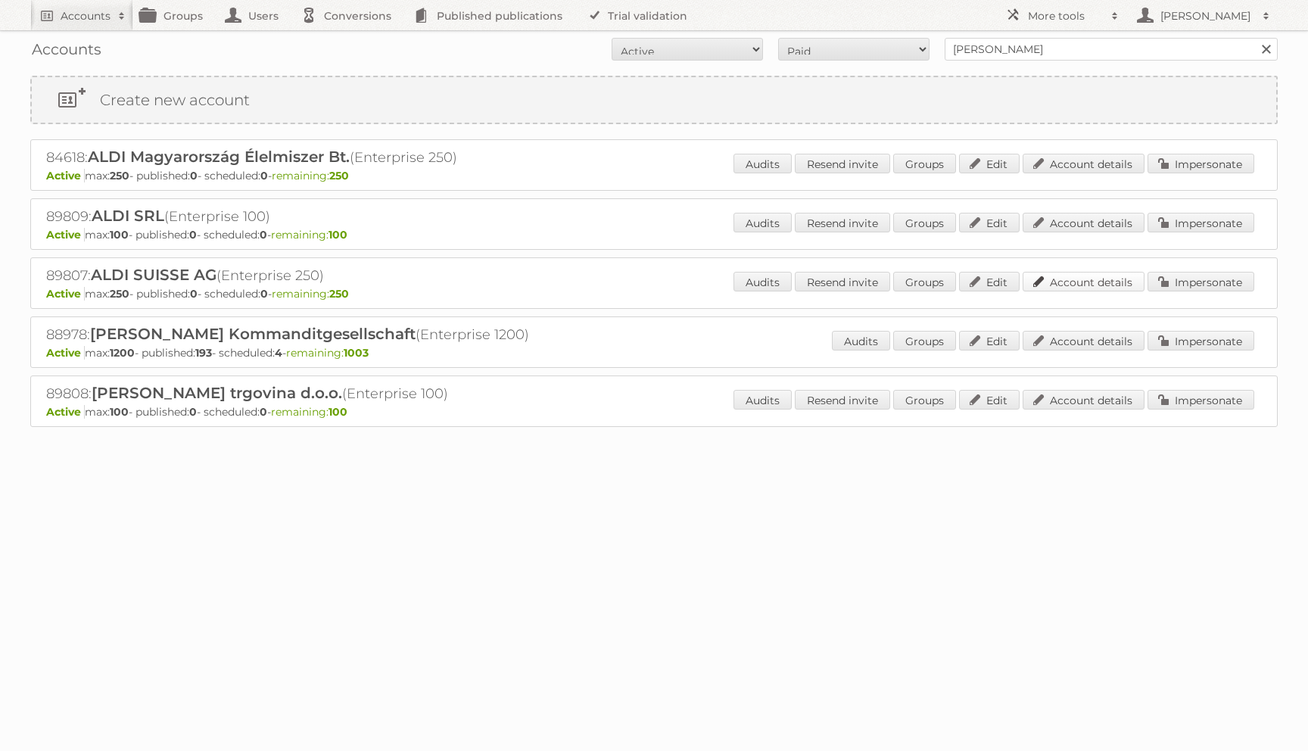
click at [1056, 285] on link "Account details" at bounding box center [1084, 282] width 122 height 20
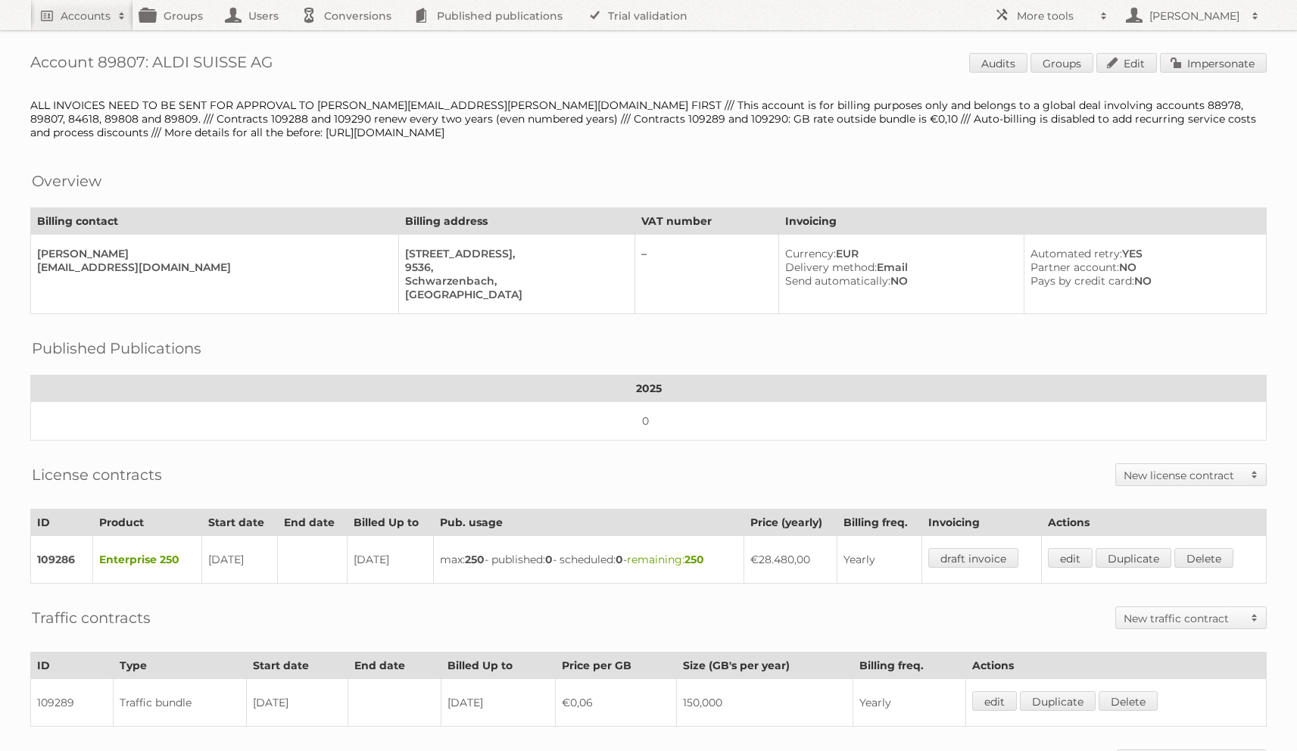
drag, startPoint x: 808, startPoint y: 553, endPoint x: 764, endPoint y: 553, distance: 43.9
click at [764, 553] on td "€28.480,00" at bounding box center [790, 560] width 93 height 48
copy td "€28.480"
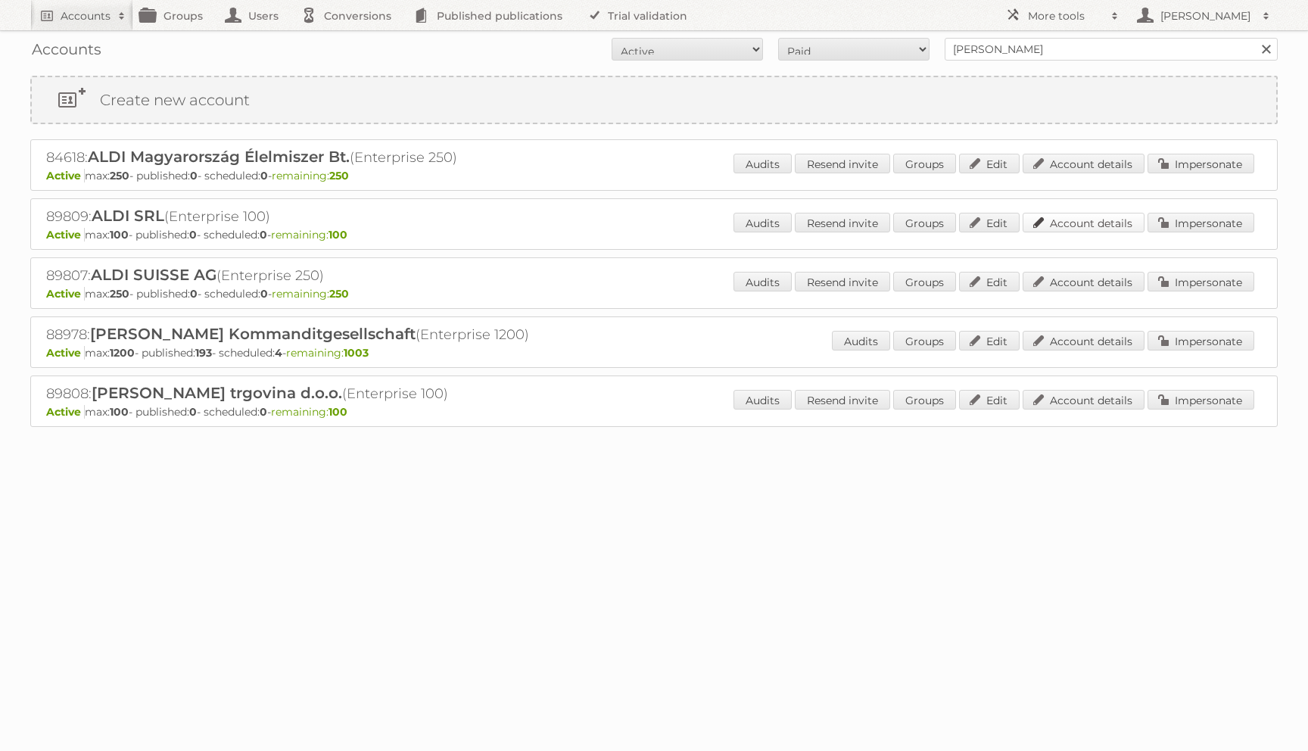
click at [1054, 225] on link "Account details" at bounding box center [1084, 223] width 122 height 20
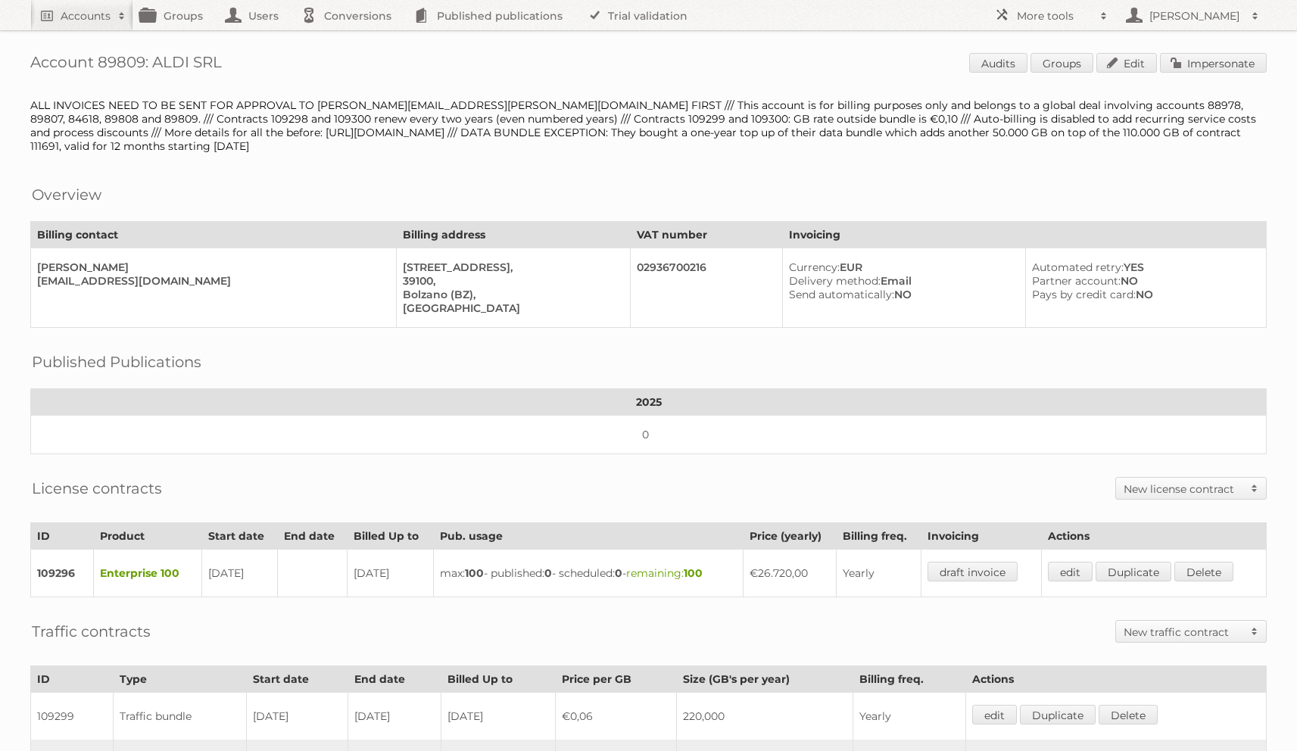
drag, startPoint x: 805, startPoint y: 560, endPoint x: 764, endPoint y: 567, distance: 40.7
click at [764, 567] on td "€26.720,00" at bounding box center [789, 574] width 93 height 48
copy td "€26.720"
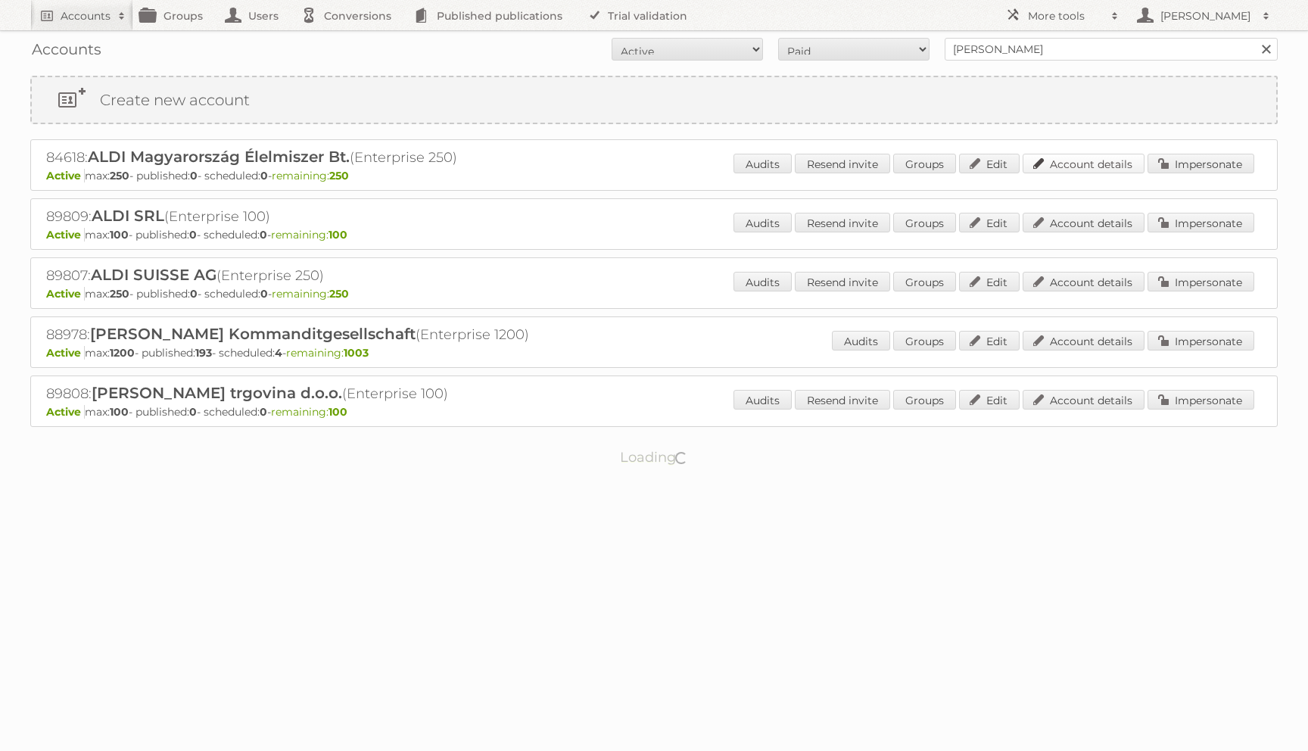
click at [1108, 163] on link "Account details" at bounding box center [1084, 164] width 122 height 20
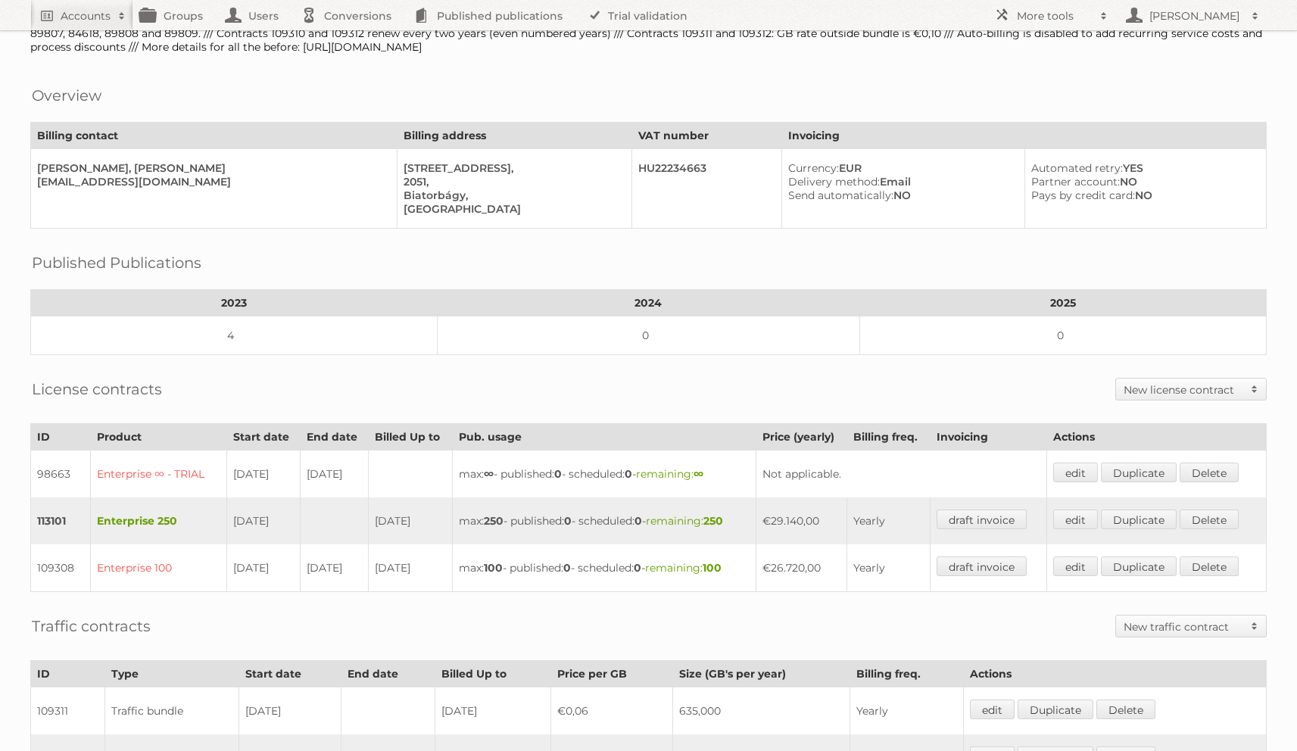
scroll to position [104, 0]
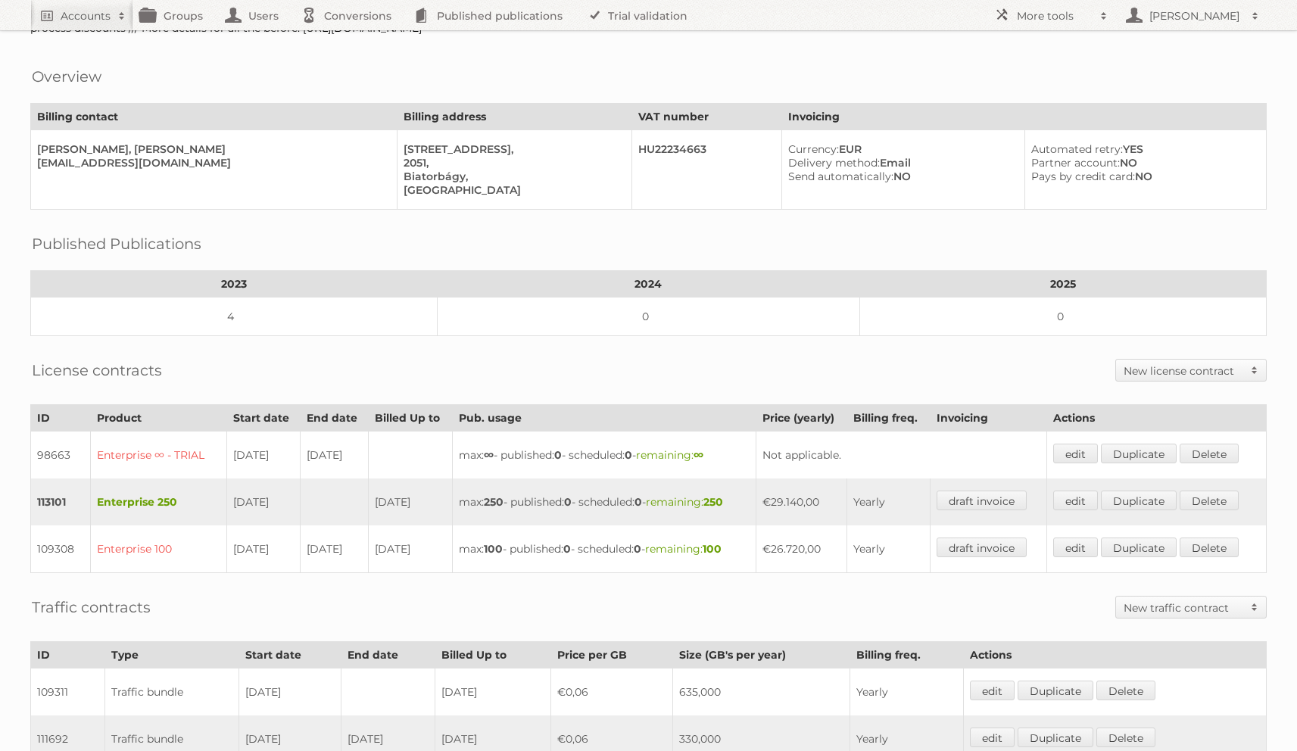
drag, startPoint x: 786, startPoint y: 492, endPoint x: 848, endPoint y: 490, distance: 62.1
click at [847, 490] on td "€29.140,00" at bounding box center [801, 501] width 91 height 47
copy td "€29.140,00"
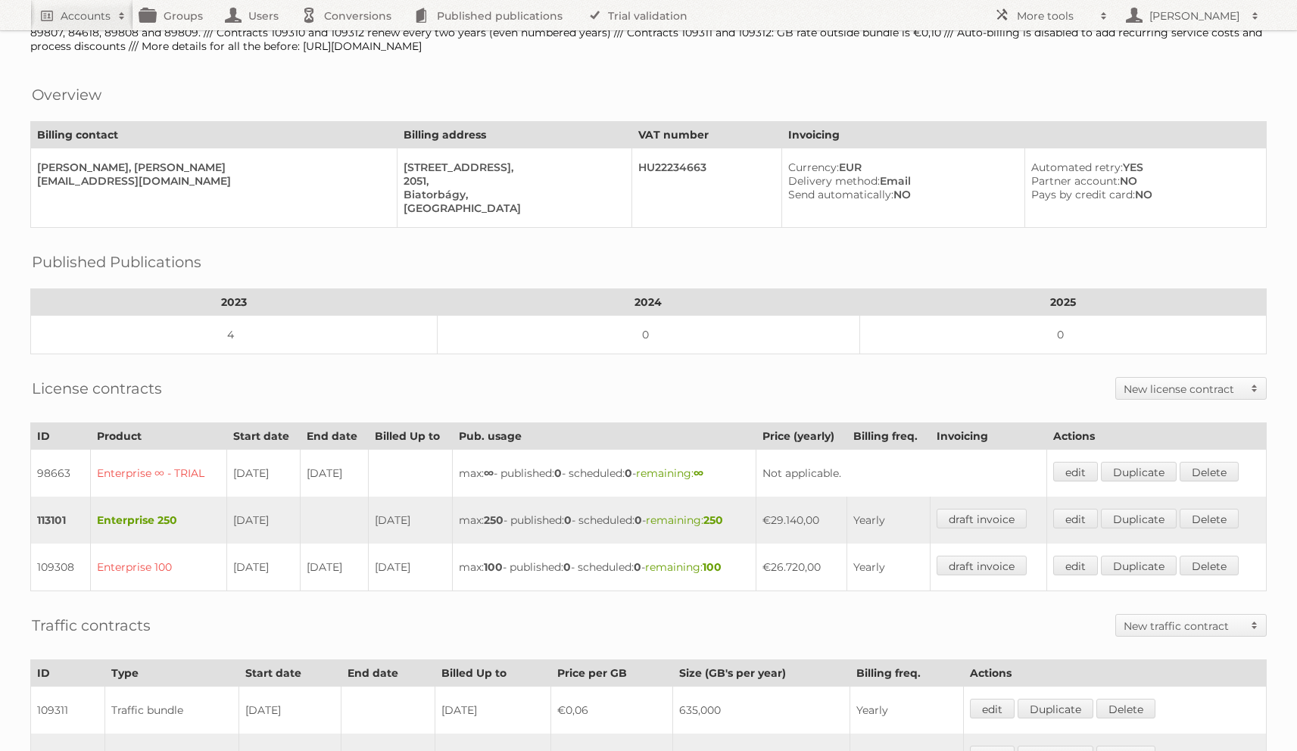
scroll to position [0, 0]
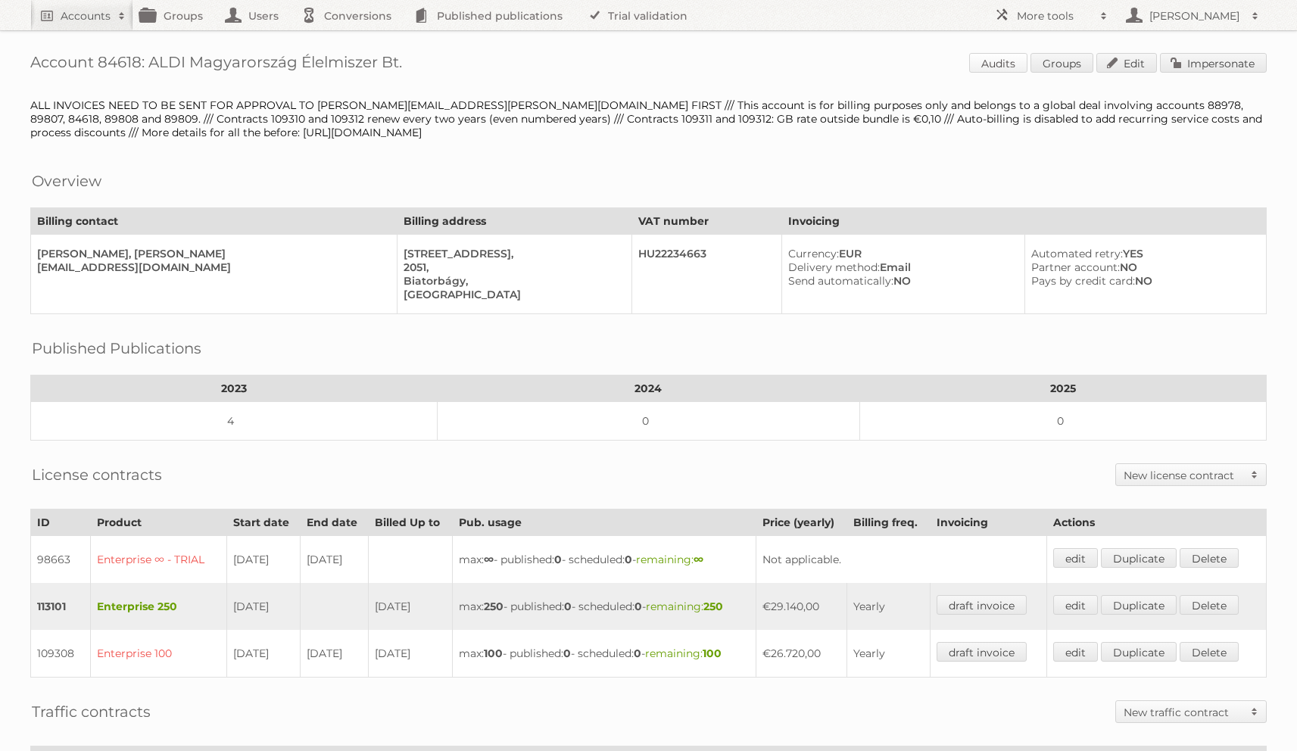
click at [1020, 67] on link "Audits" at bounding box center [998, 63] width 58 height 20
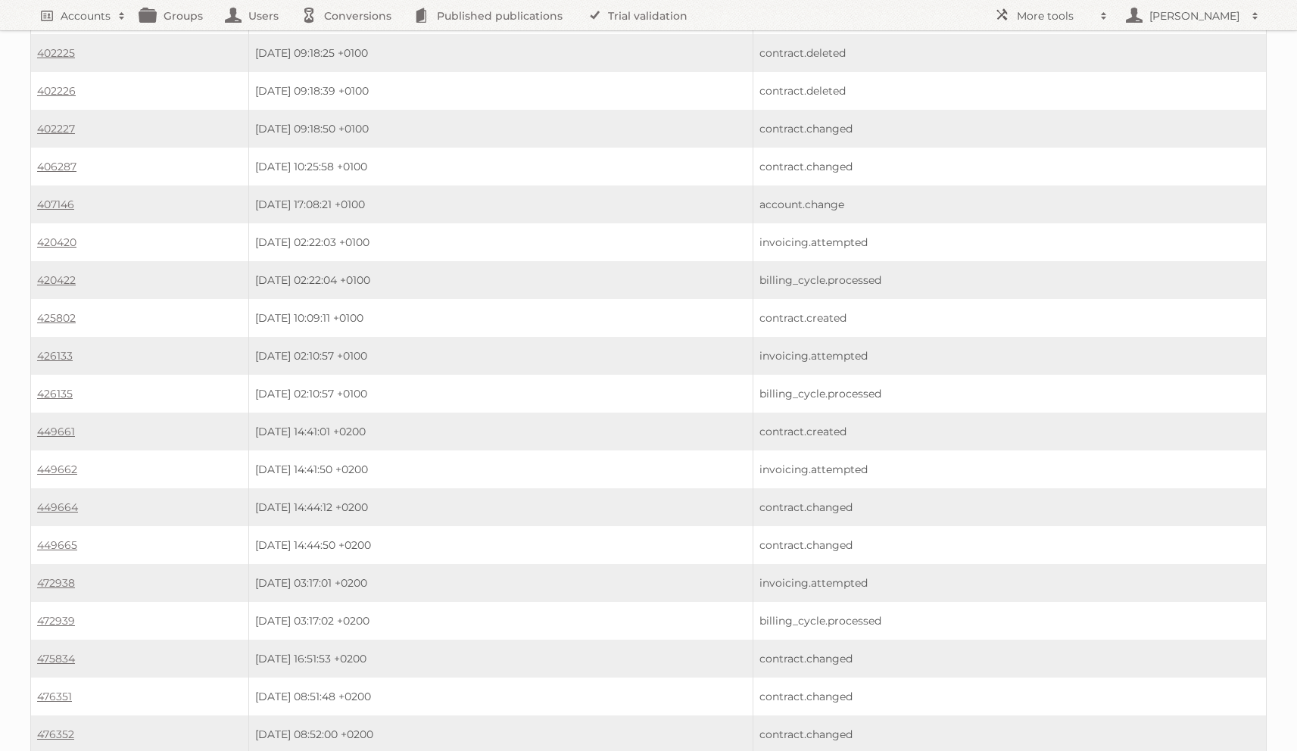
scroll to position [940, 0]
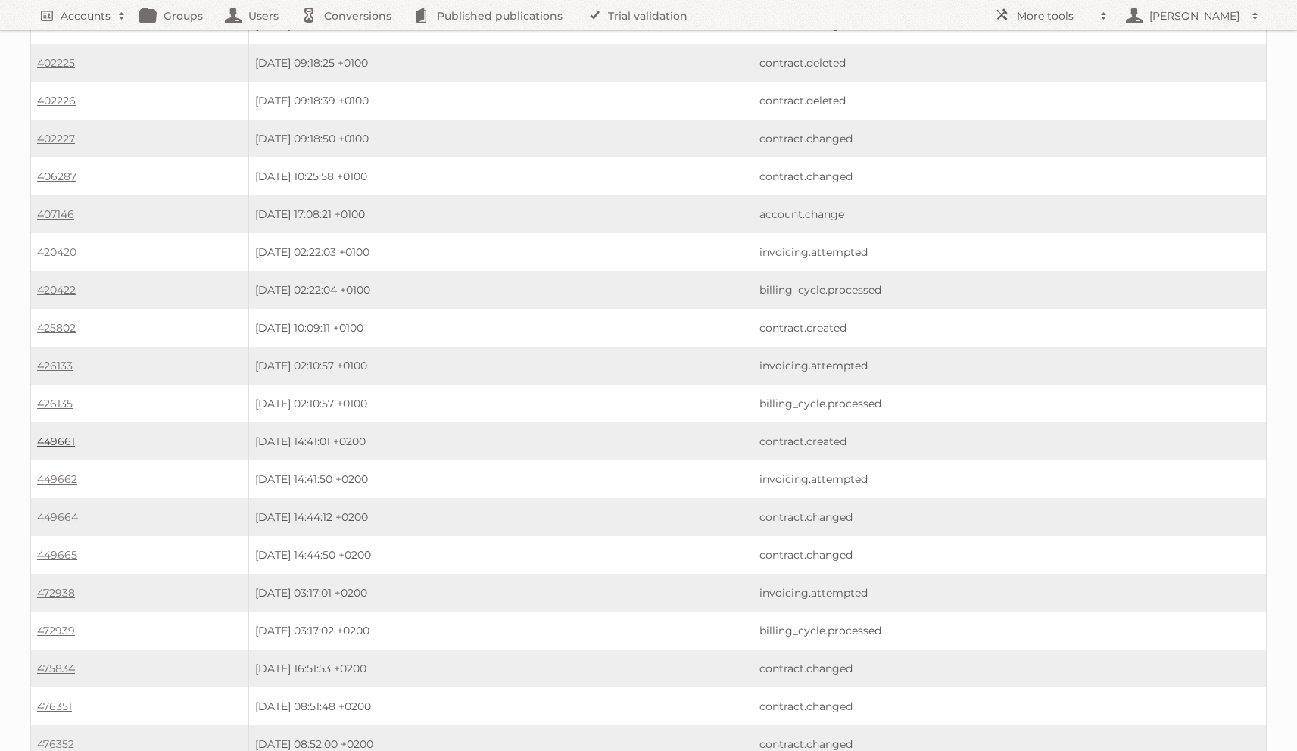
click at [61, 434] on link "449661" at bounding box center [56, 441] width 38 height 14
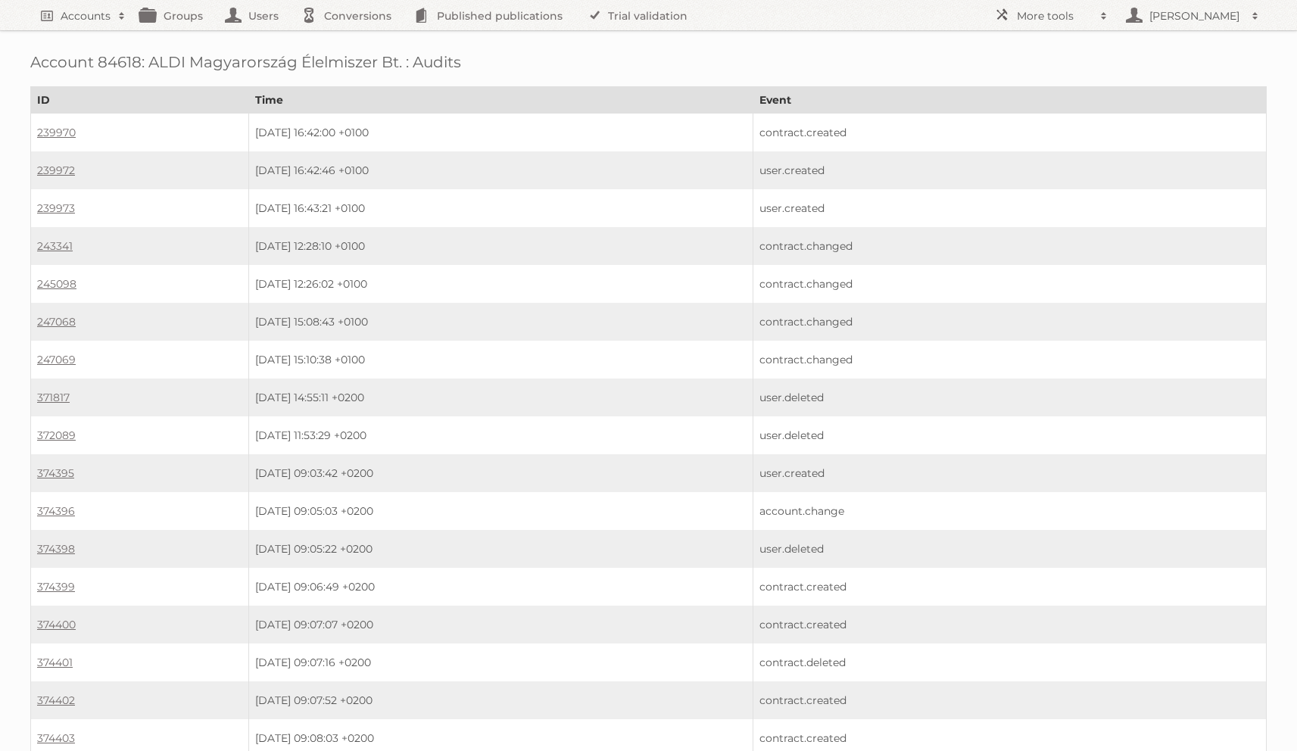
scroll to position [940, 0]
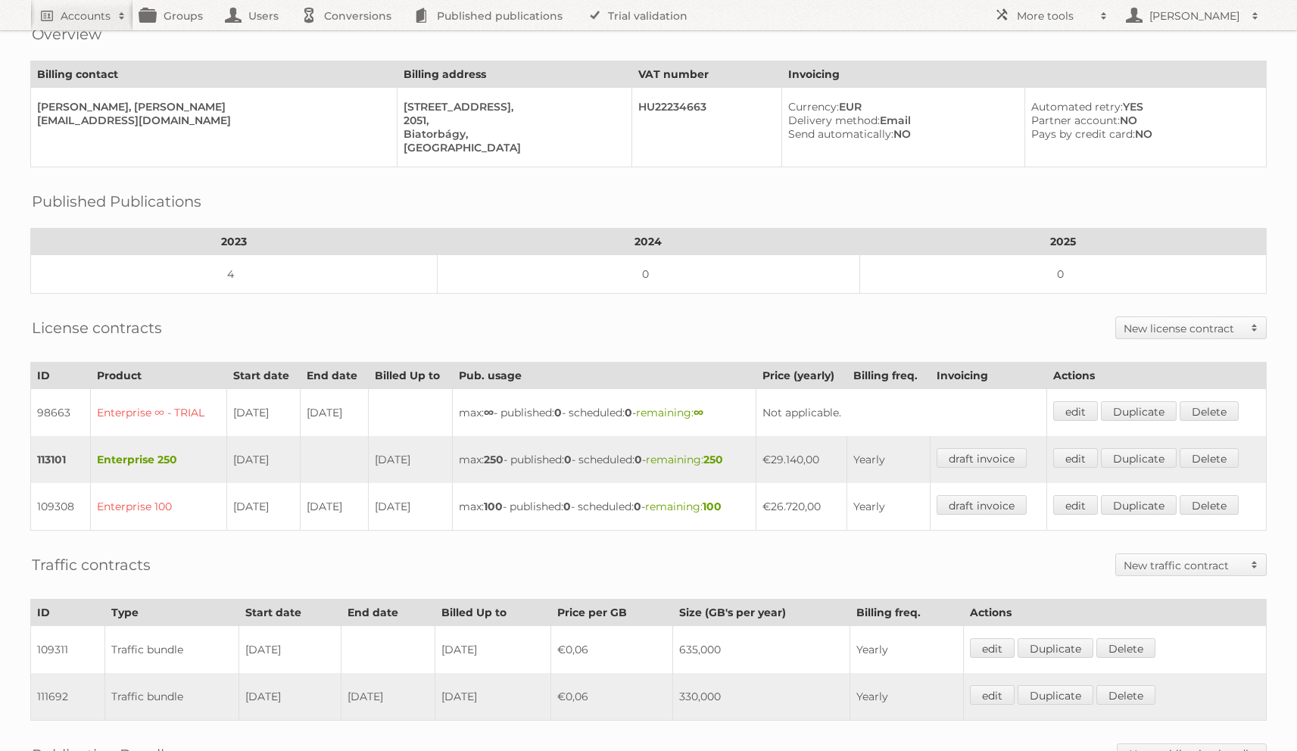
scroll to position [157, 0]
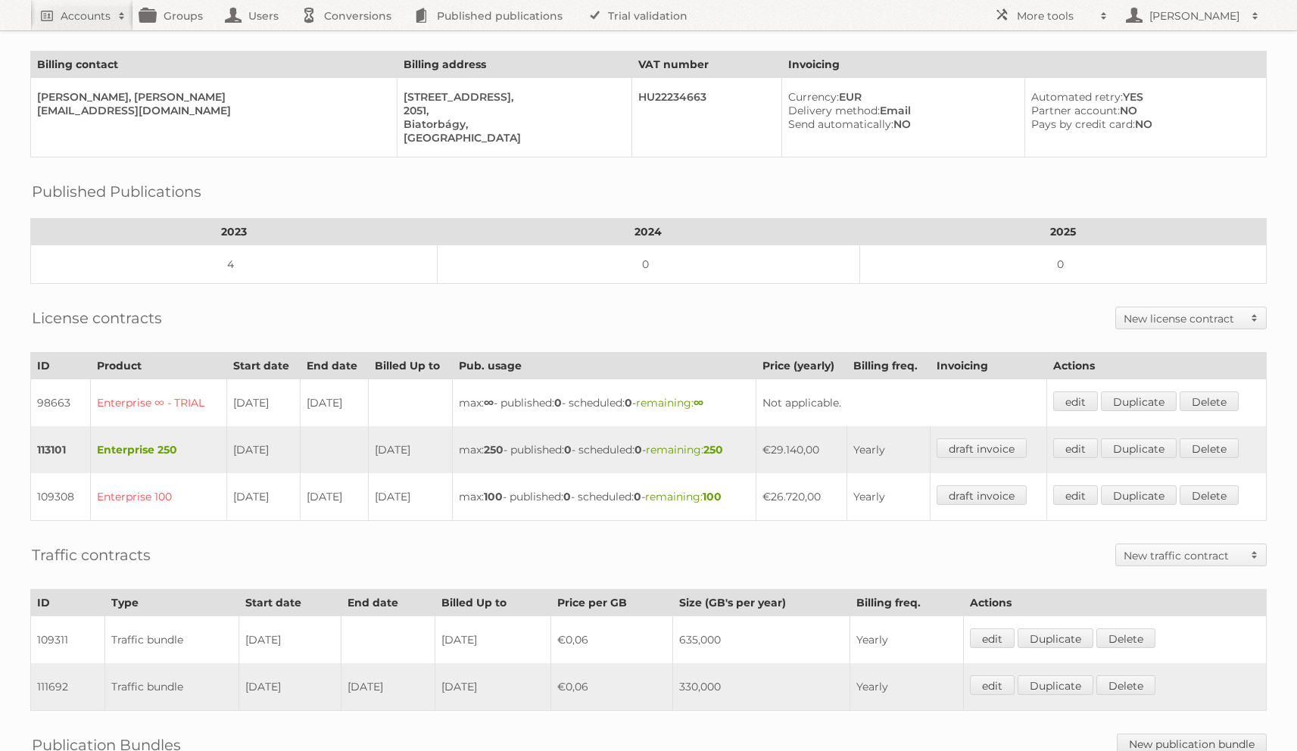
click at [324, 303] on div "License contracts New license contract Enterprise Bronze-2023 Silver-2023 Gold-…" at bounding box center [648, 318] width 1236 height 38
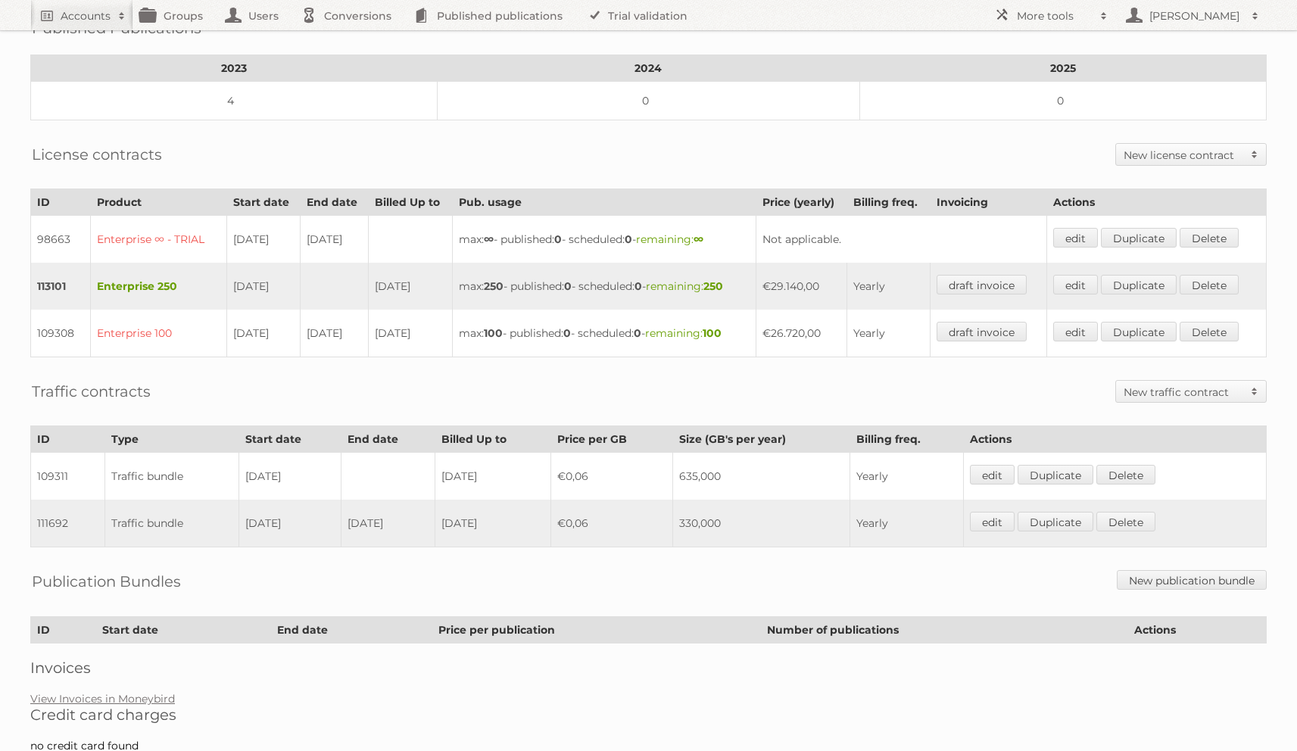
scroll to position [353, 0]
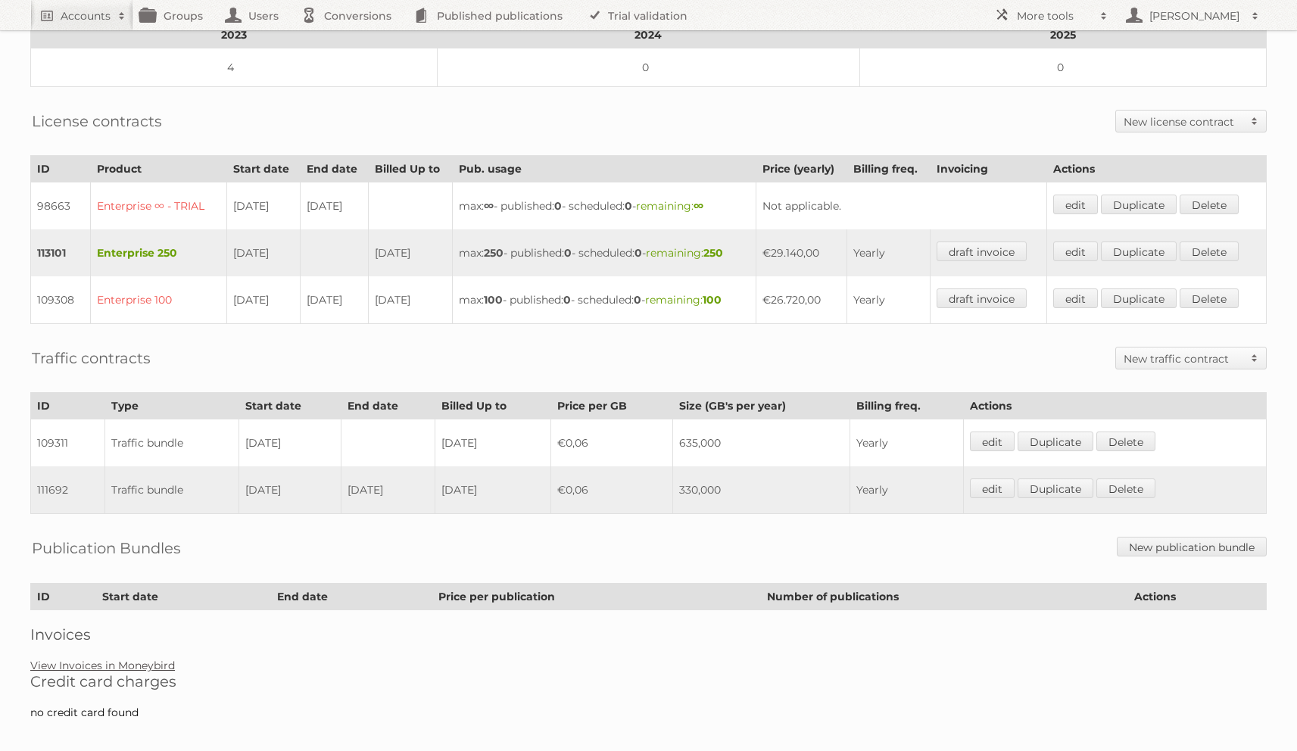
click at [132, 659] on link "View Invoices in Moneybird" at bounding box center [102, 666] width 145 height 14
click at [158, 659] on link "View Invoices in Moneybird" at bounding box center [102, 666] width 145 height 14
click at [524, 68] on td "0" at bounding box center [648, 67] width 422 height 39
